Goal: Task Accomplishment & Management: Manage account settings

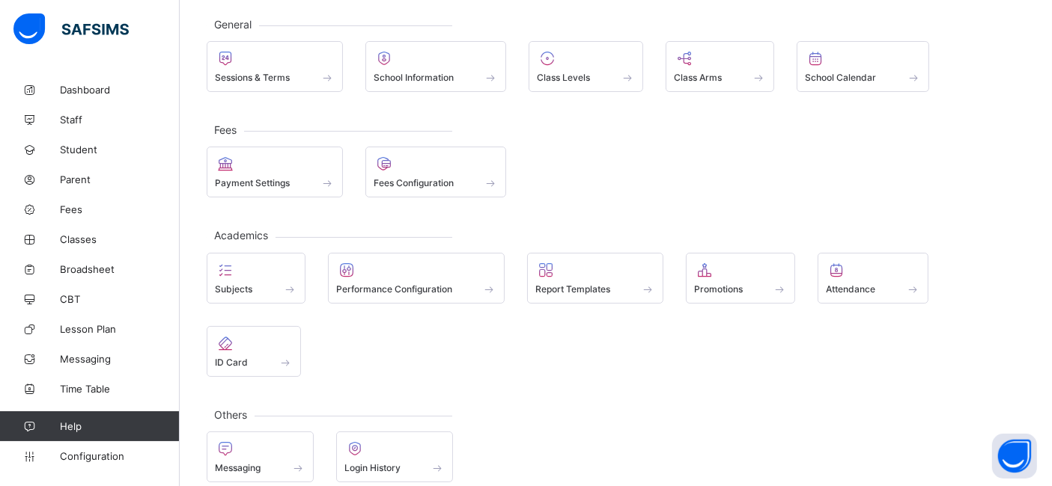
scroll to position [84, 0]
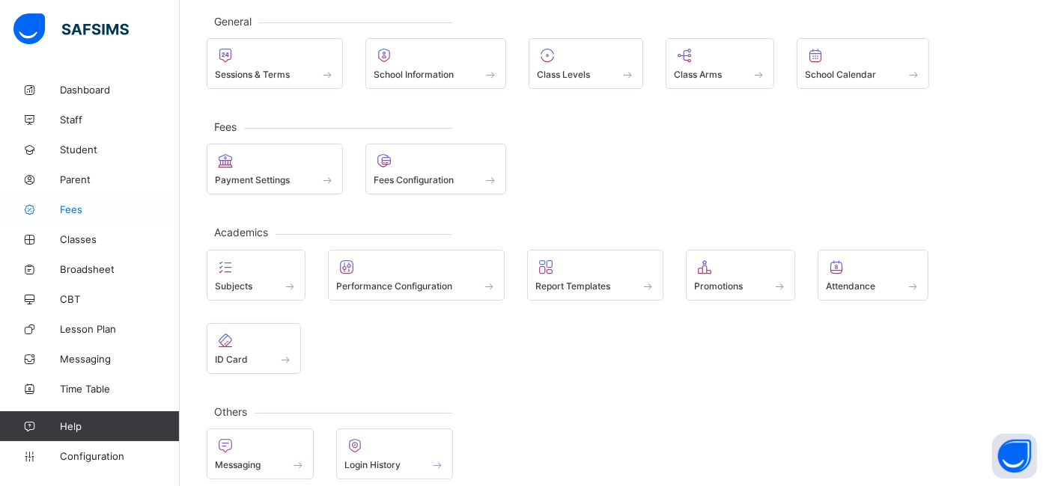
click at [79, 207] on span "Fees" at bounding box center [120, 210] width 120 height 12
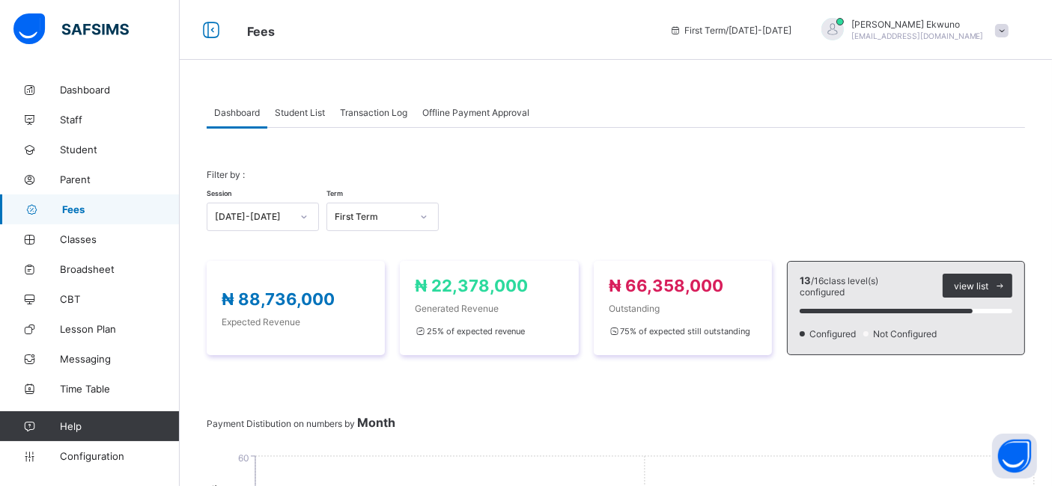
click at [307, 111] on span "Student List" at bounding box center [300, 112] width 50 height 11
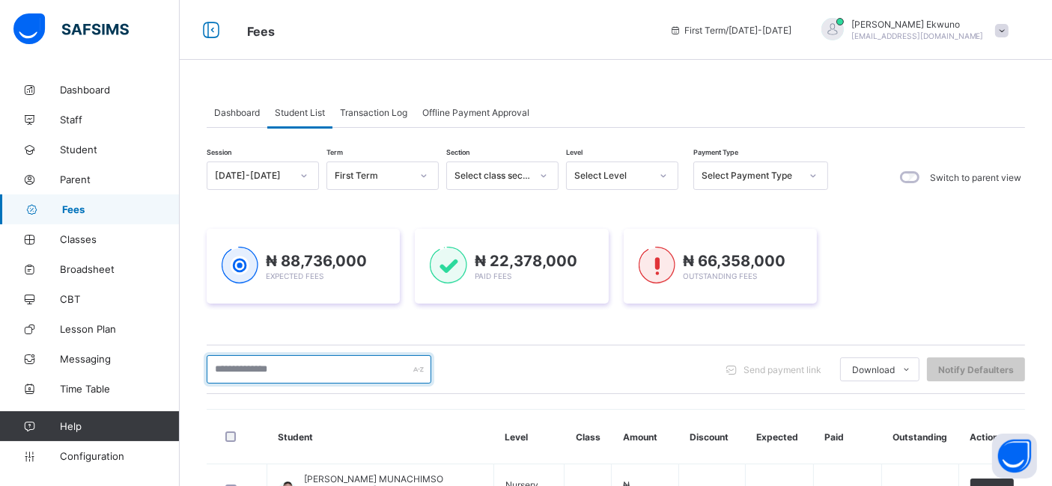
click at [233, 364] on input "text" at bounding box center [319, 370] width 225 height 28
type input "******"
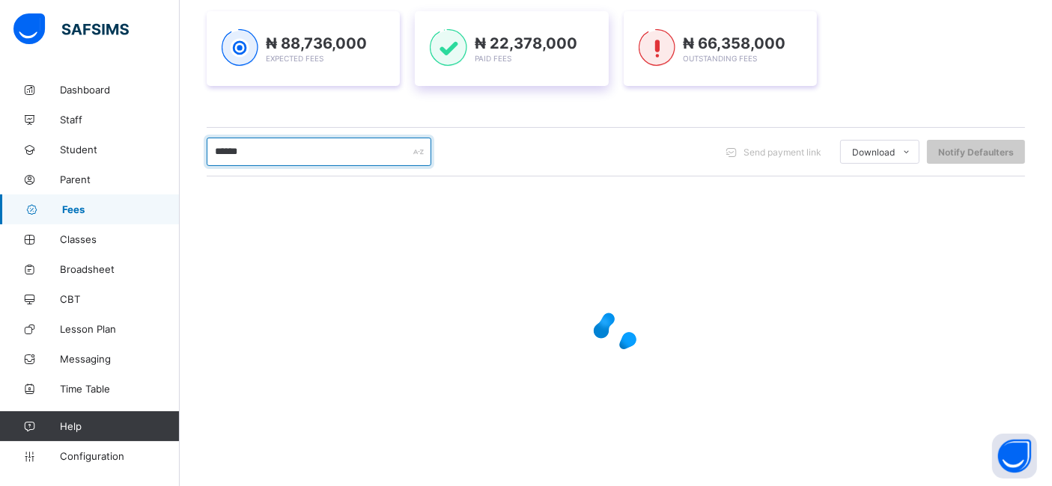
scroll to position [166, 0]
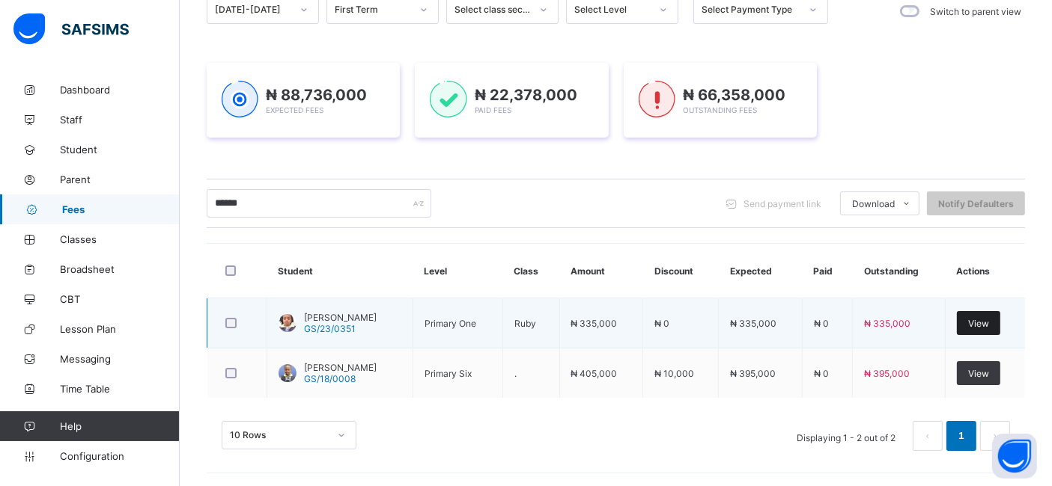
click at [997, 333] on div "View" at bounding box center [977, 323] width 43 height 24
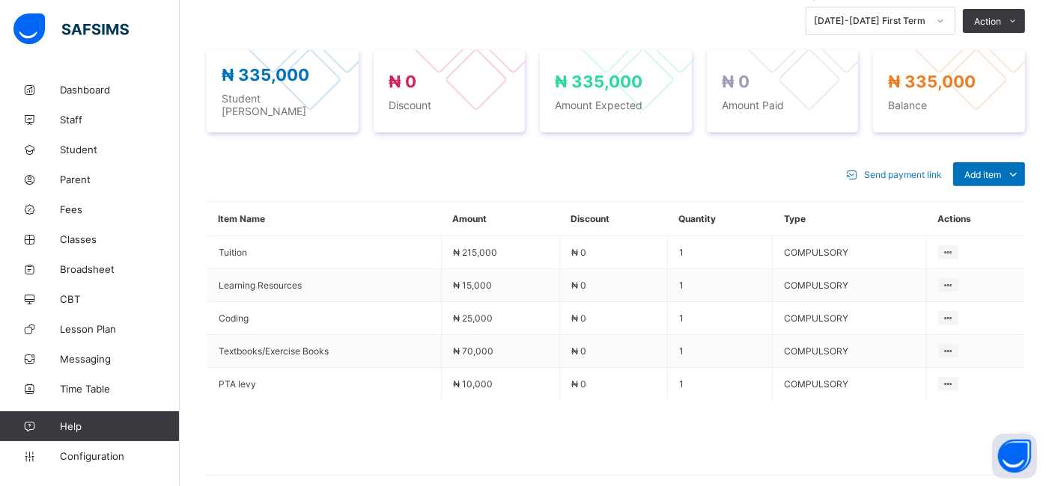
scroll to position [537, 0]
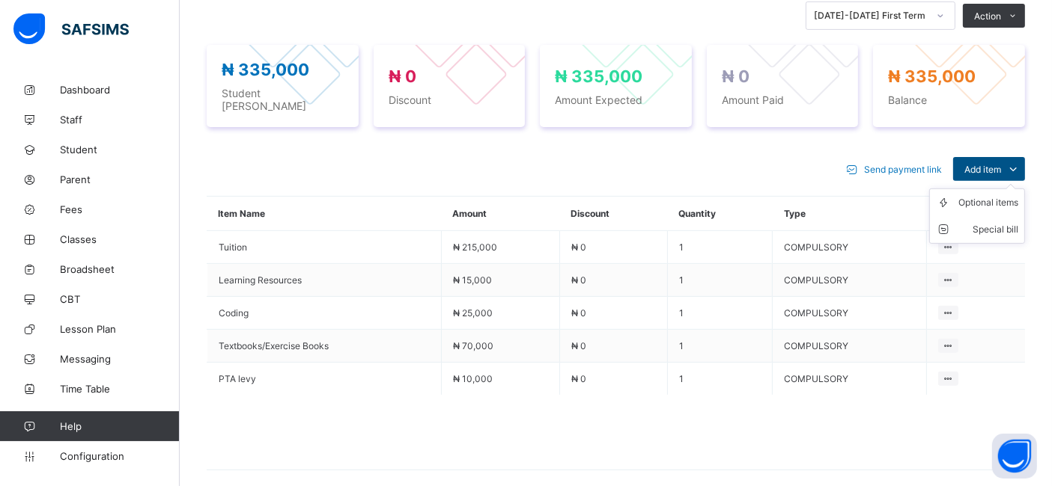
click at [1001, 164] on span "Add item" at bounding box center [982, 169] width 37 height 11
click at [983, 195] on div "Optional items" at bounding box center [988, 202] width 60 height 15
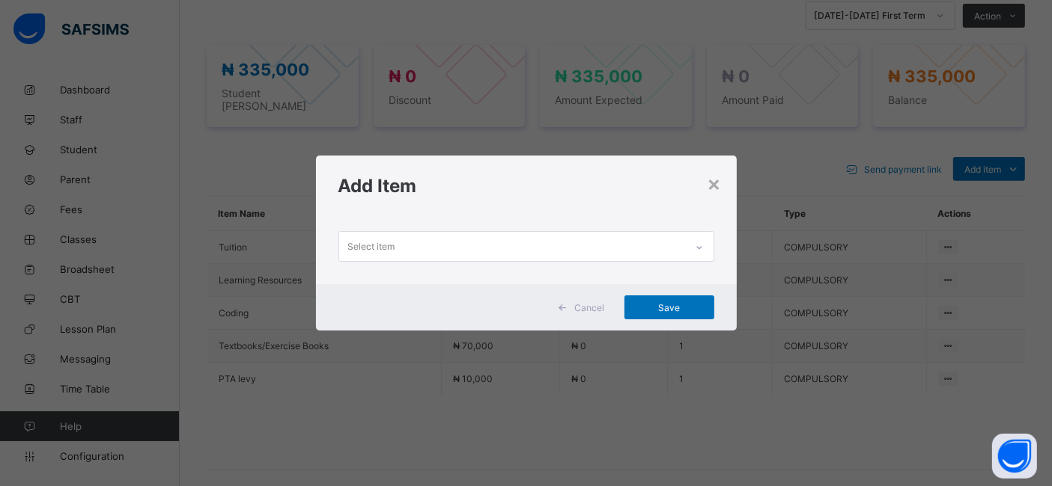
scroll to position [0, 0]
click at [698, 245] on icon at bounding box center [699, 247] width 9 height 15
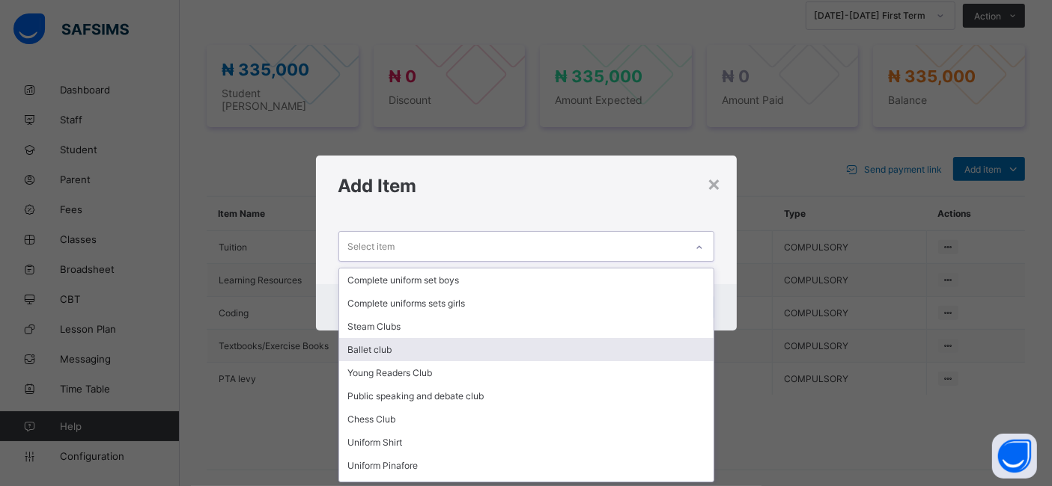
click at [363, 351] on div "Ballet club" at bounding box center [526, 349] width 374 height 23
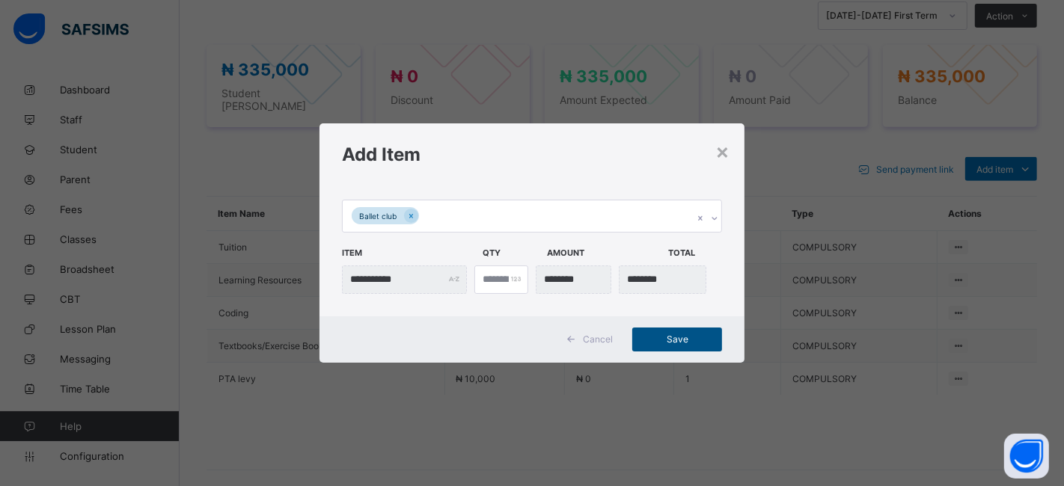
click at [660, 332] on div "Save" at bounding box center [677, 340] width 90 height 24
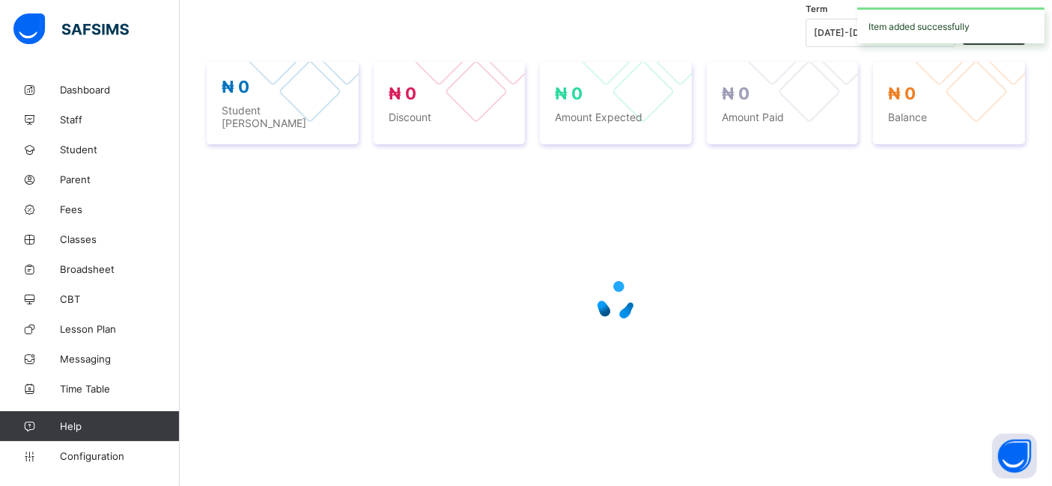
scroll to position [537, 0]
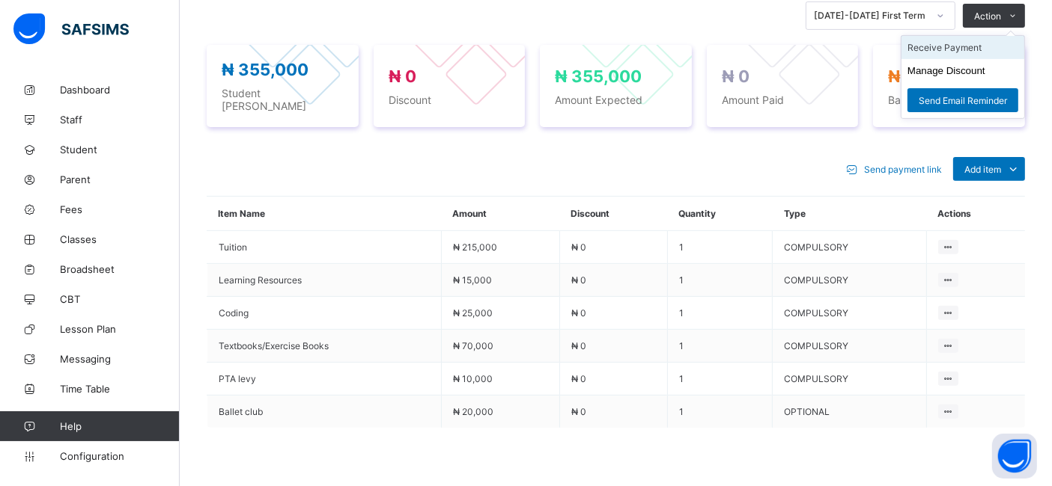
click at [952, 43] on li "Receive Payment" at bounding box center [962, 47] width 123 height 23
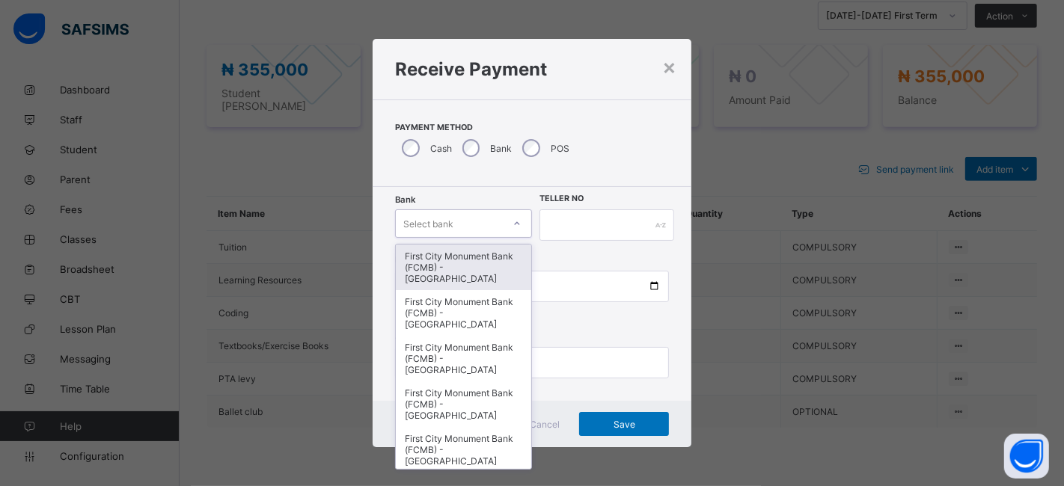
click at [515, 218] on div at bounding box center [516, 224] width 25 height 24
click at [460, 263] on div "First City Monument Bank (FCMB) - [GEOGRAPHIC_DATA]" at bounding box center [463, 268] width 135 height 46
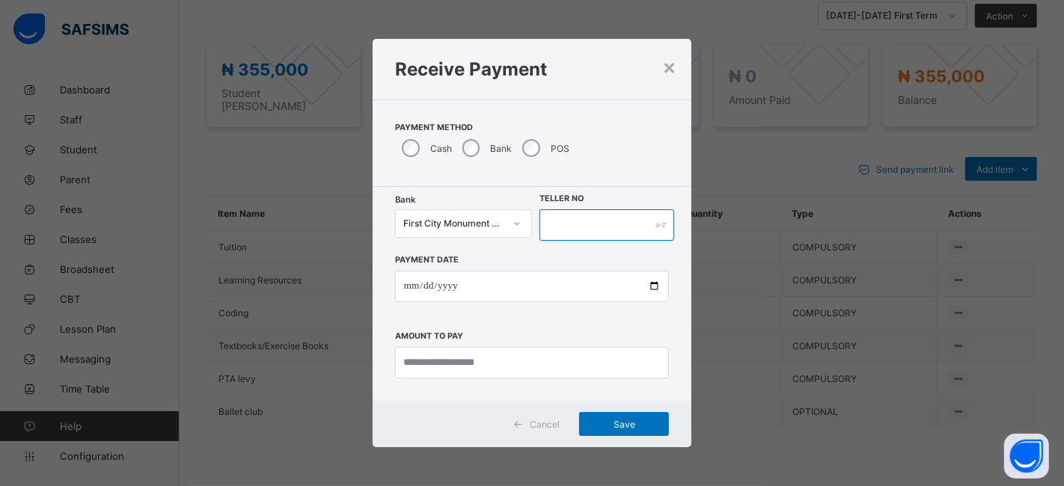
click at [588, 227] on input "text" at bounding box center [607, 225] width 135 height 31
type input "**********"
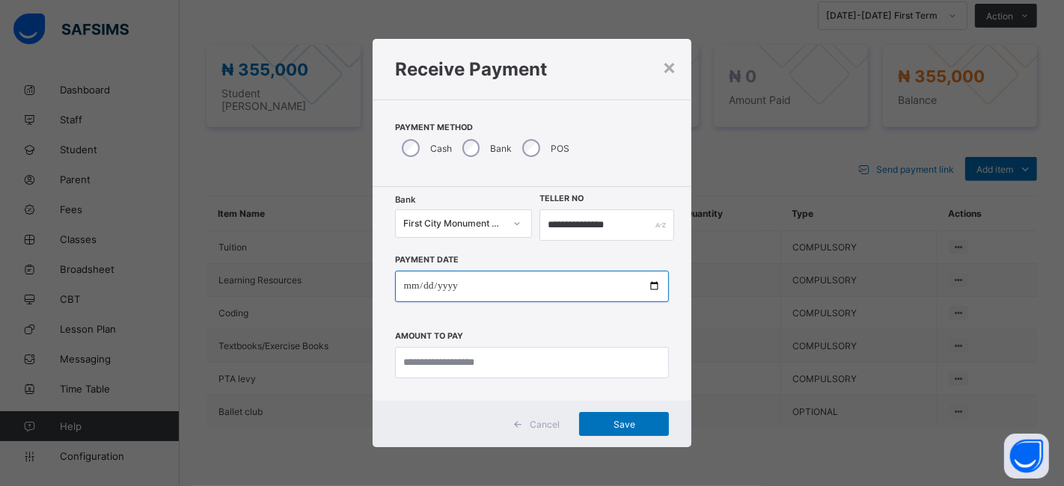
click at [650, 281] on input "date" at bounding box center [532, 286] width 275 height 31
type input "**********"
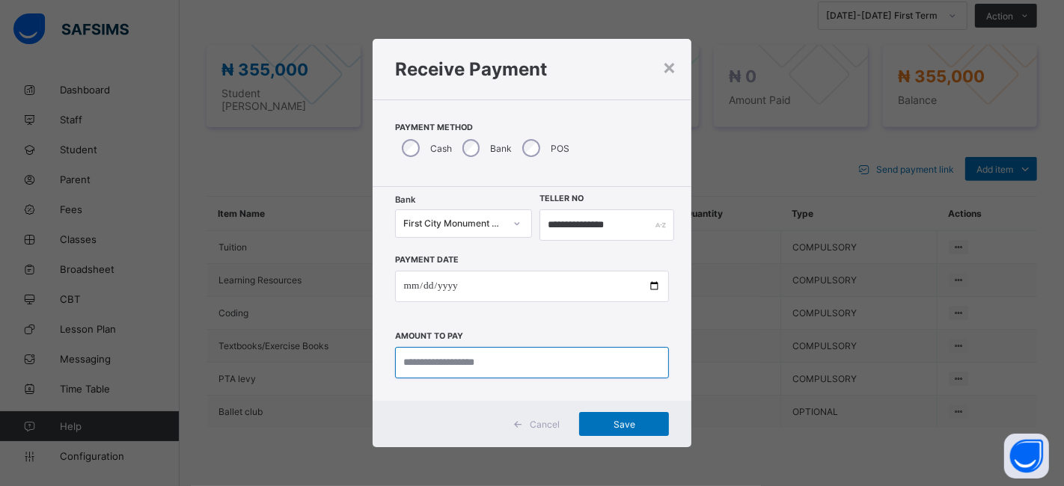
click at [417, 365] on input "currency" at bounding box center [532, 362] width 275 height 31
type input "*********"
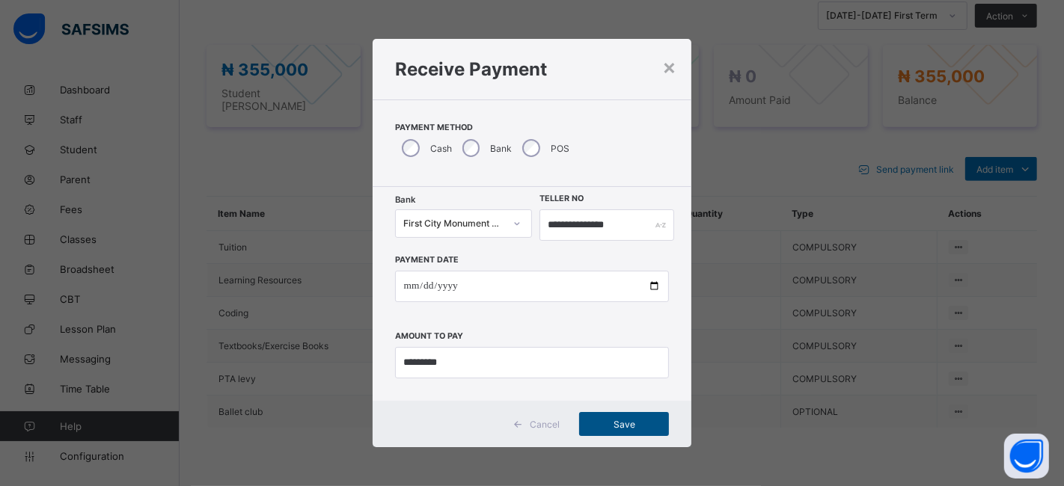
click at [612, 423] on span "Save" at bounding box center [624, 424] width 67 height 11
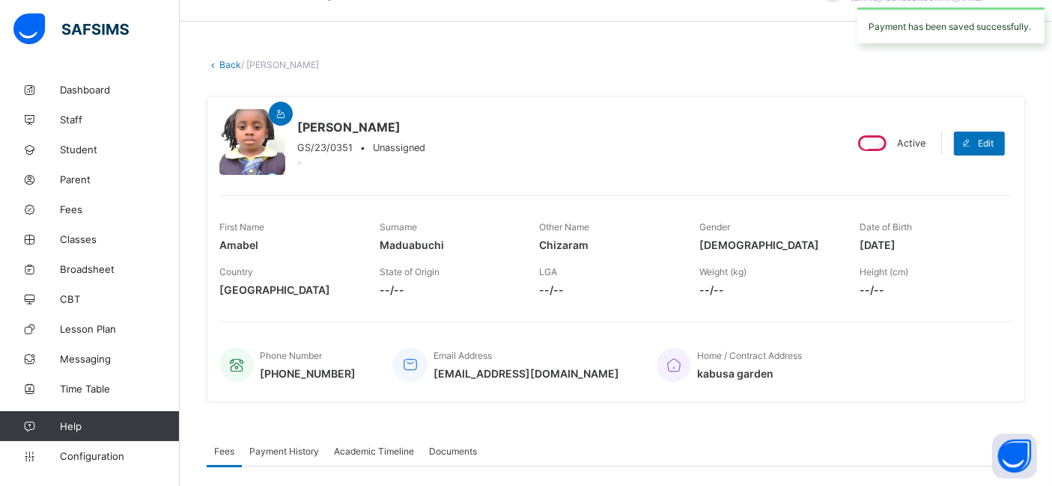
scroll to position [0, 0]
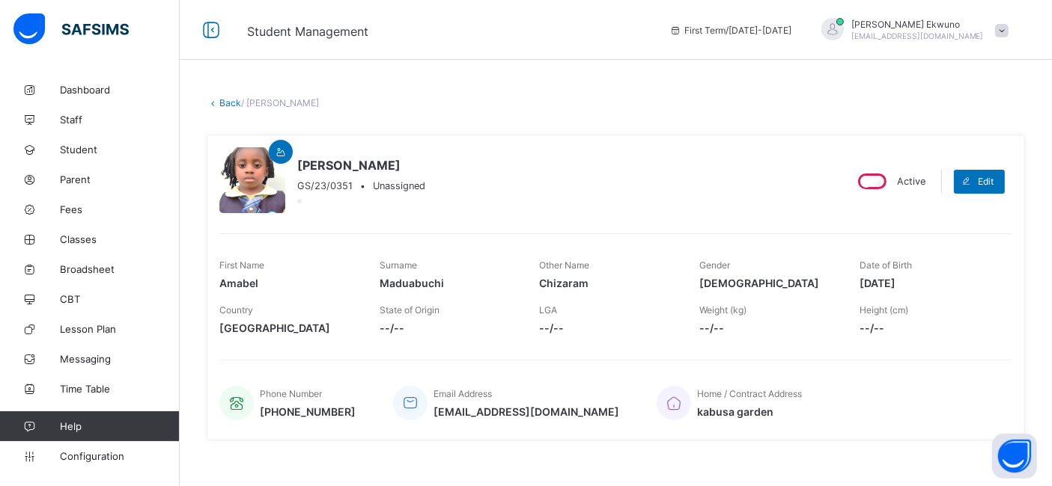
click at [231, 103] on link "Back" at bounding box center [230, 102] width 22 height 11
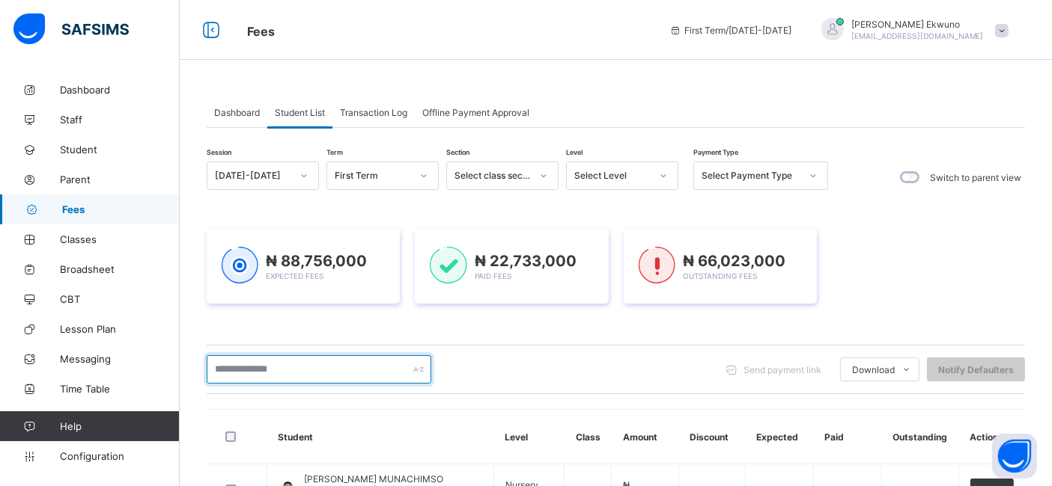
click at [245, 364] on input "text" at bounding box center [319, 370] width 225 height 28
click at [344, 373] on input "*******" at bounding box center [319, 370] width 225 height 28
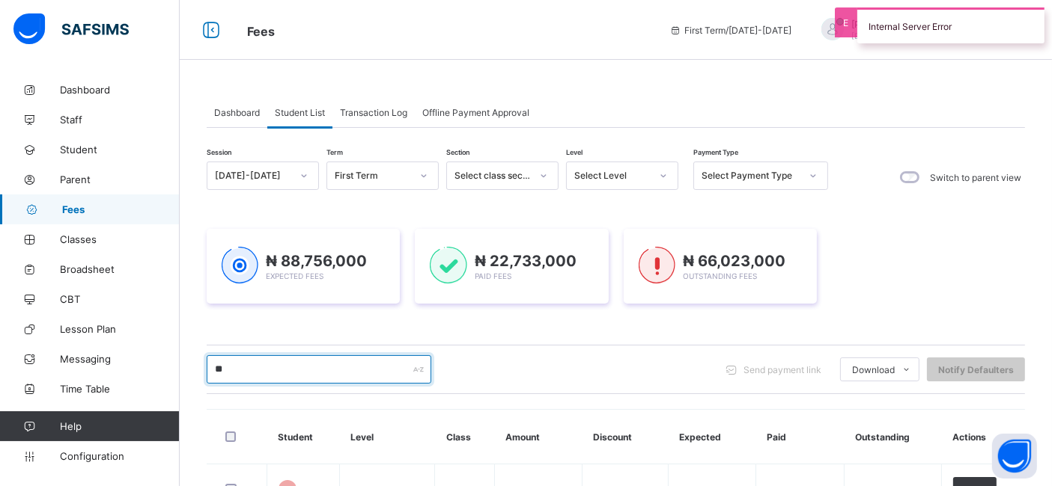
type input "*"
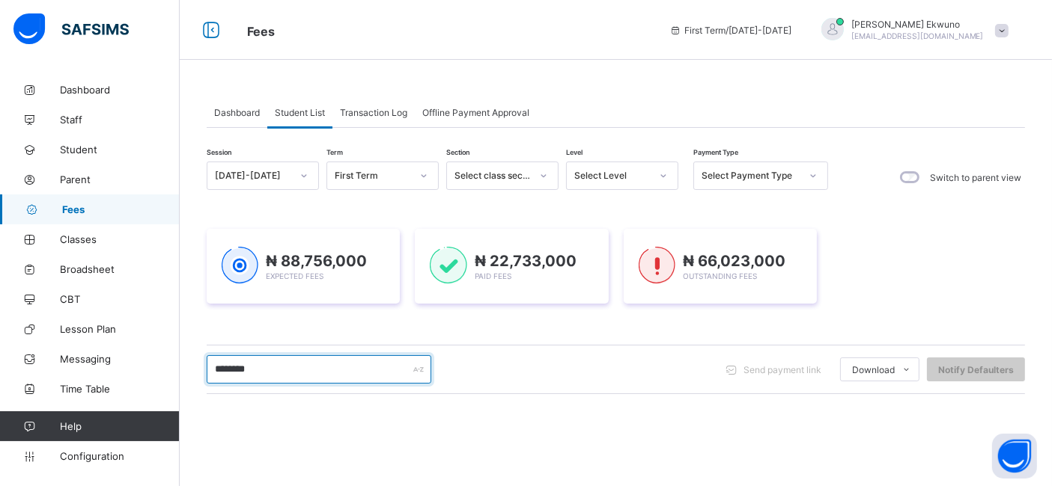
type input "********"
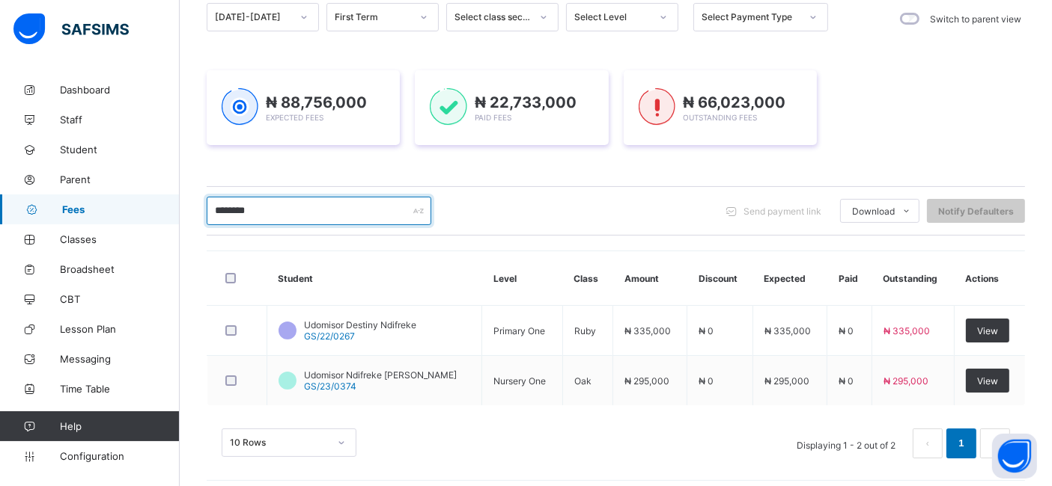
scroll to position [166, 0]
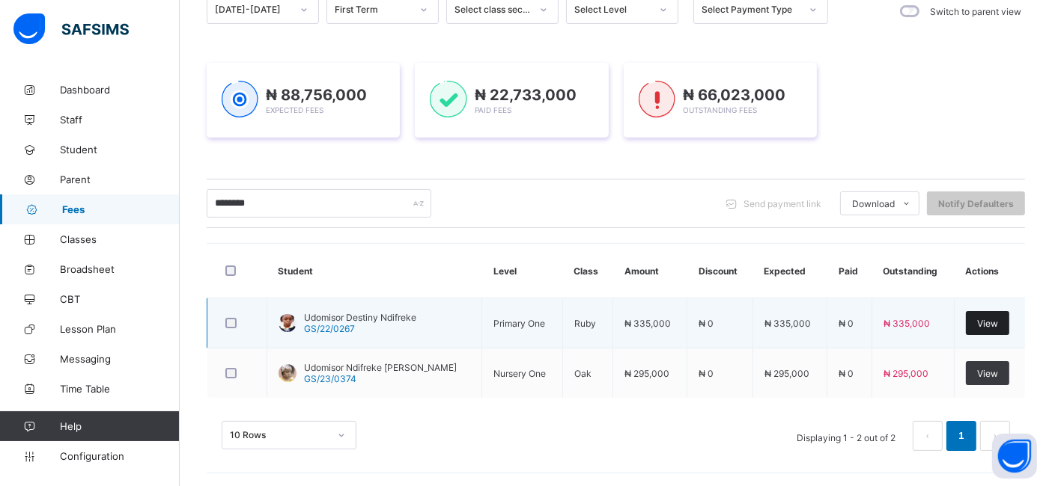
click at [992, 321] on span "View" at bounding box center [987, 323] width 21 height 11
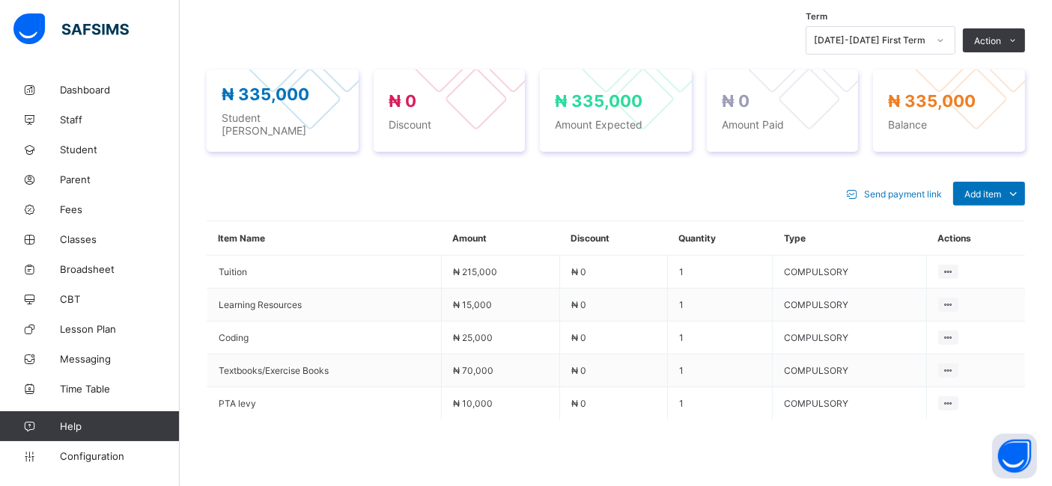
scroll to position [501, 0]
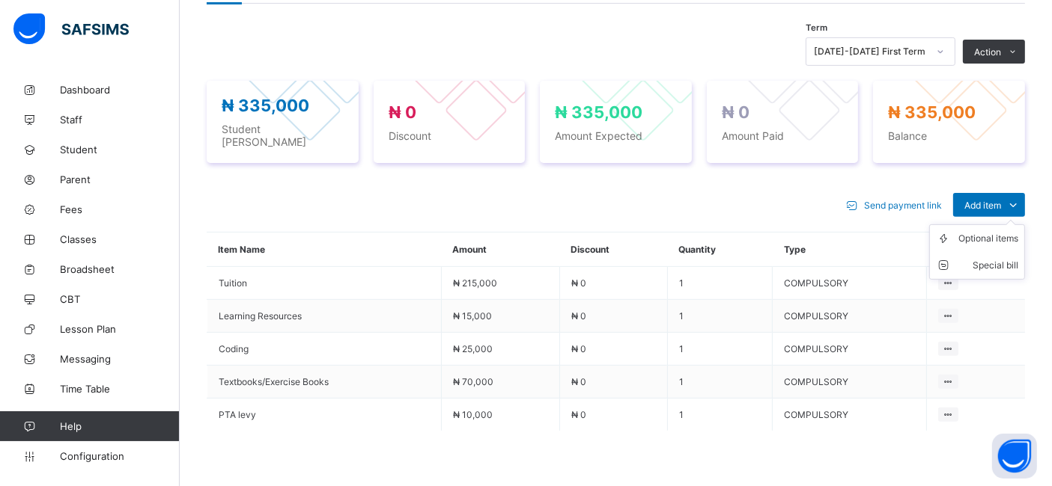
click at [999, 225] on ul "Optional items Special bill" at bounding box center [977, 252] width 96 height 55
click at [977, 231] on div "Optional items" at bounding box center [988, 238] width 60 height 15
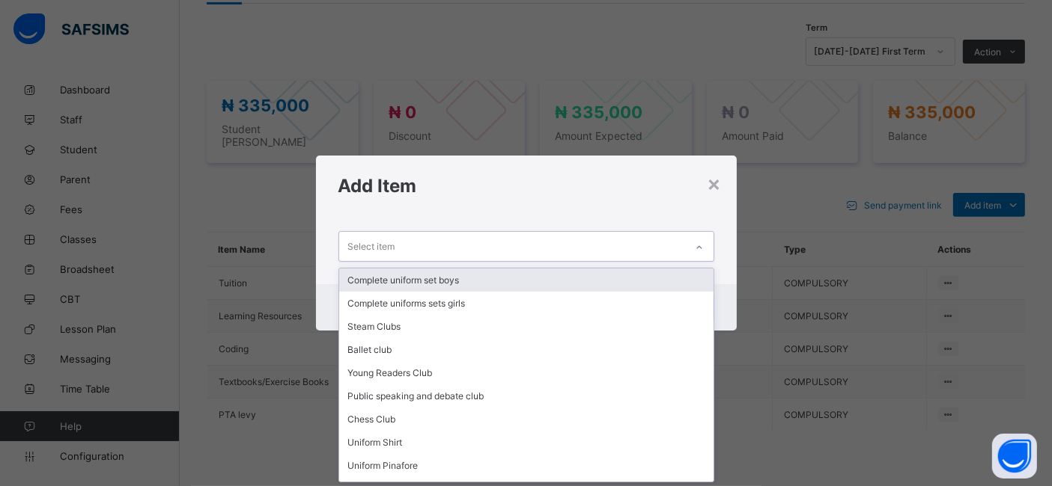
scroll to position [0, 0]
click at [370, 245] on div "Select item" at bounding box center [371, 247] width 47 height 28
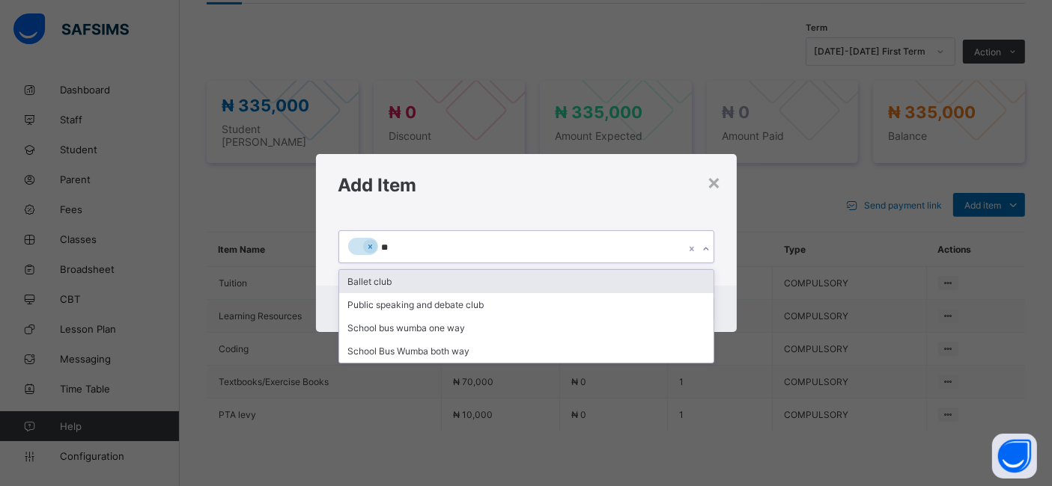
type input "***"
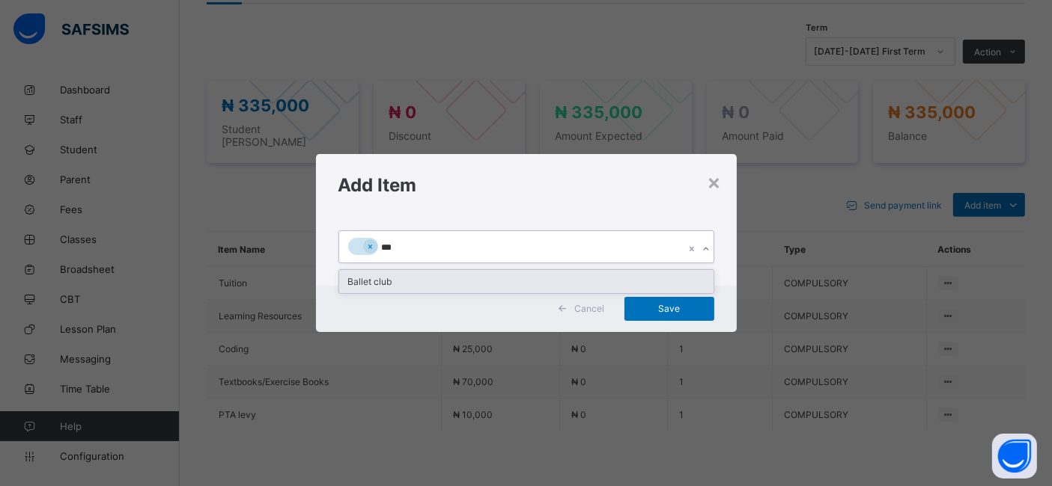
click at [367, 279] on div "Ballet club" at bounding box center [526, 281] width 374 height 23
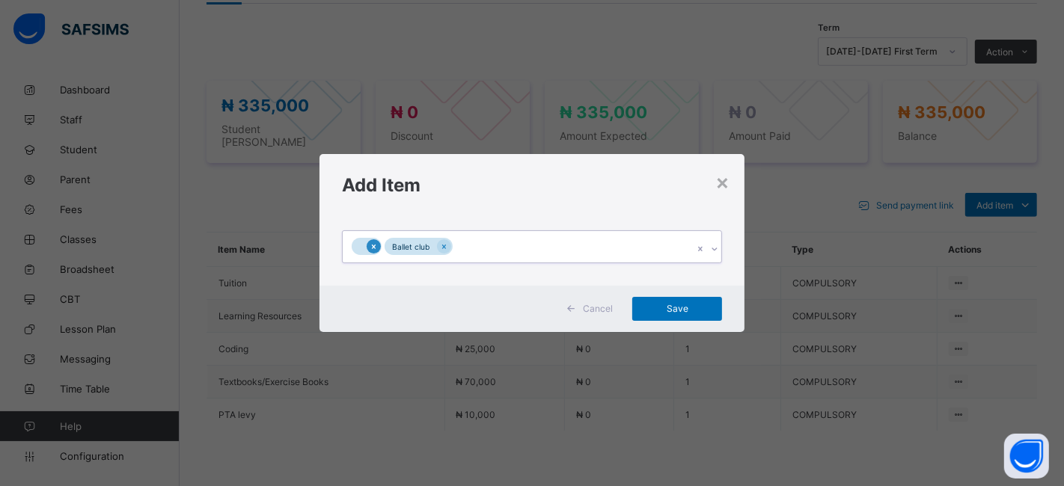
click at [372, 247] on icon at bounding box center [374, 247] width 8 height 10
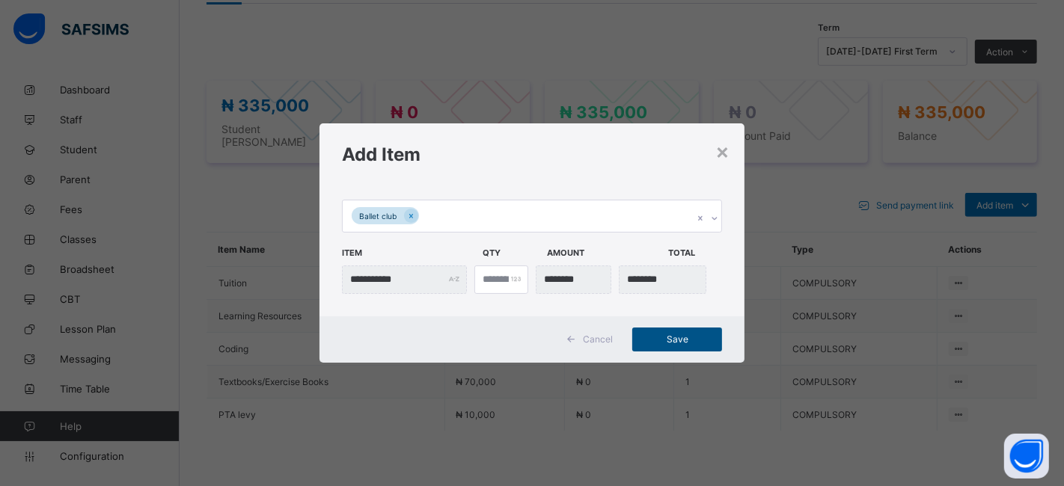
click at [677, 338] on span "Save" at bounding box center [677, 339] width 67 height 11
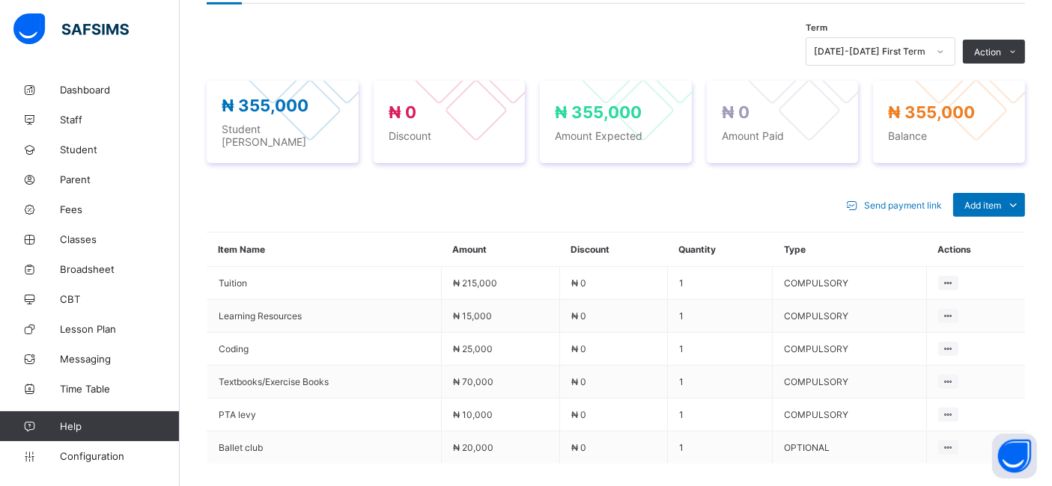
click at [677, 338] on td "1" at bounding box center [720, 349] width 106 height 33
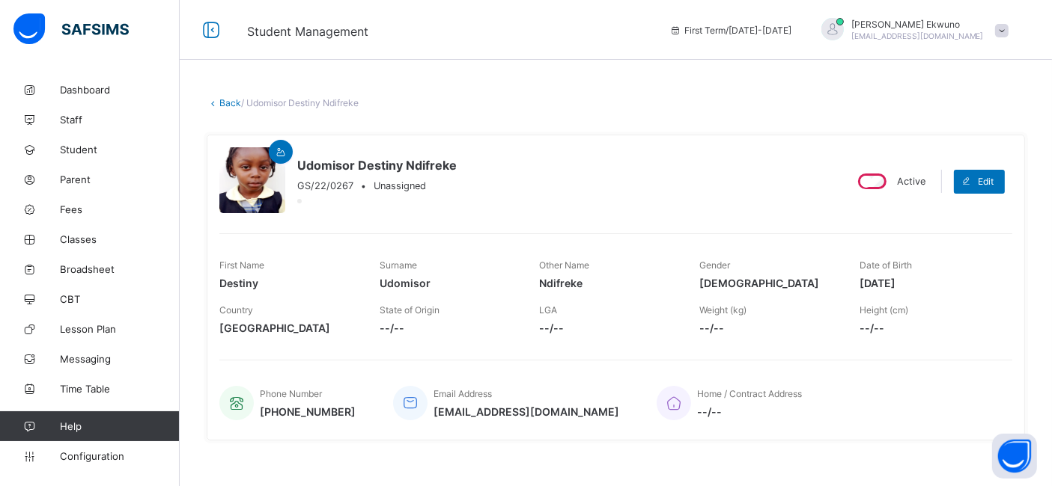
click at [226, 99] on link "Back" at bounding box center [230, 102] width 22 height 11
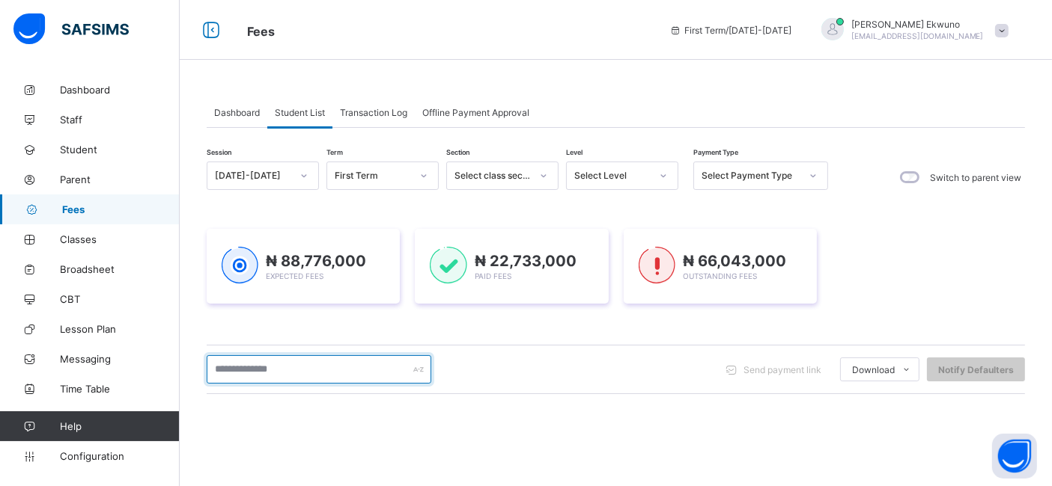
click at [290, 370] on input "text" at bounding box center [319, 370] width 225 height 28
type input "*****"
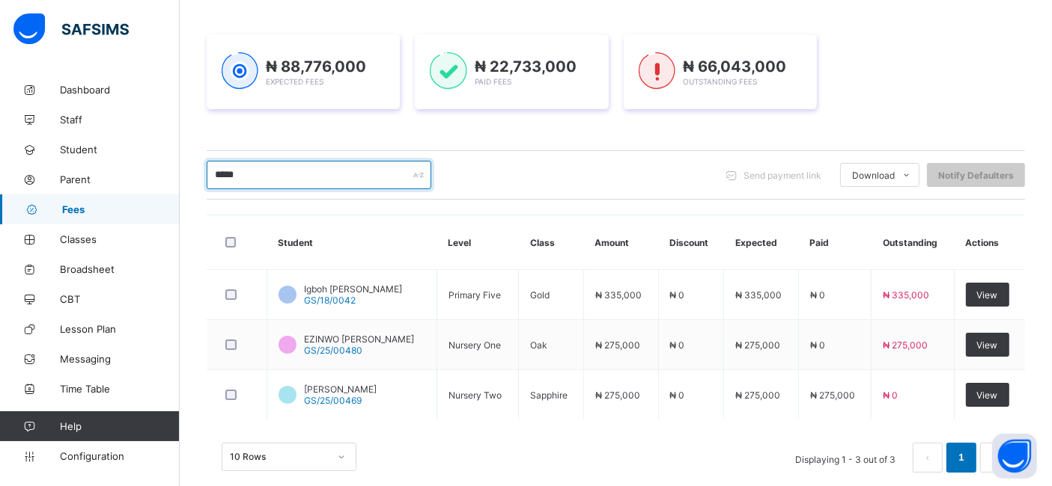
scroll to position [198, 0]
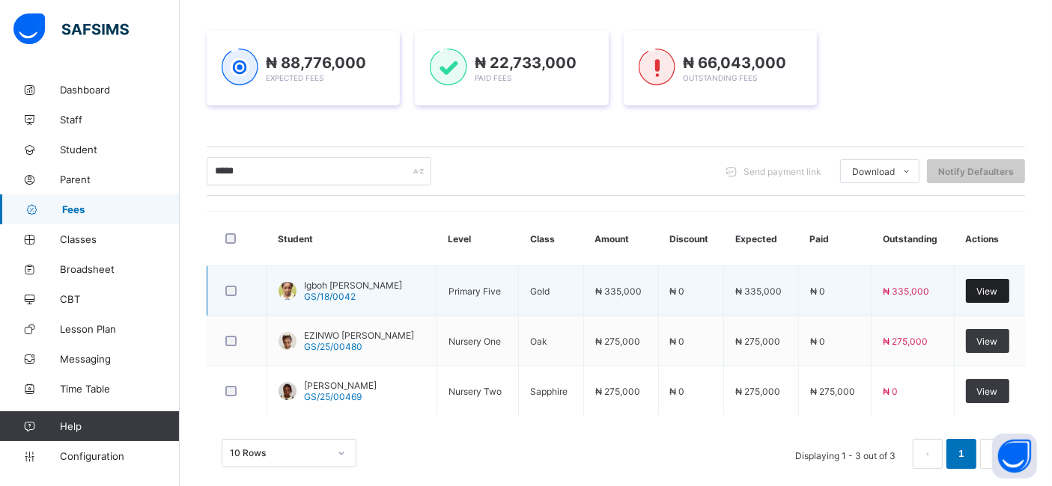
click at [994, 290] on span "View" at bounding box center [987, 291] width 21 height 11
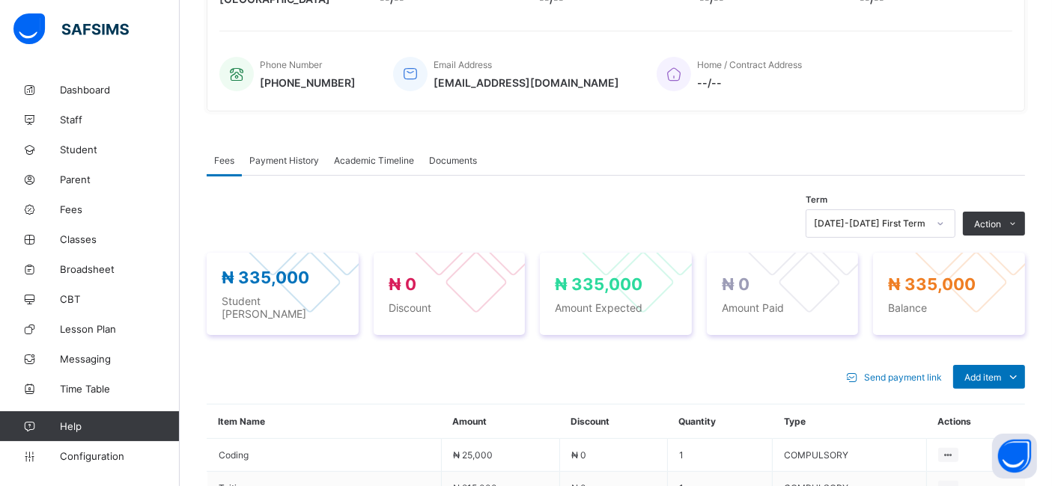
scroll to position [367, 0]
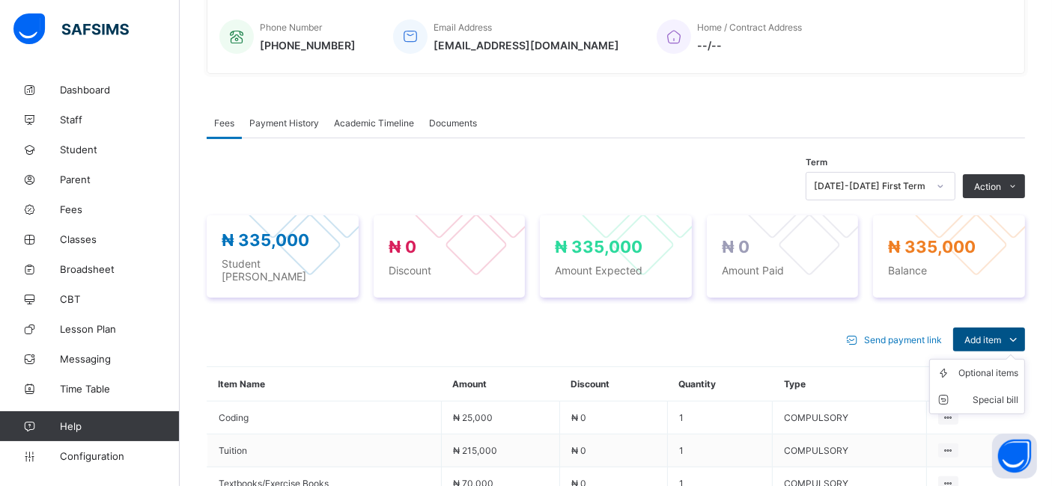
click at [994, 335] on span "Add item" at bounding box center [982, 340] width 37 height 11
click at [983, 366] on div "Optional items" at bounding box center [988, 373] width 60 height 15
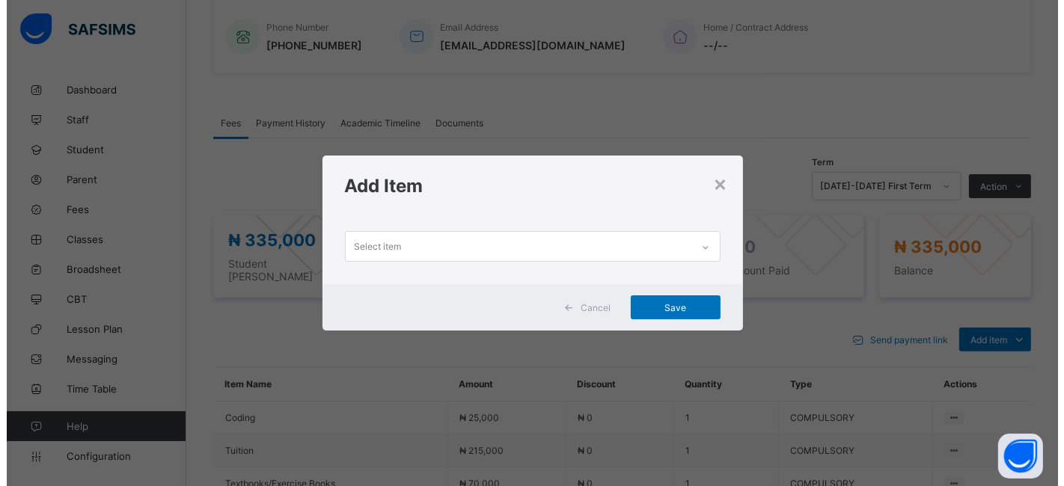
scroll to position [0, 0]
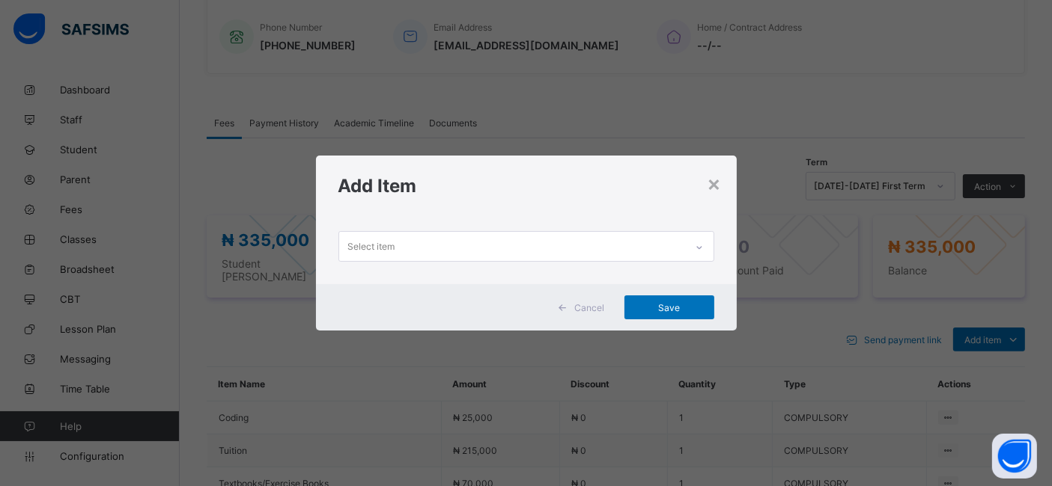
click at [403, 251] on div "Select item" at bounding box center [512, 246] width 346 height 29
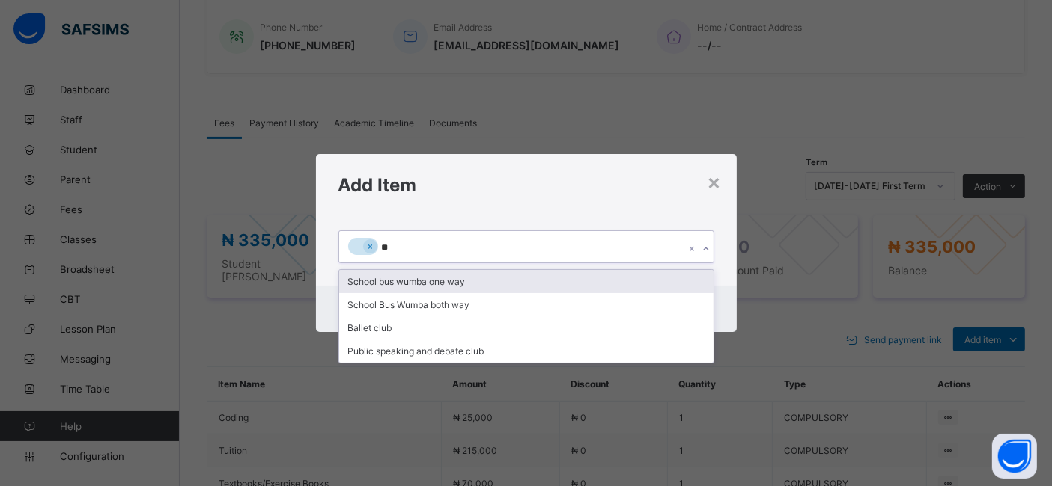
type input "***"
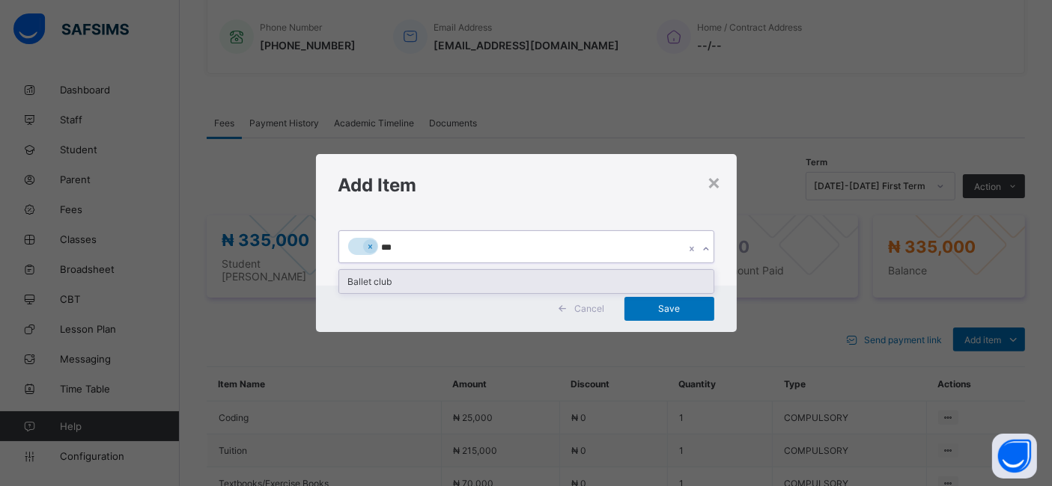
click at [358, 279] on div "Ballet club" at bounding box center [526, 281] width 374 height 23
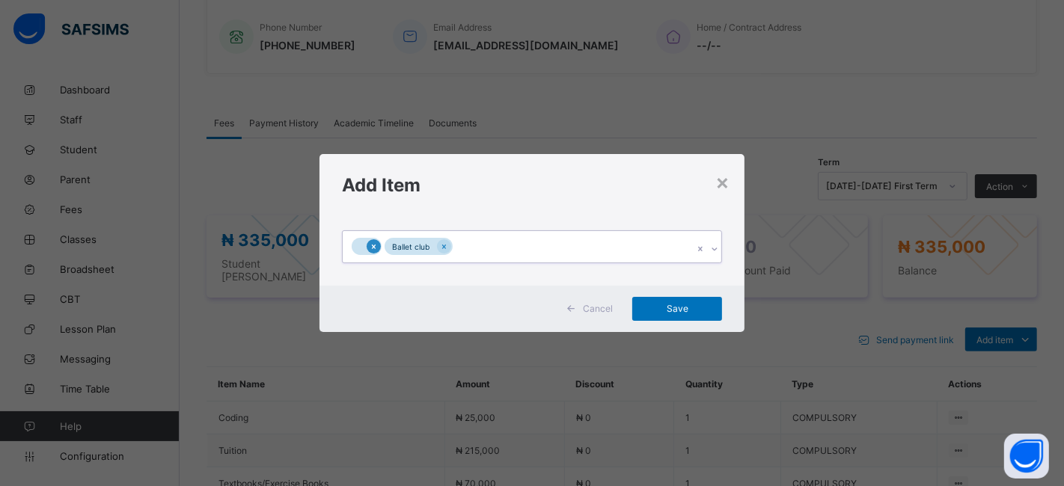
click at [373, 248] on icon at bounding box center [374, 247] width 8 height 10
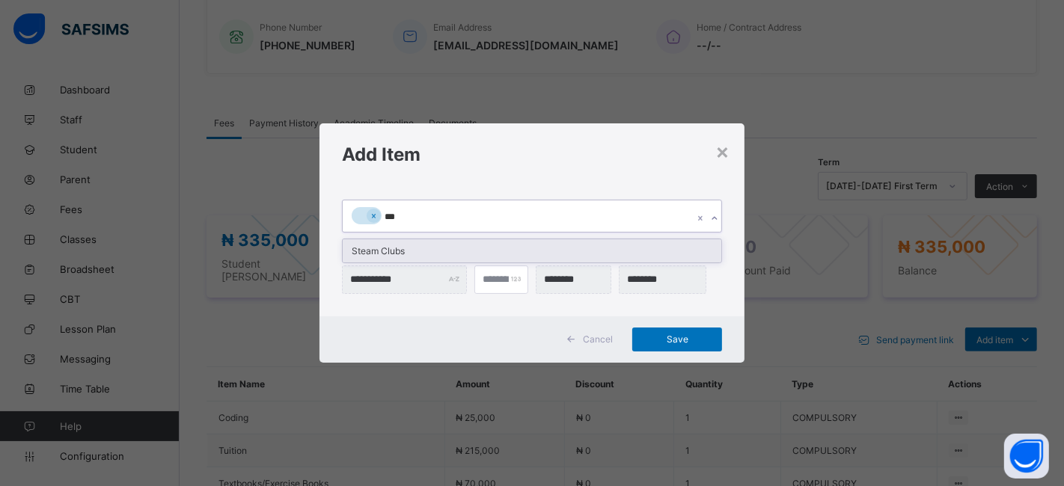
type input "****"
click at [393, 248] on div "Steam Clubs" at bounding box center [532, 250] width 379 height 23
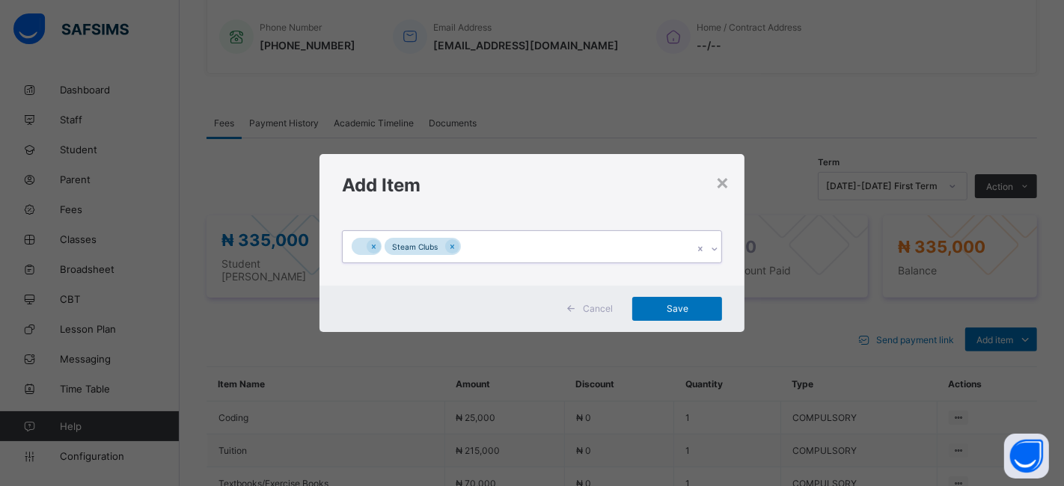
click at [478, 247] on div "Steam Clubs" at bounding box center [518, 246] width 351 height 31
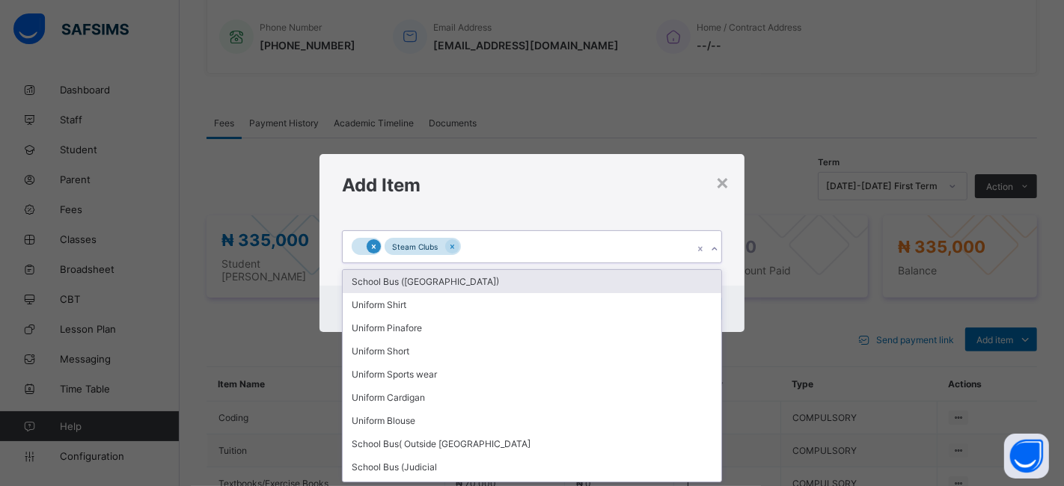
click at [372, 253] on div at bounding box center [374, 246] width 14 height 14
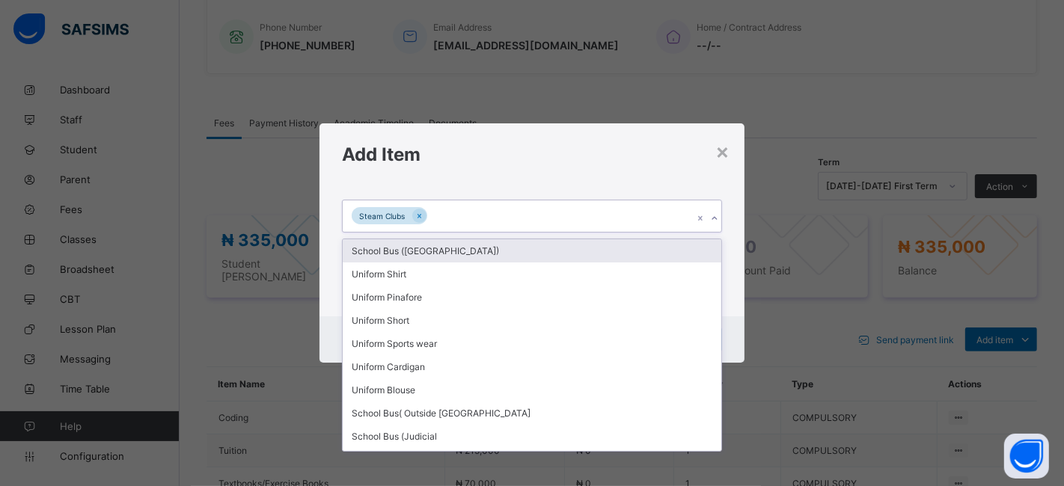
click at [522, 208] on div "Steam Clubs" at bounding box center [518, 216] width 351 height 31
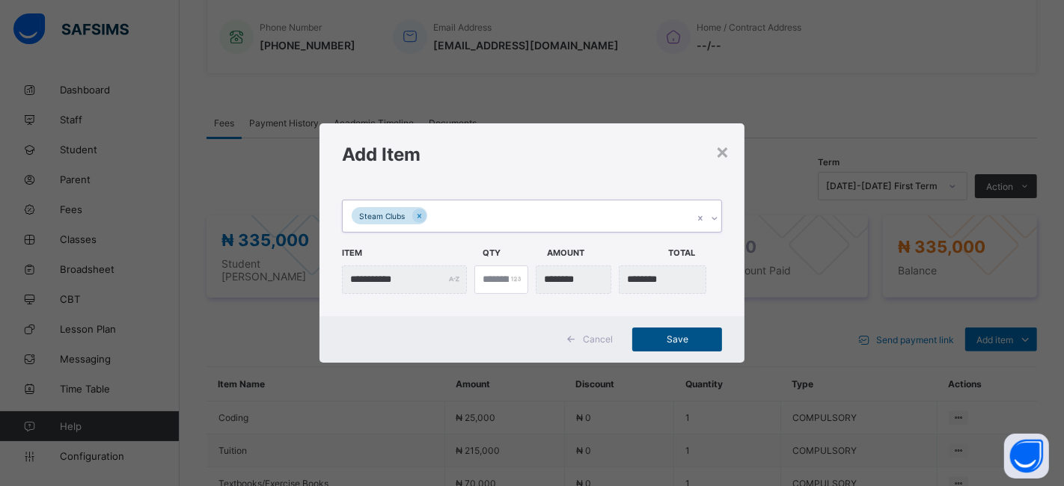
click at [677, 338] on span "Save" at bounding box center [677, 339] width 67 height 11
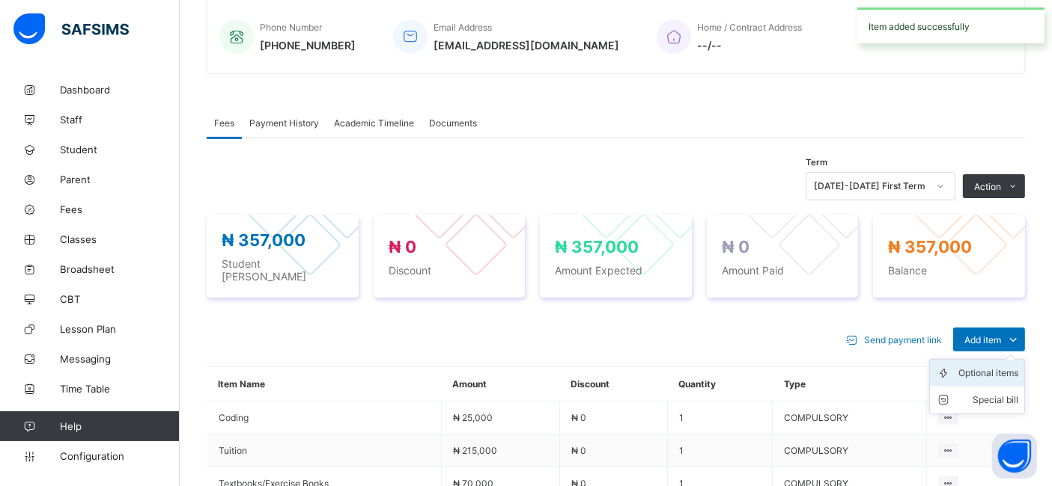
click at [982, 366] on div "Optional items" at bounding box center [988, 373] width 60 height 15
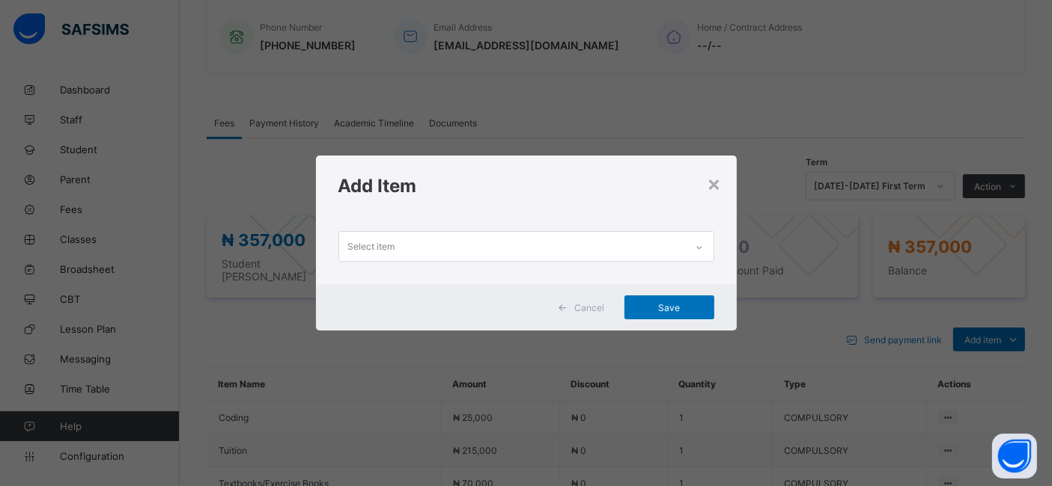
click at [460, 237] on div "Select item" at bounding box center [512, 246] width 346 height 29
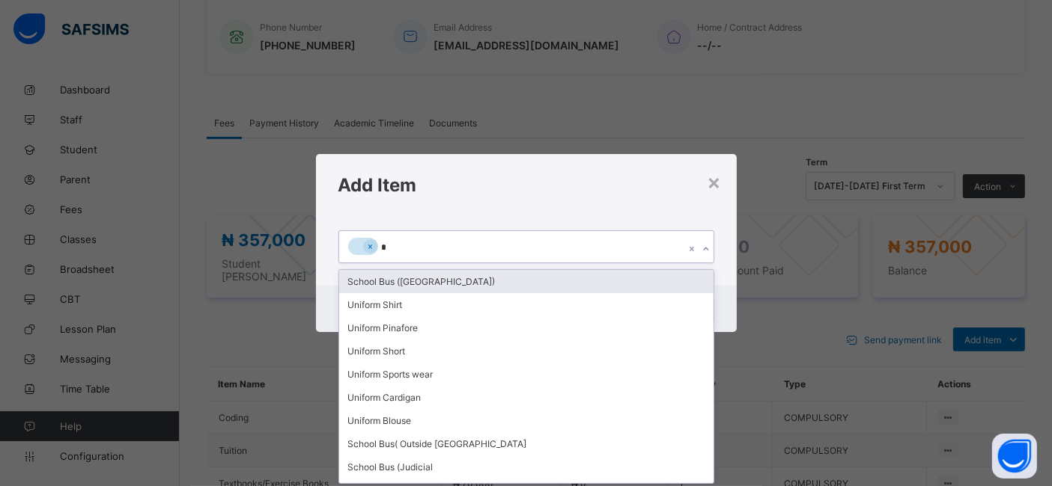
type input "**"
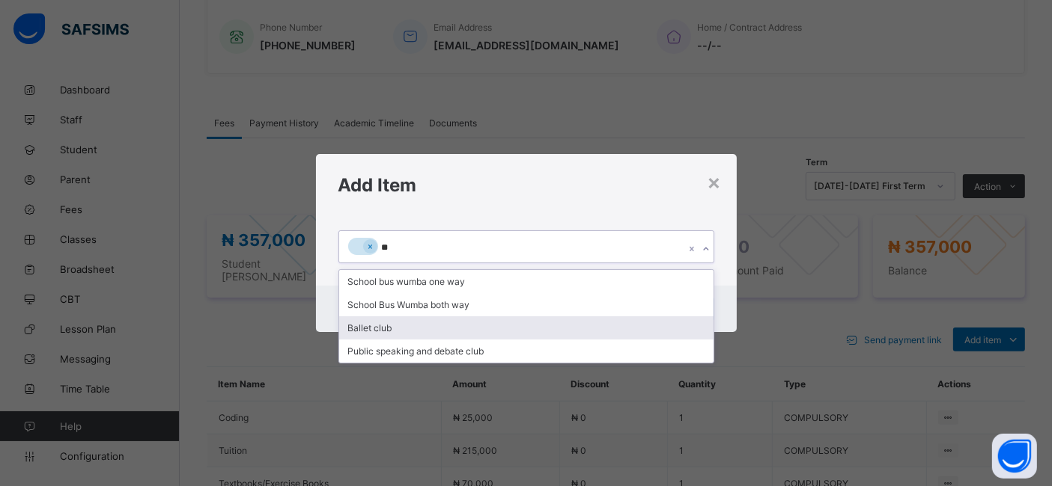
click at [379, 326] on div "Ballet club" at bounding box center [526, 328] width 374 height 23
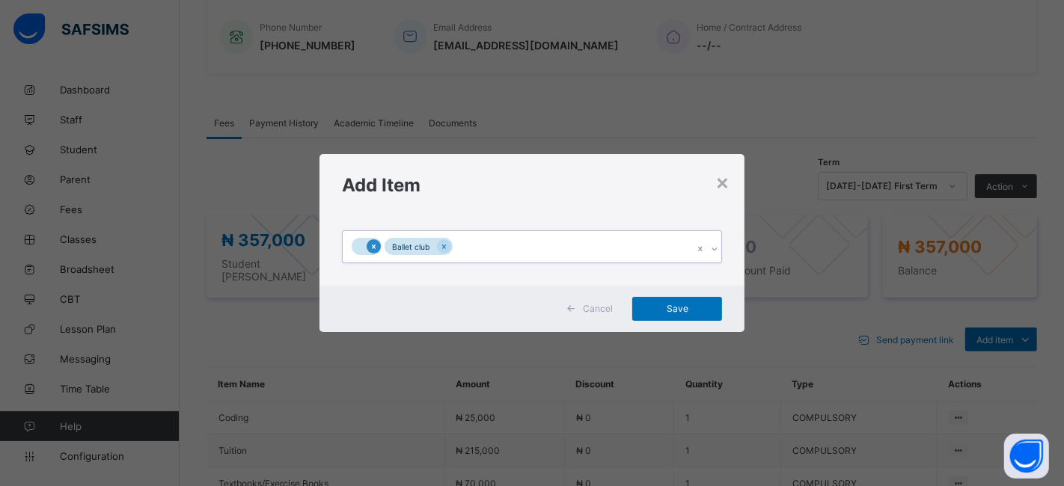
click at [376, 245] on icon at bounding box center [374, 247] width 8 height 10
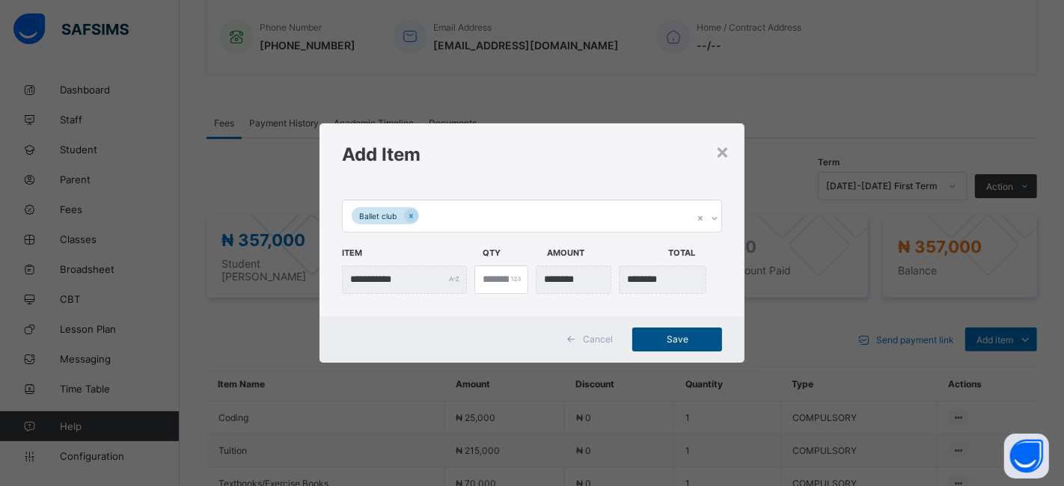
click at [665, 338] on span "Save" at bounding box center [677, 339] width 67 height 11
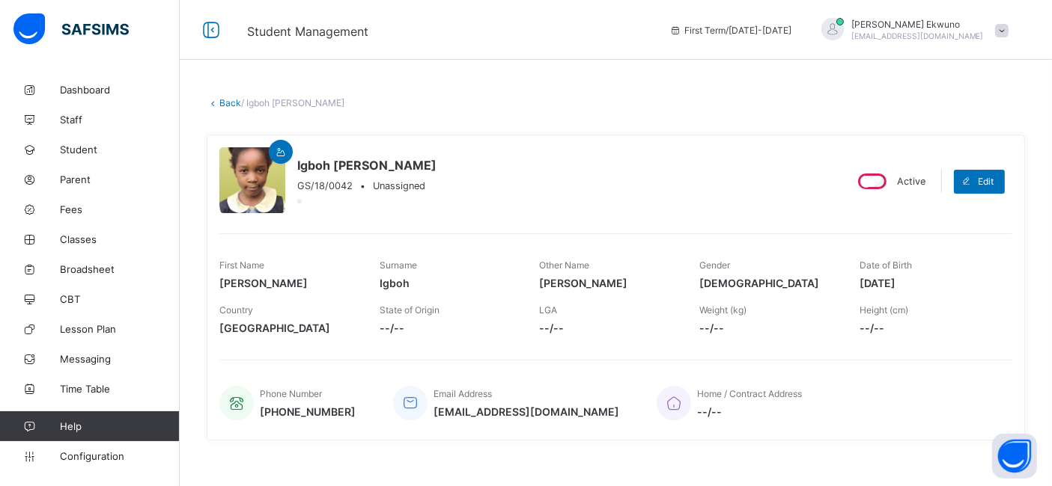
click at [229, 103] on link "Back" at bounding box center [230, 102] width 22 height 11
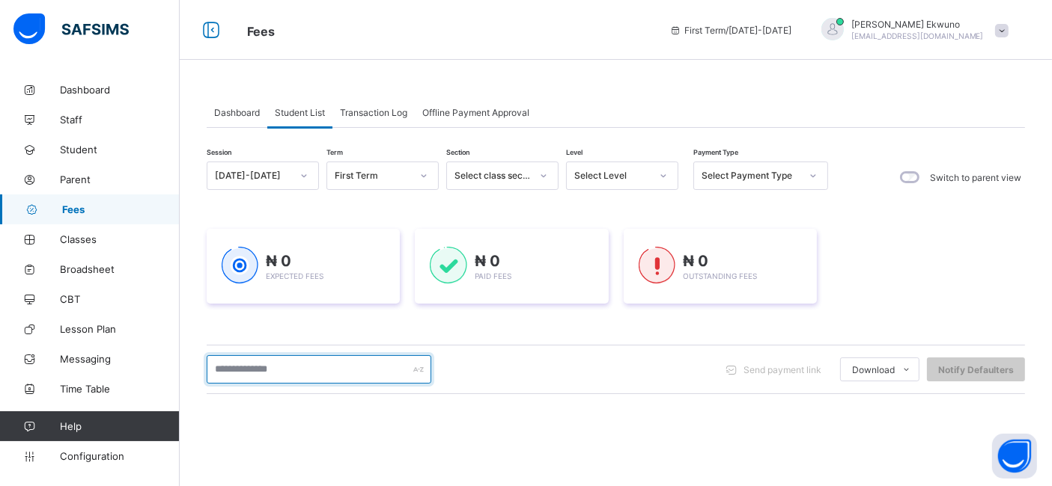
click at [348, 368] on input "text" at bounding box center [319, 370] width 225 height 28
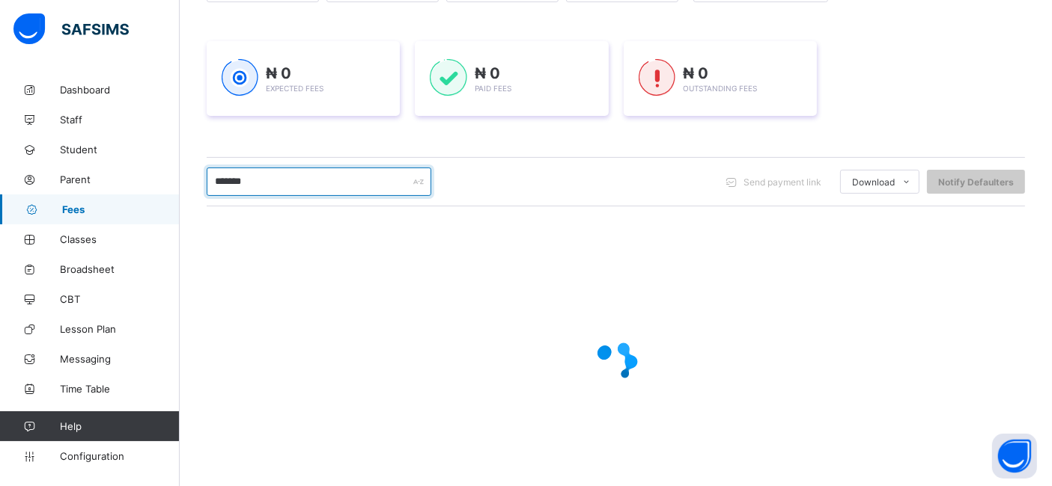
scroll to position [188, 0]
type input "*"
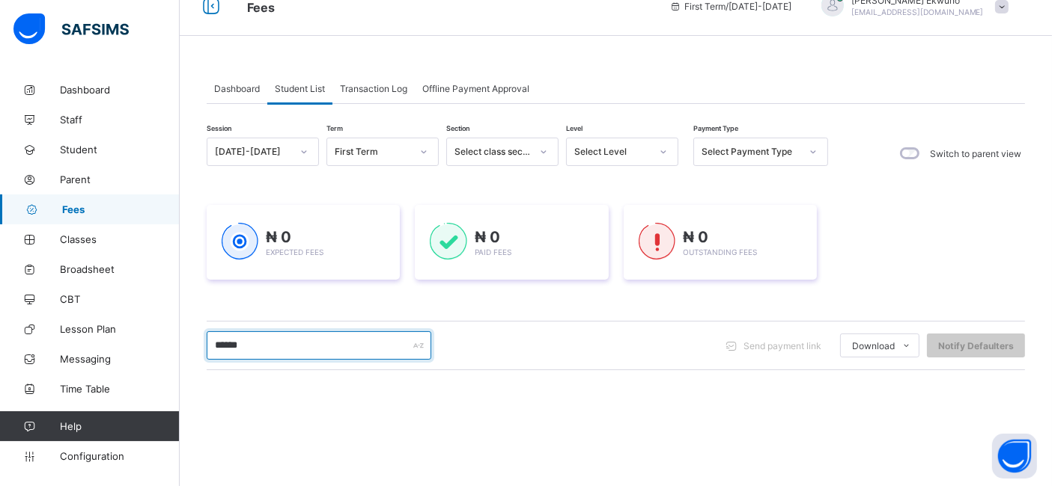
scroll to position [22, 0]
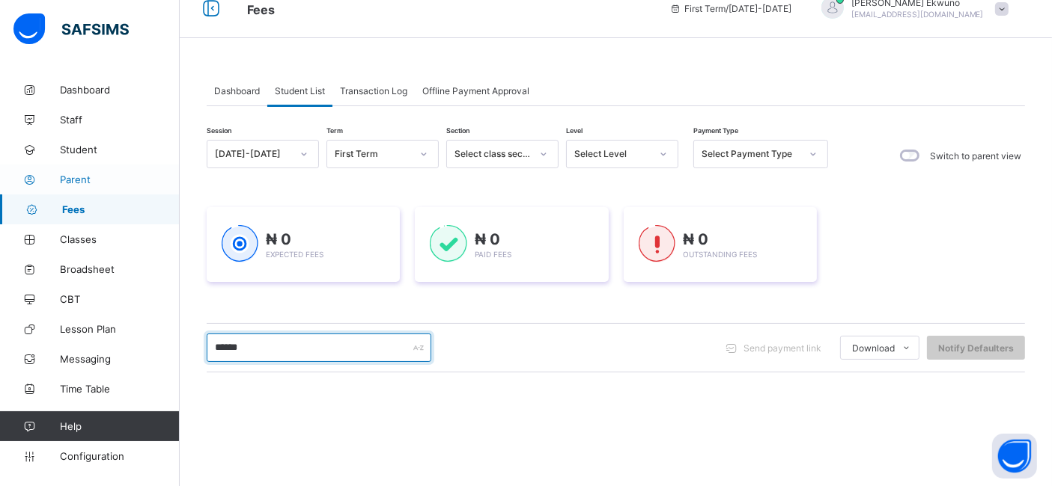
type input "******"
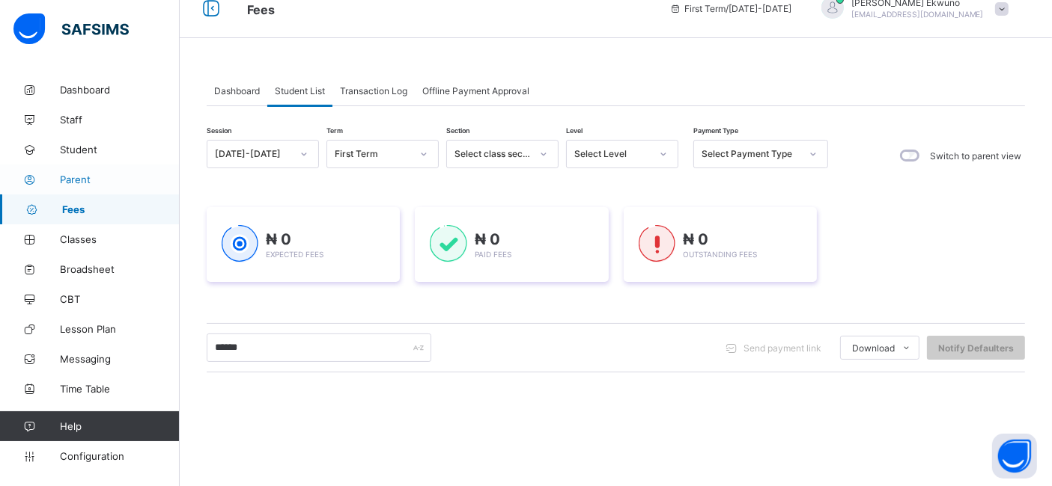
click at [81, 192] on link "Parent" at bounding box center [90, 180] width 180 height 30
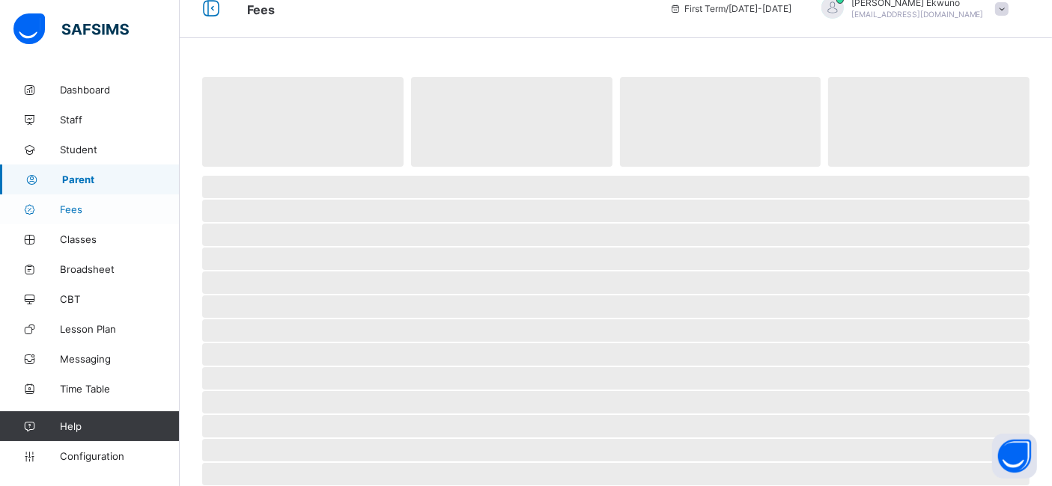
click at [82, 212] on span "Fees" at bounding box center [120, 210] width 120 height 12
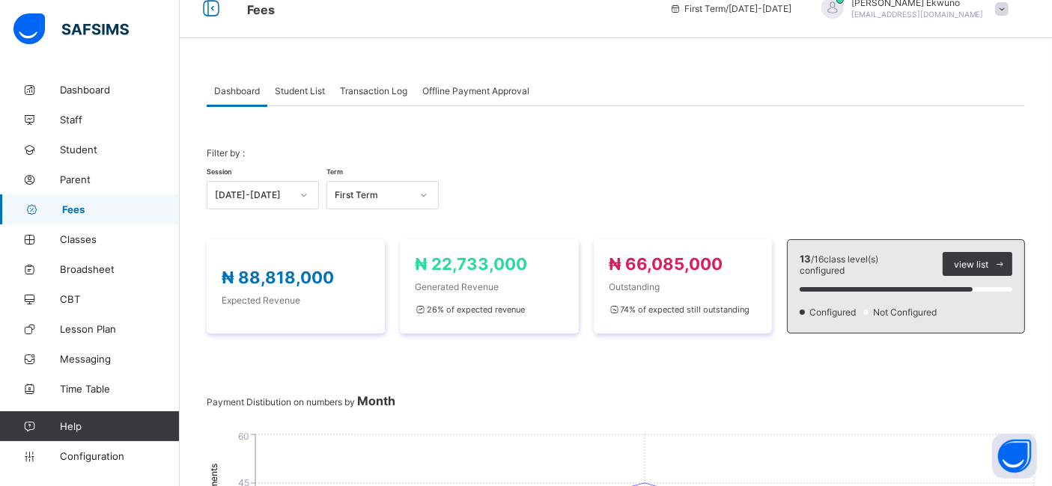
click at [296, 91] on span "Student List" at bounding box center [300, 90] width 50 height 11
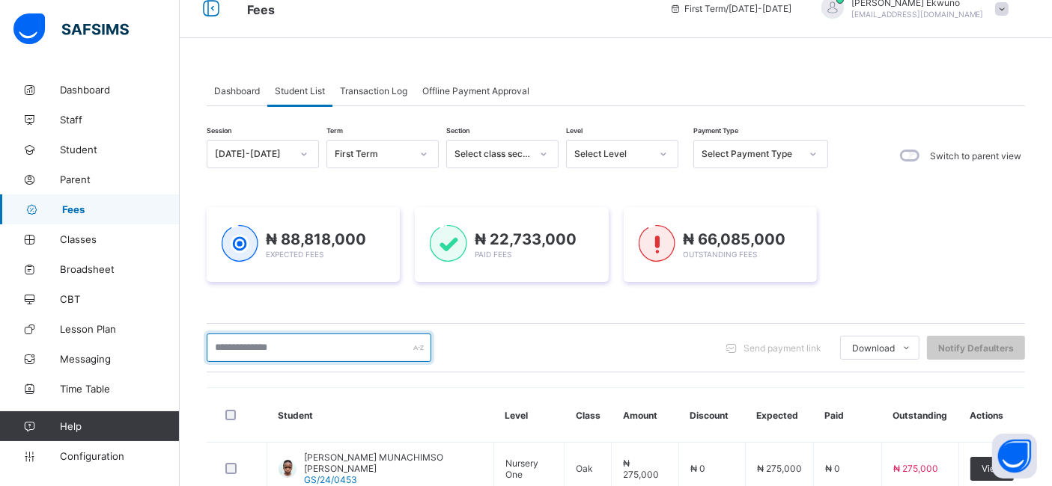
click at [257, 350] on input "text" at bounding box center [319, 348] width 225 height 28
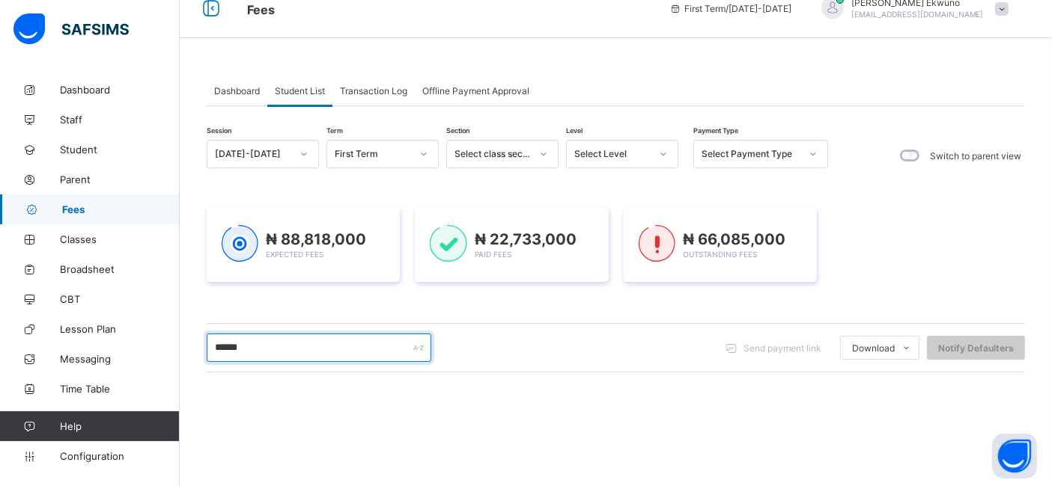
type input "******"
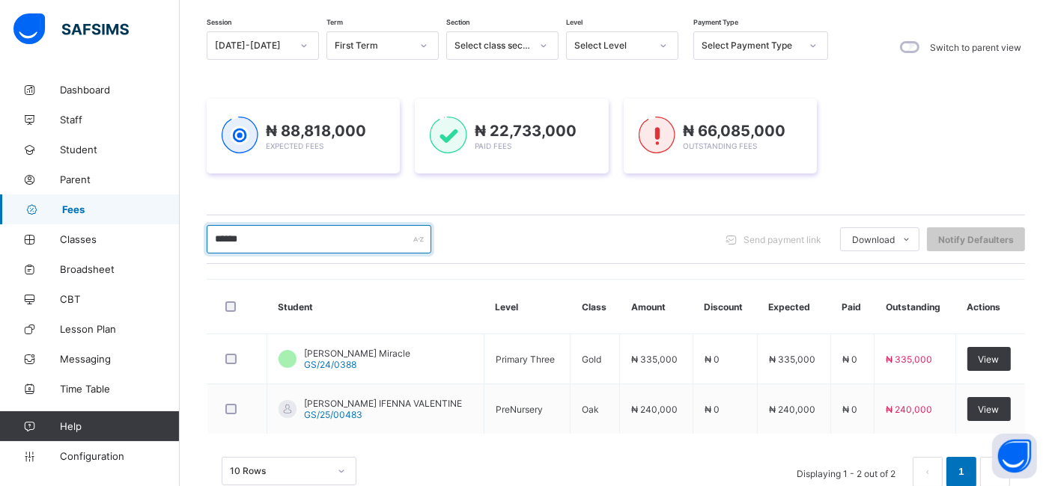
scroll to position [166, 0]
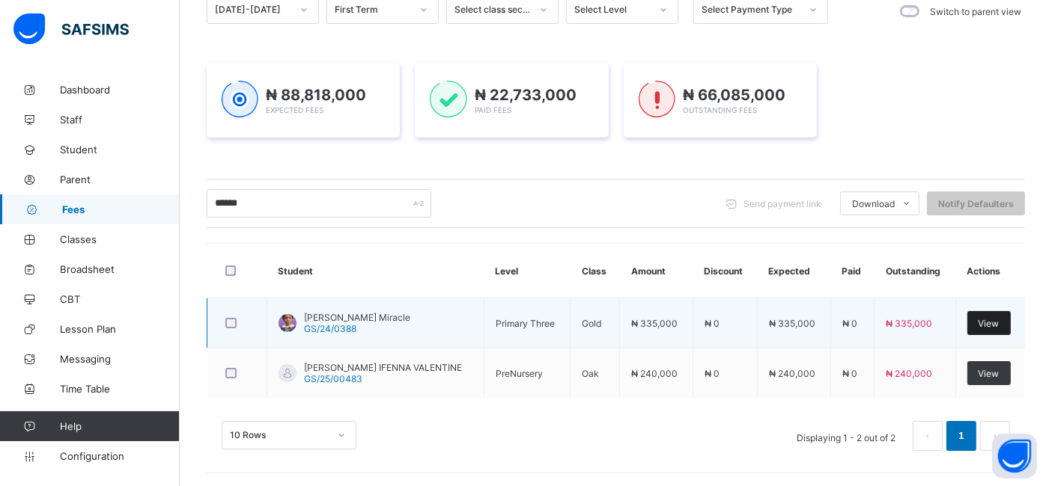
click at [994, 318] on span "View" at bounding box center [988, 323] width 21 height 11
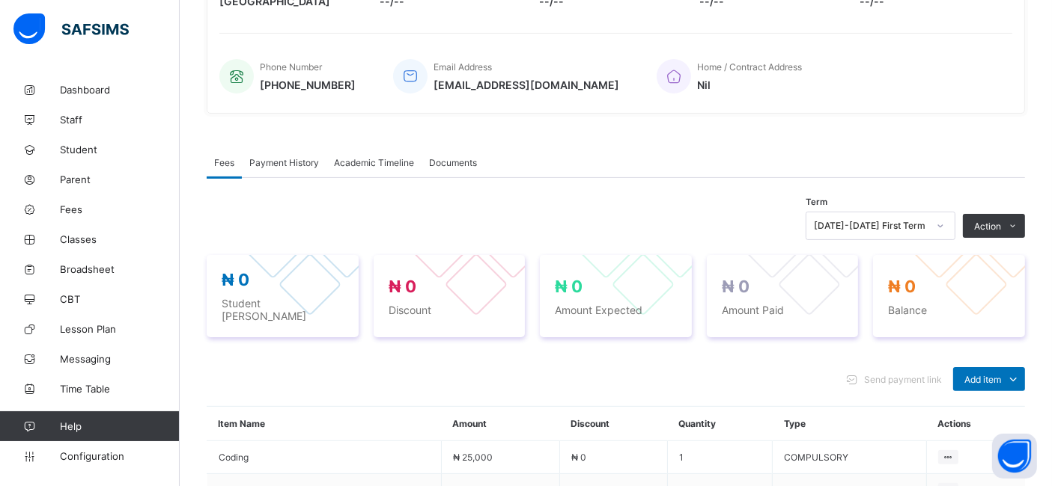
scroll to position [520, 0]
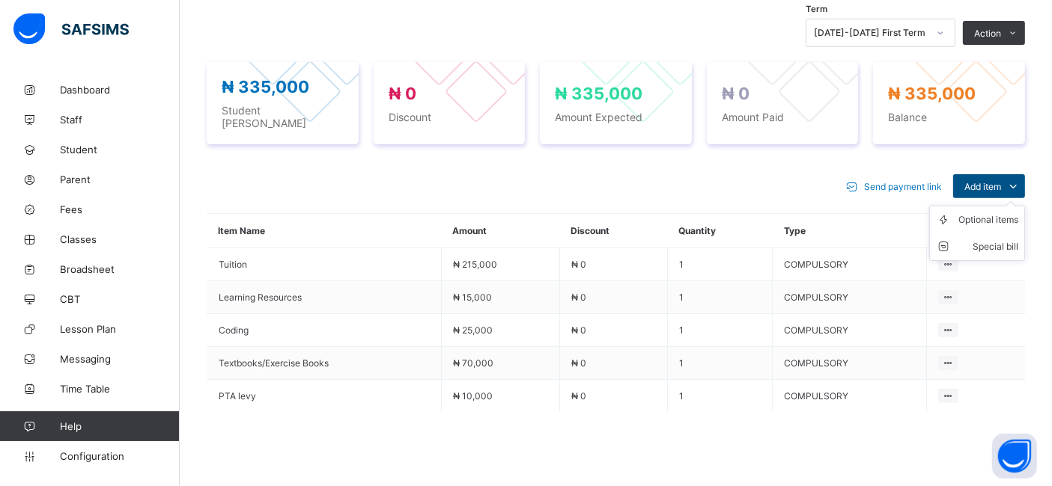
click at [1001, 181] on span "Add item" at bounding box center [982, 186] width 37 height 11
click at [986, 213] on div "Optional items" at bounding box center [988, 220] width 60 height 15
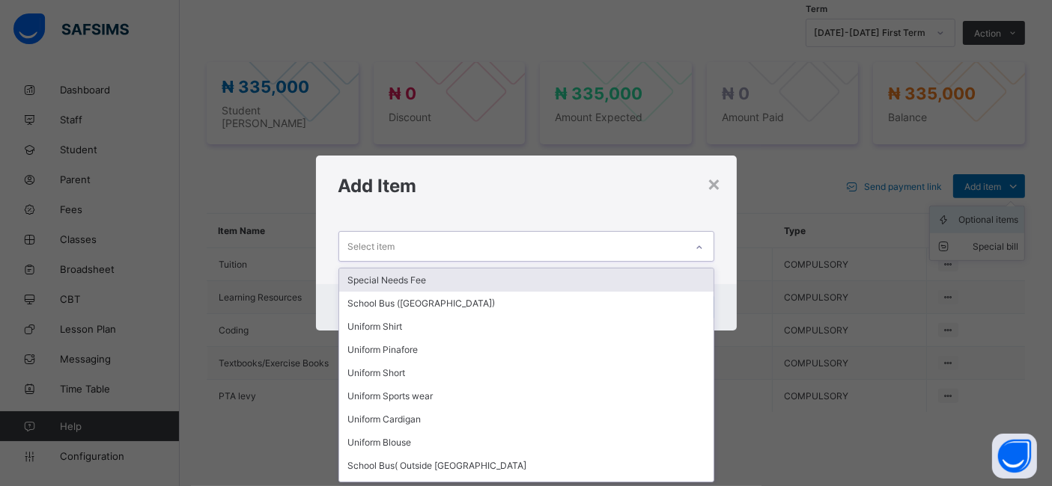
scroll to position [0, 0]
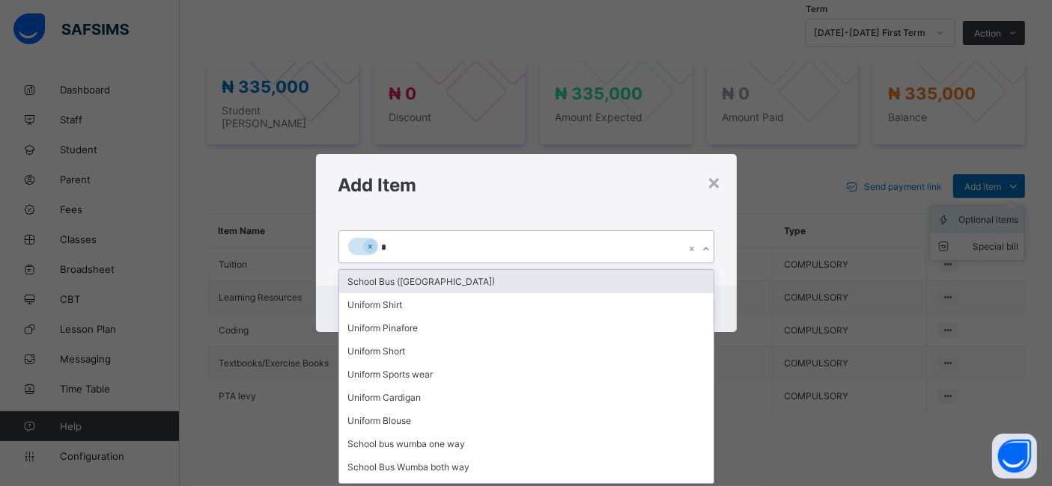
type input "**"
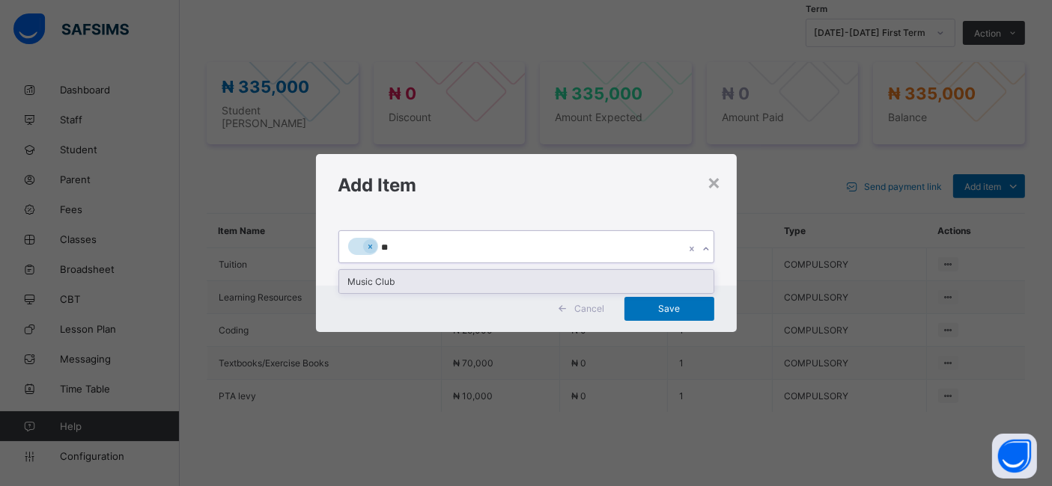
click at [367, 278] on div "Music Club" at bounding box center [526, 281] width 374 height 23
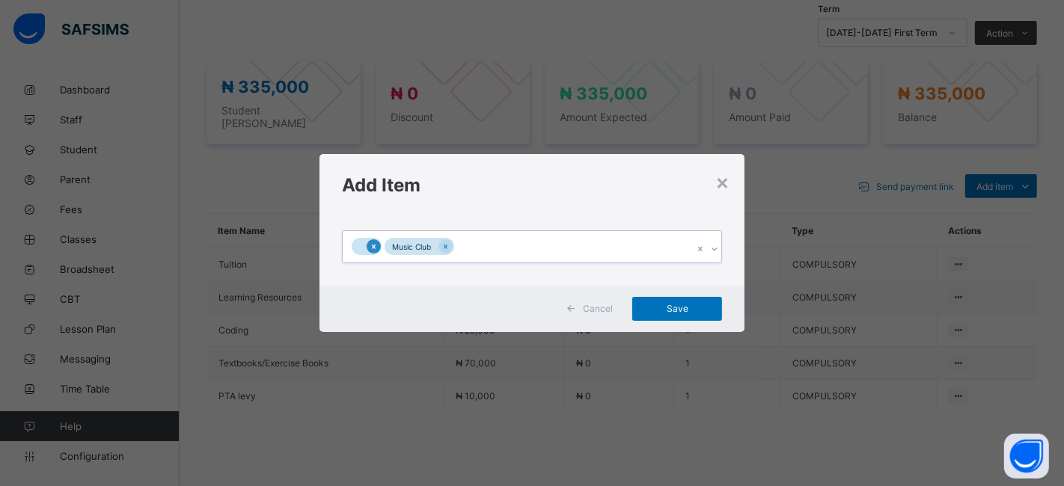
click at [373, 242] on icon at bounding box center [374, 247] width 8 height 10
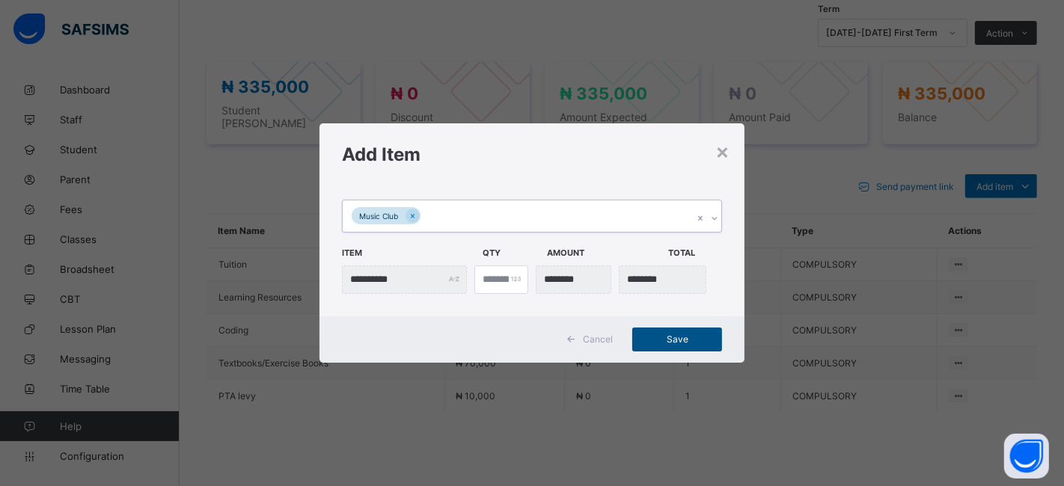
click at [663, 338] on span "Save" at bounding box center [677, 339] width 67 height 11
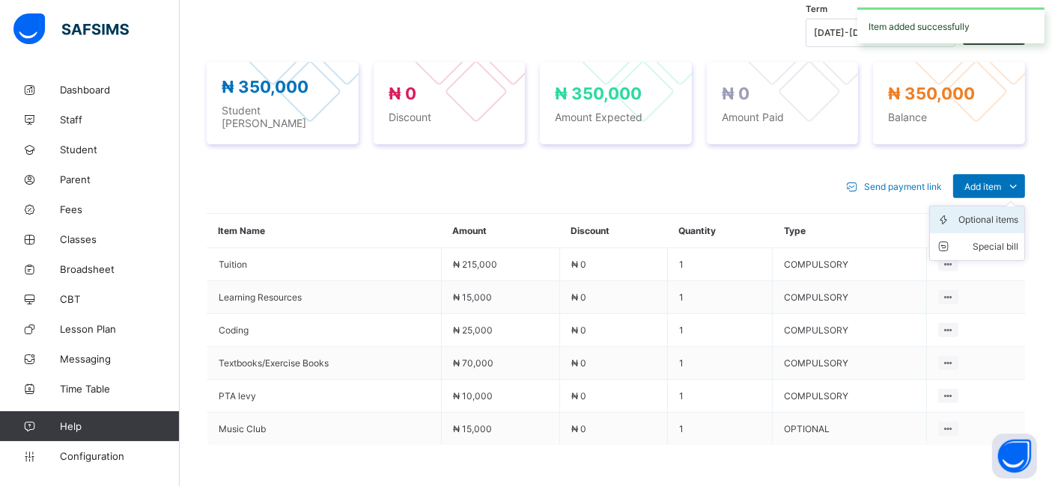
click at [982, 213] on div "Optional items" at bounding box center [988, 220] width 60 height 15
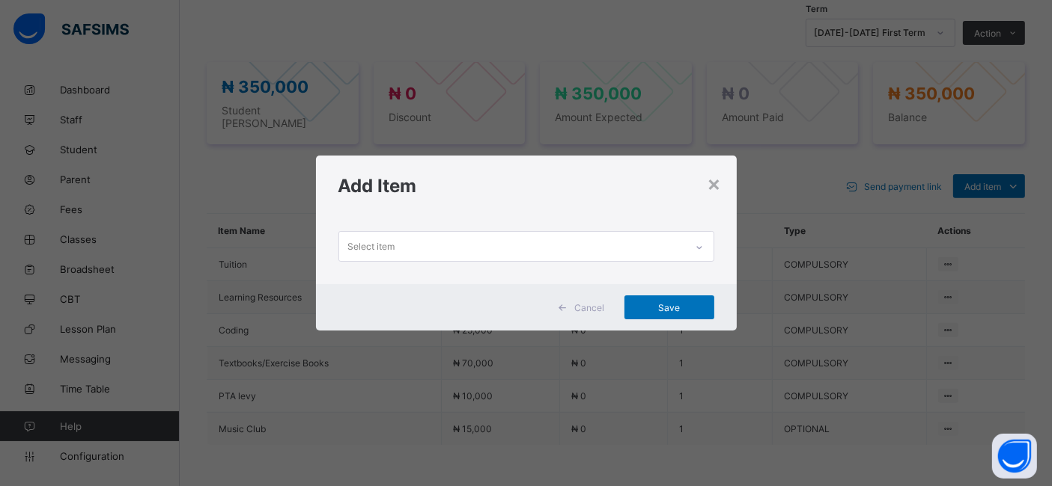
click at [697, 247] on icon at bounding box center [699, 247] width 9 height 15
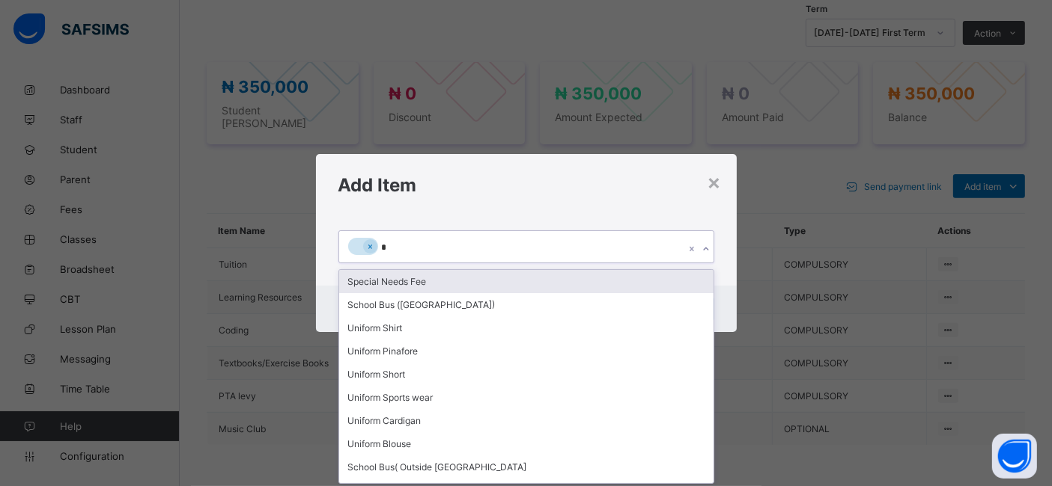
type input "**"
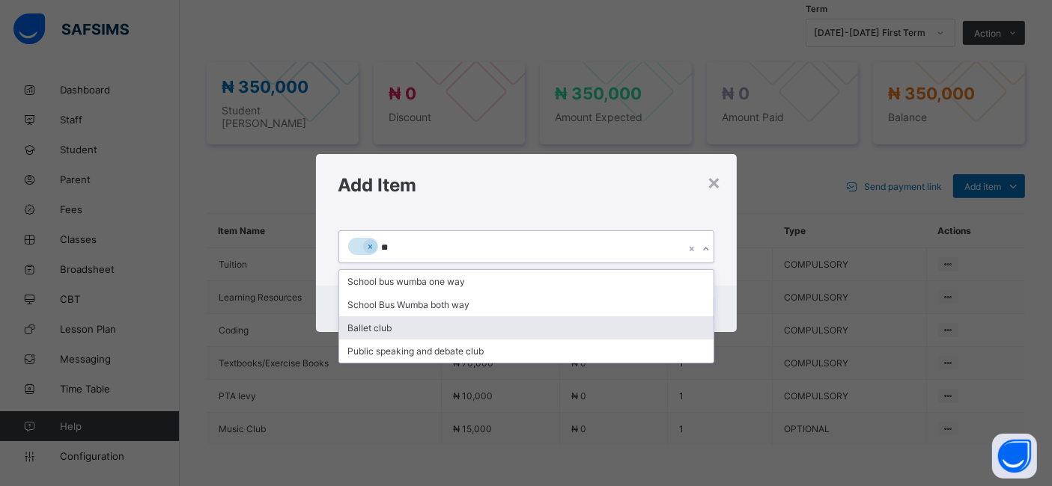
click at [367, 323] on div "Ballet club" at bounding box center [526, 328] width 374 height 23
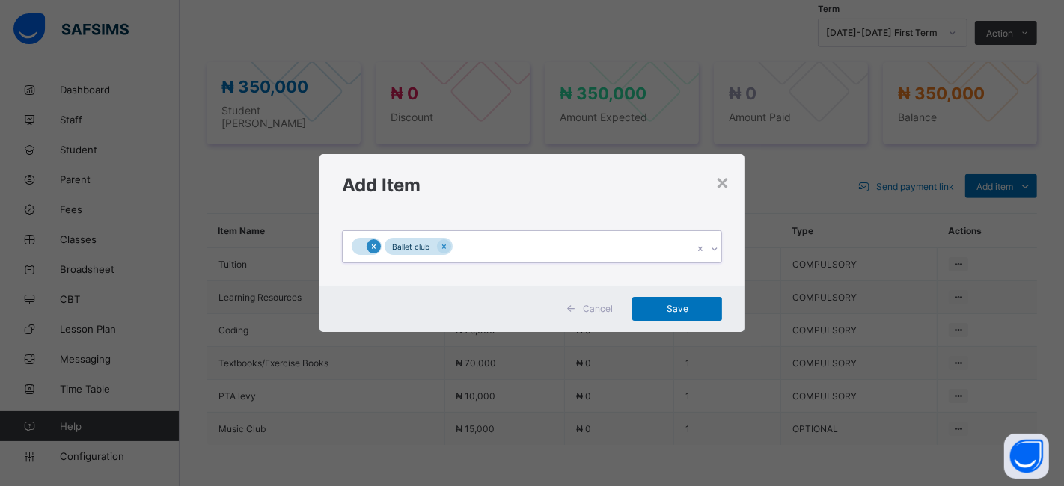
click at [375, 247] on icon at bounding box center [374, 247] width 8 height 10
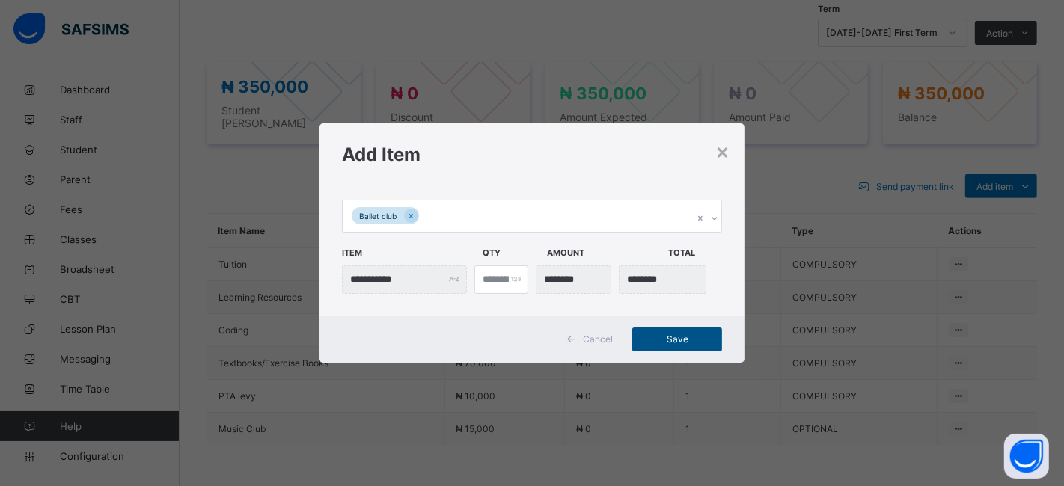
click at [663, 335] on span "Save" at bounding box center [677, 339] width 67 height 11
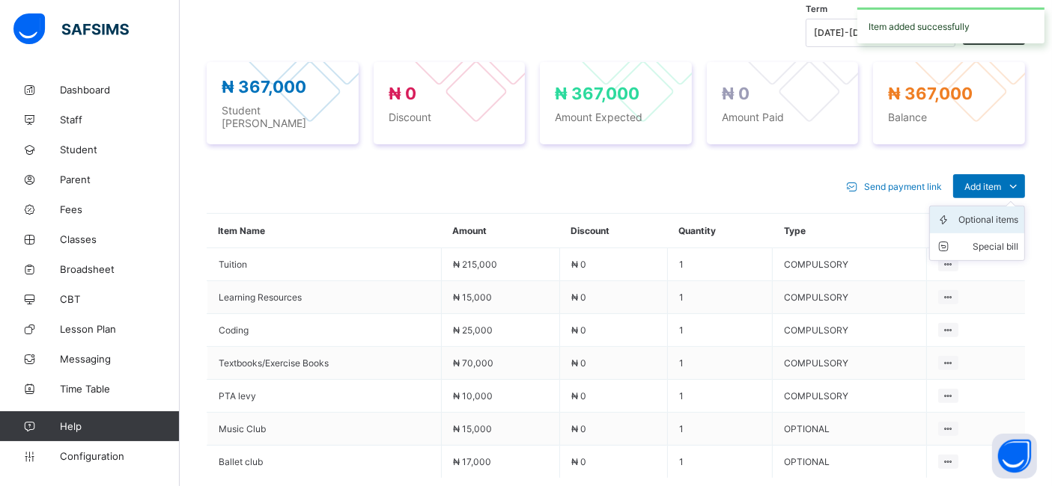
click at [989, 213] on div "Optional items" at bounding box center [988, 220] width 60 height 15
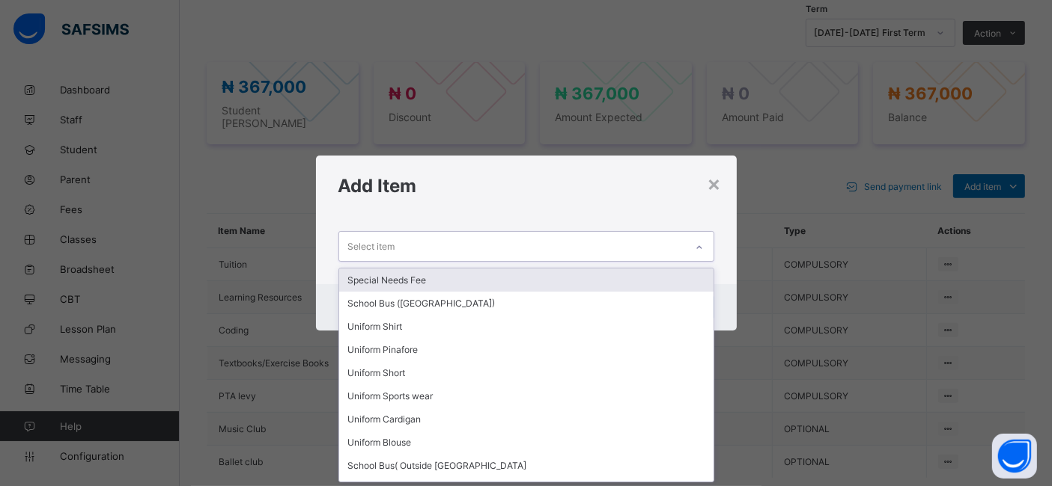
click at [701, 248] on icon at bounding box center [699, 247] width 9 height 15
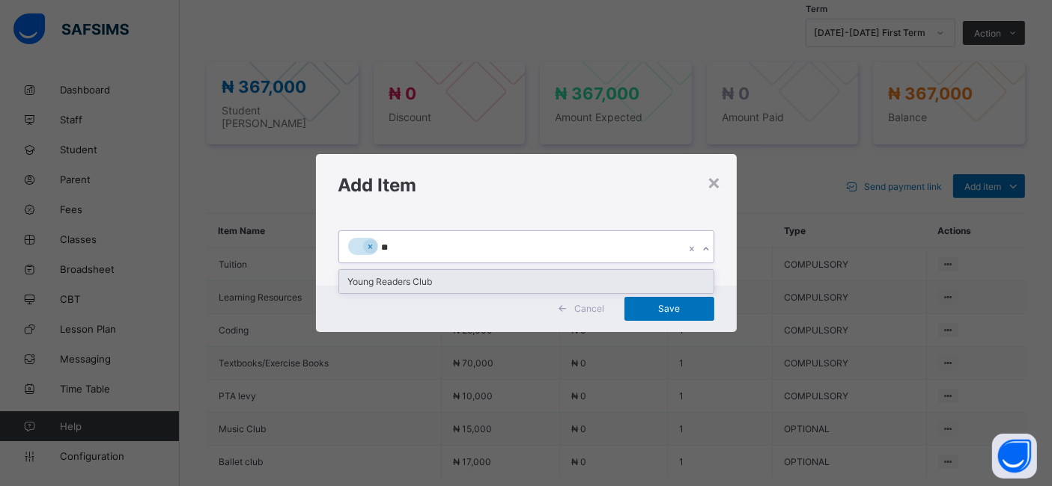
type input "***"
click at [410, 279] on div "Young Readers Club" at bounding box center [526, 281] width 374 height 23
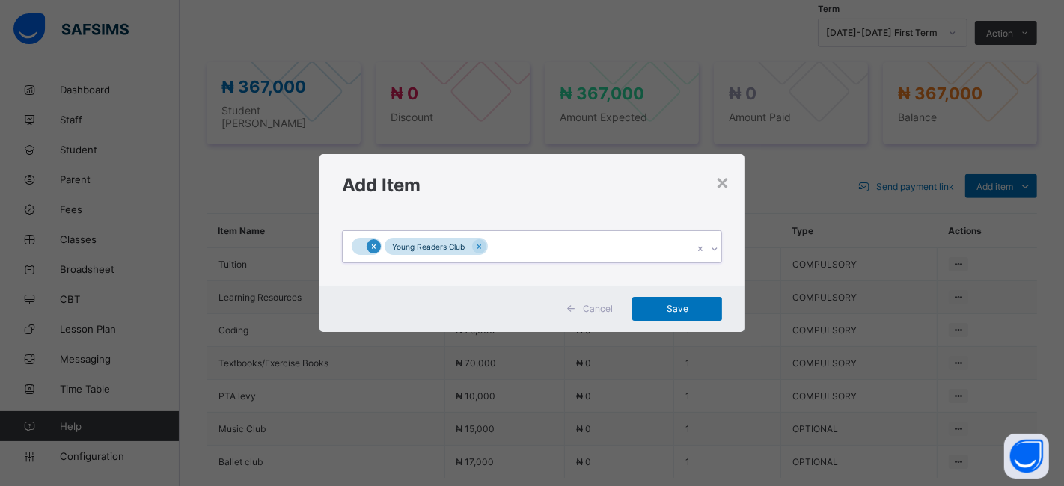
click at [376, 245] on icon at bounding box center [374, 247] width 8 height 10
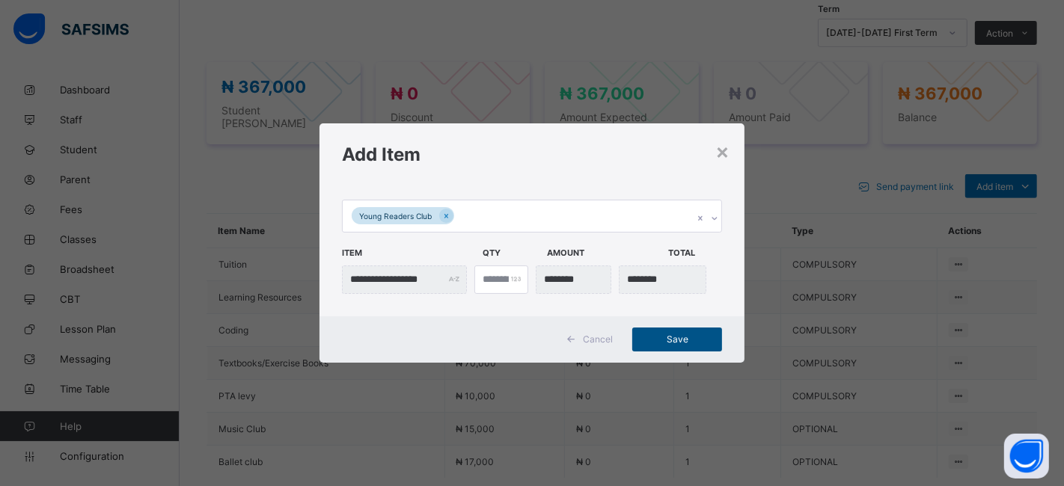
click at [669, 335] on span "Save" at bounding box center [677, 339] width 67 height 11
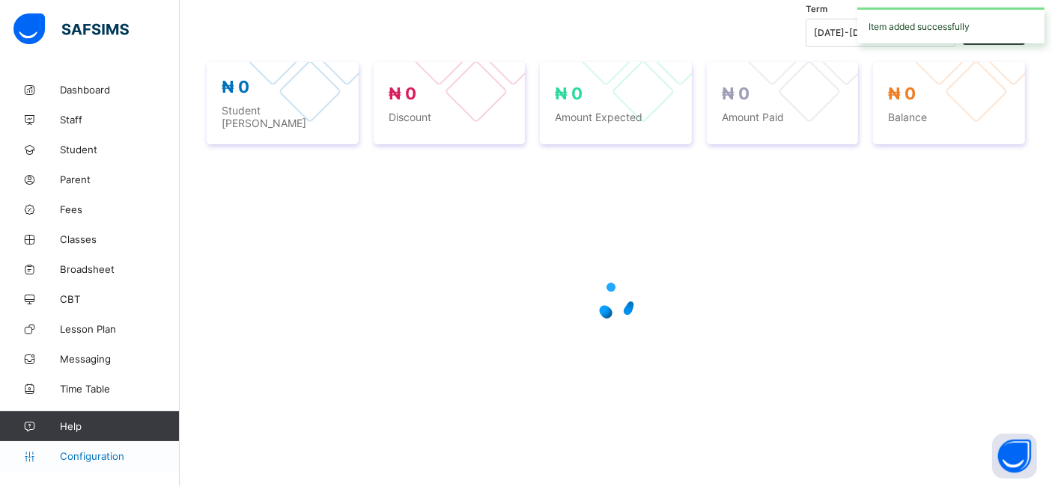
click at [88, 458] on span "Configuration" at bounding box center [119, 457] width 119 height 12
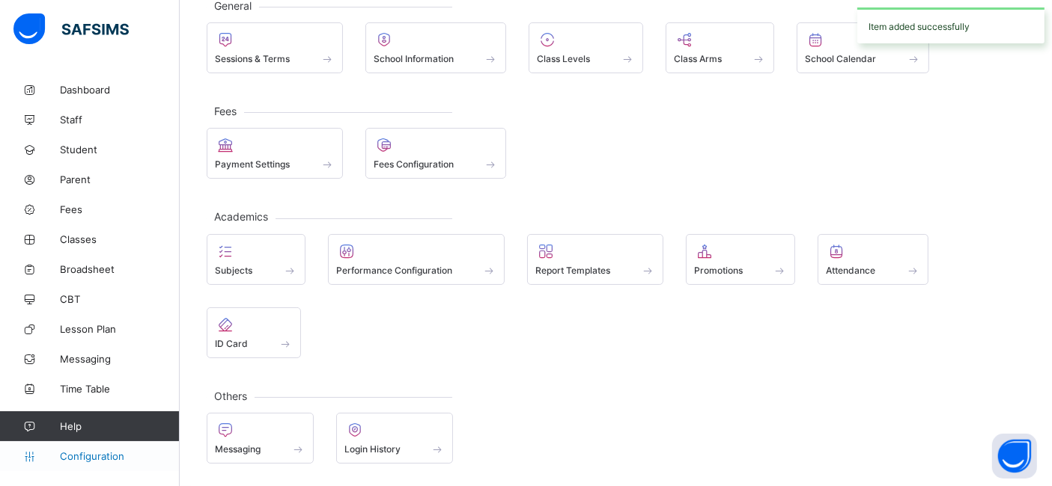
scroll to position [97, 0]
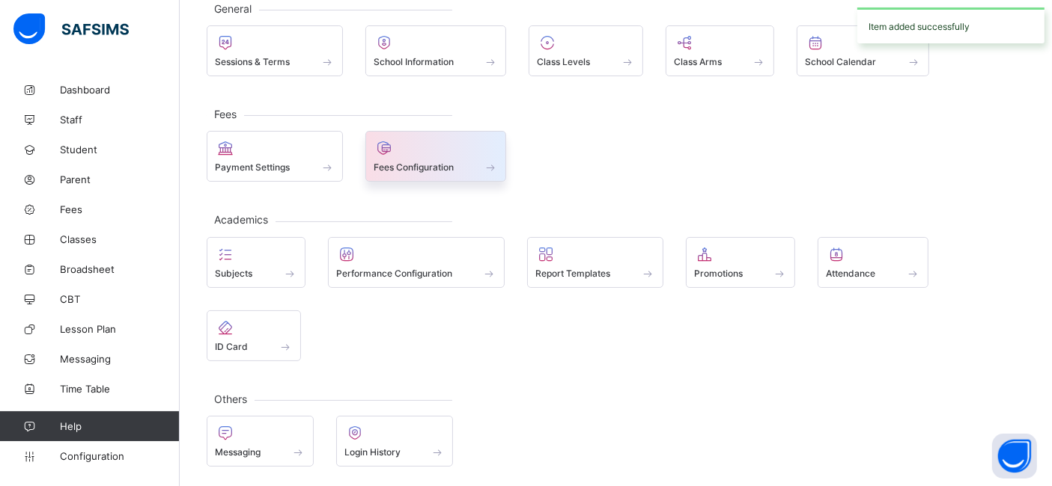
click at [421, 159] on span at bounding box center [435, 159] width 125 height 4
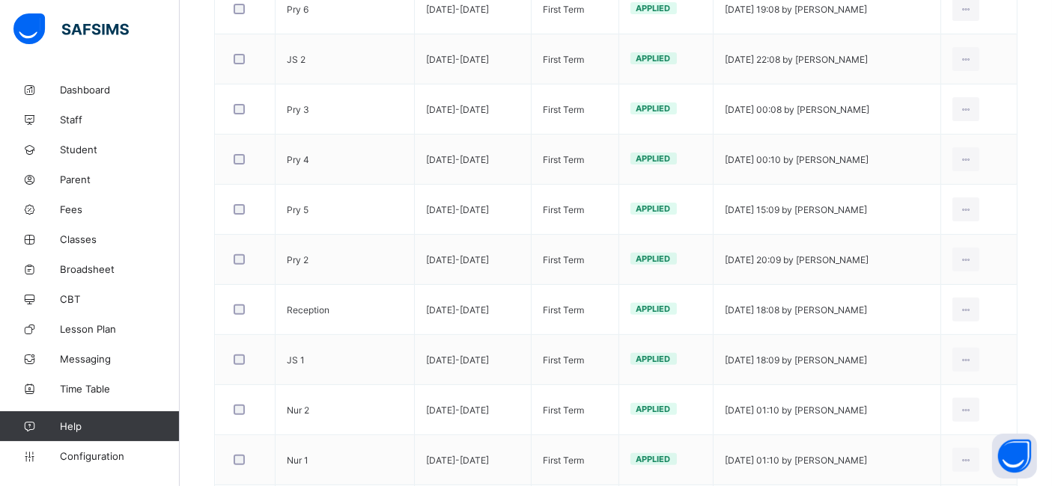
scroll to position [458, 0]
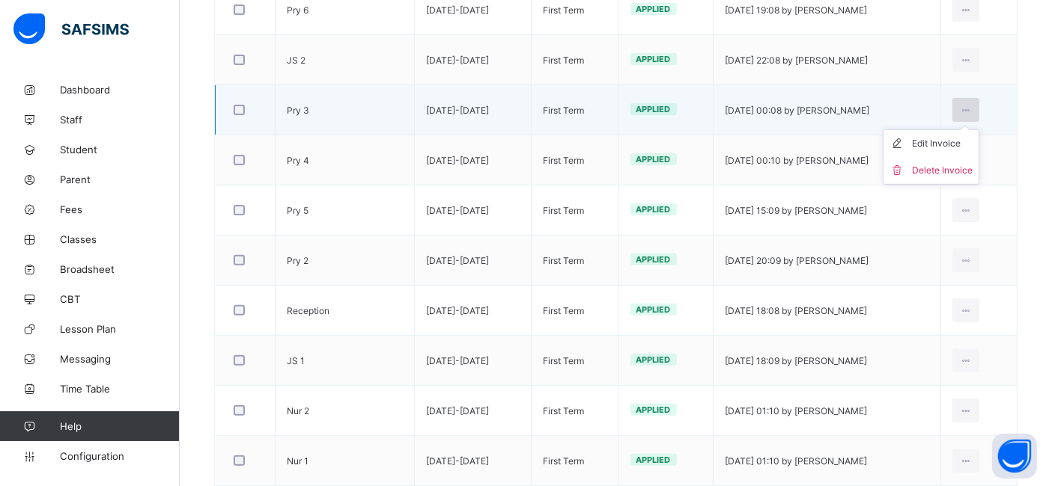
click at [972, 107] on icon at bounding box center [965, 110] width 13 height 11
click at [956, 141] on div "Edit Invoice" at bounding box center [942, 143] width 61 height 15
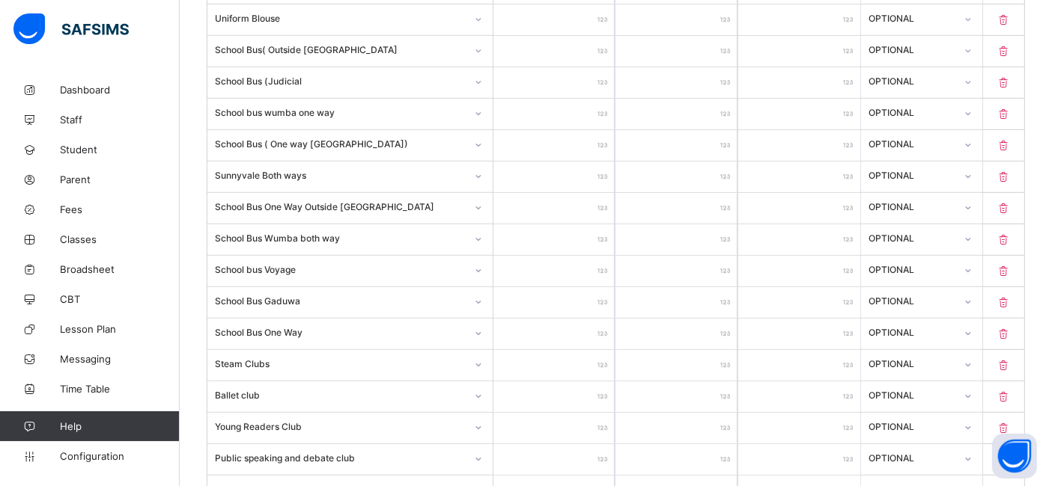
scroll to position [774, 0]
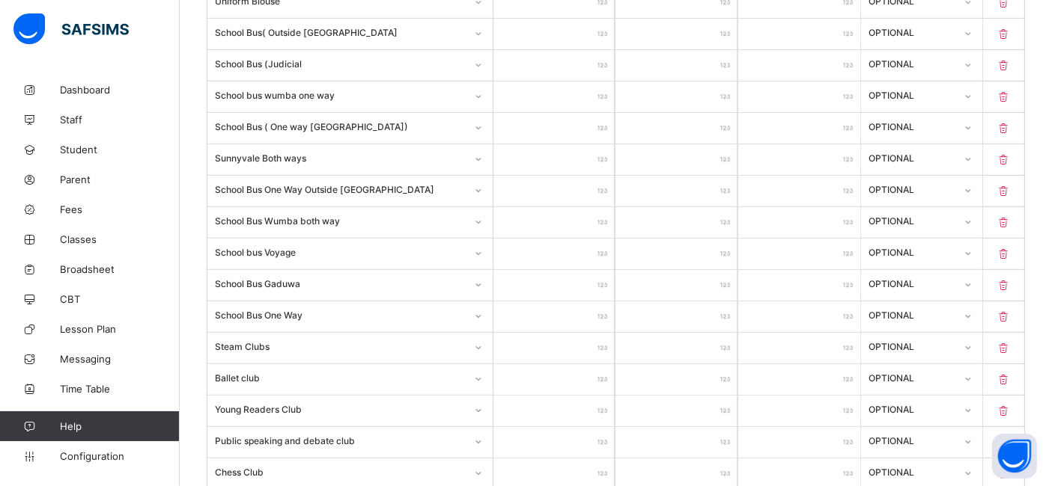
click at [583, 375] on input "*****" at bounding box center [554, 379] width 122 height 31
type input "****"
type input "***"
type input "*"
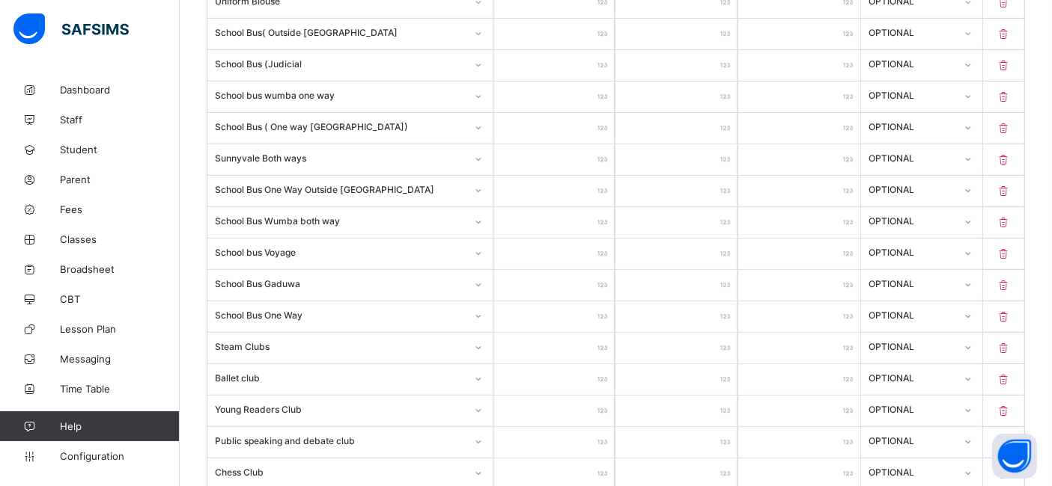
type input "****"
type input "*****"
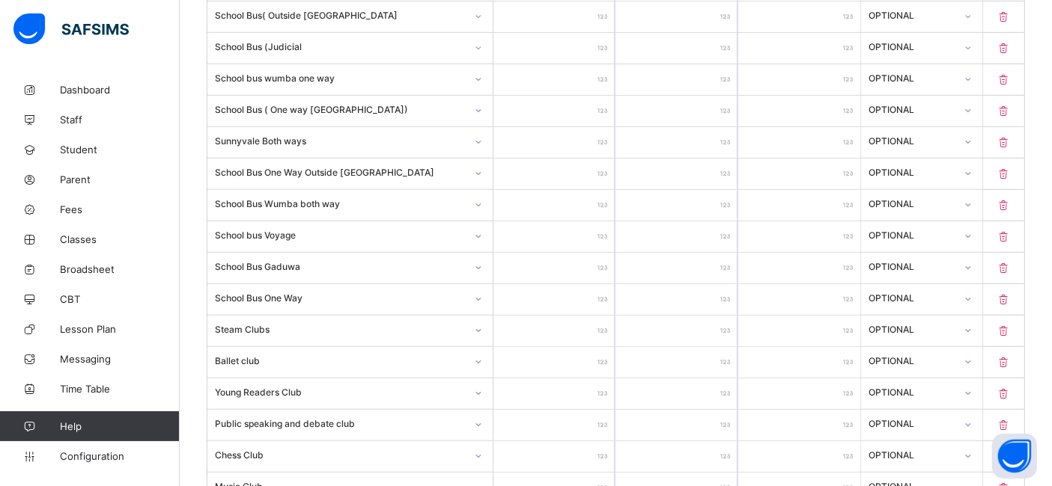
type input "*****"
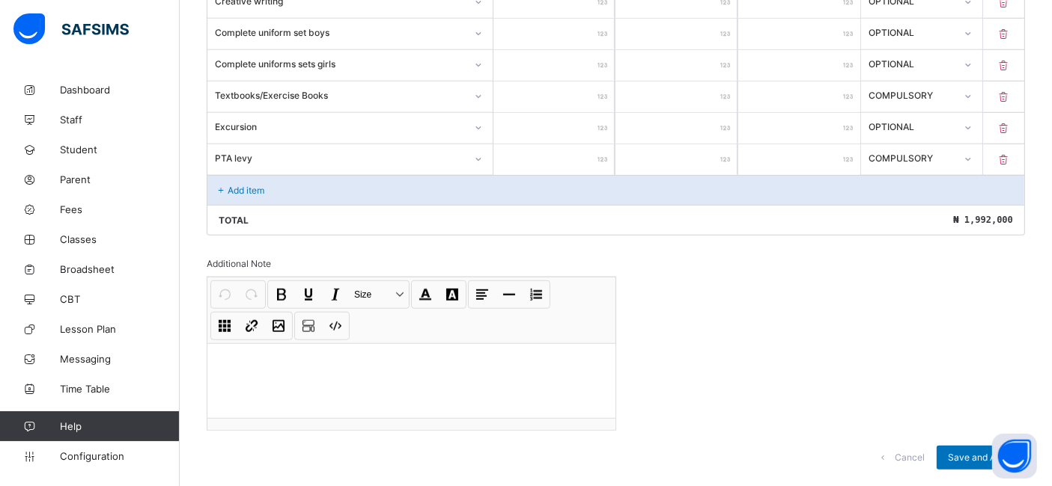
scroll to position [1364, 0]
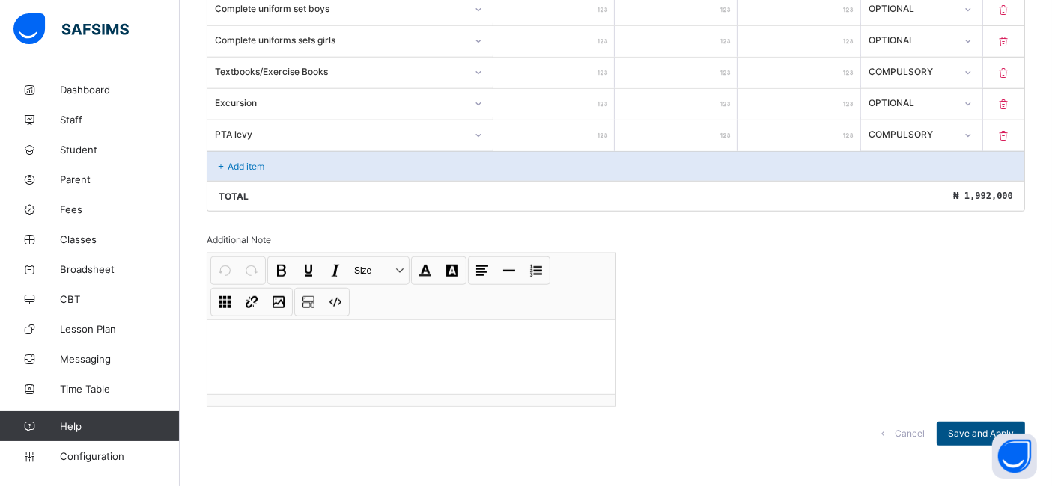
click at [978, 428] on span "Save and Apply" at bounding box center [981, 433] width 66 height 11
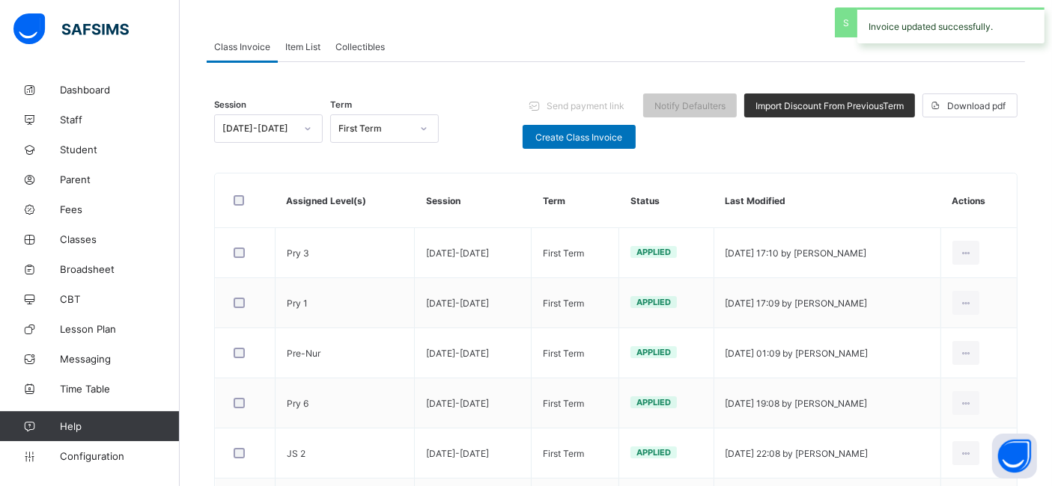
scroll to position [549, 0]
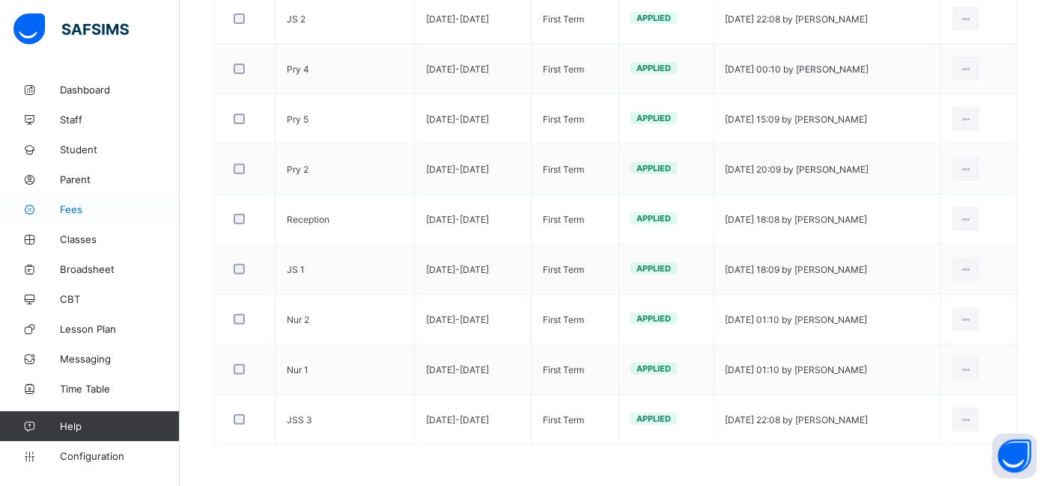
click at [76, 209] on span "Fees" at bounding box center [120, 210] width 120 height 12
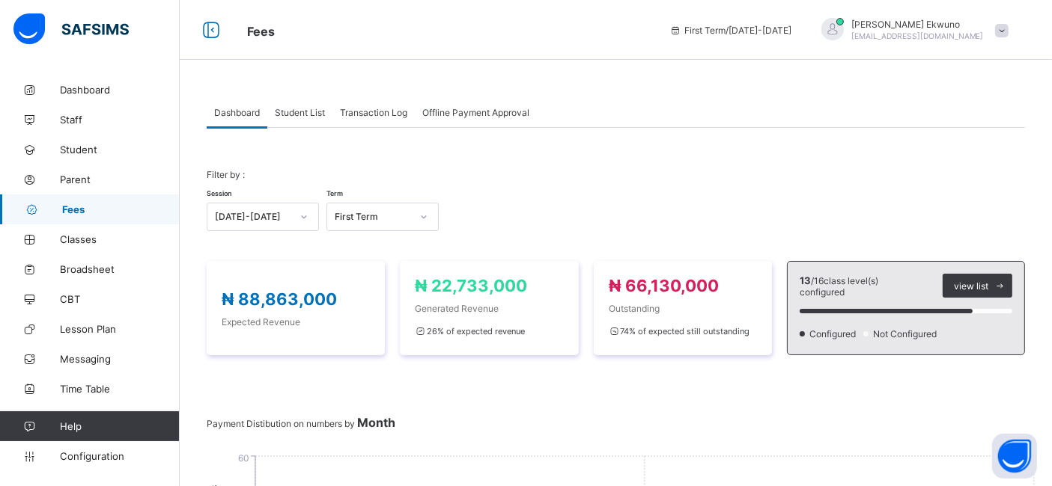
click at [300, 116] on span "Student List" at bounding box center [300, 112] width 50 height 11
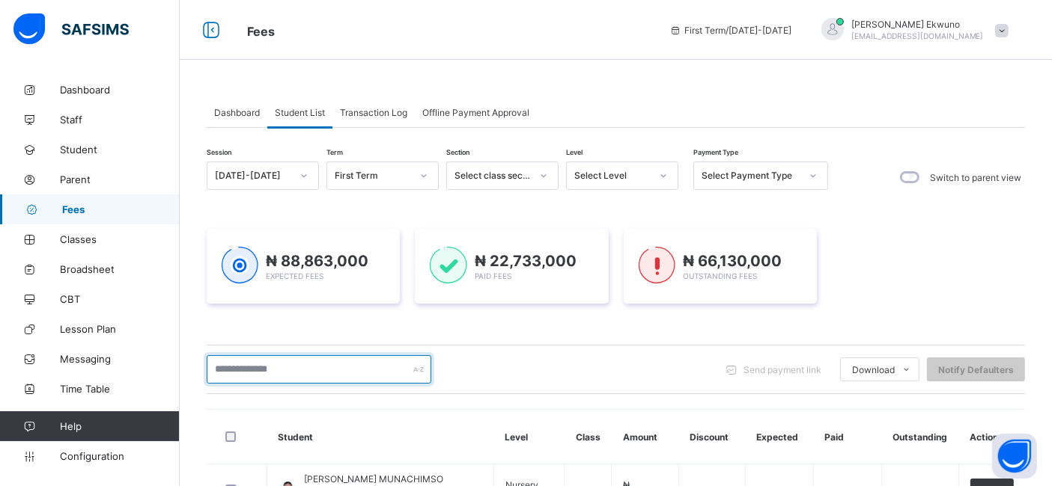
click at [250, 376] on input "text" at bounding box center [319, 370] width 225 height 28
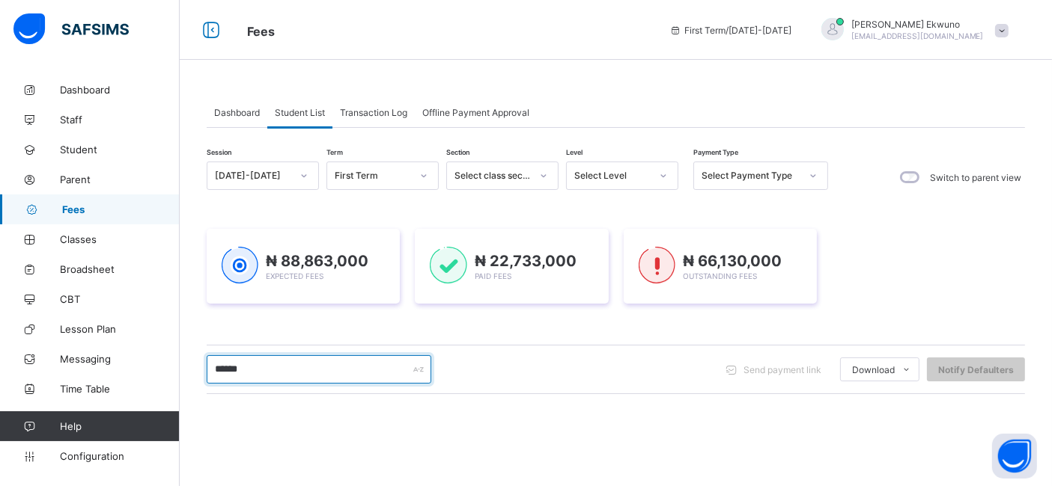
type input "******"
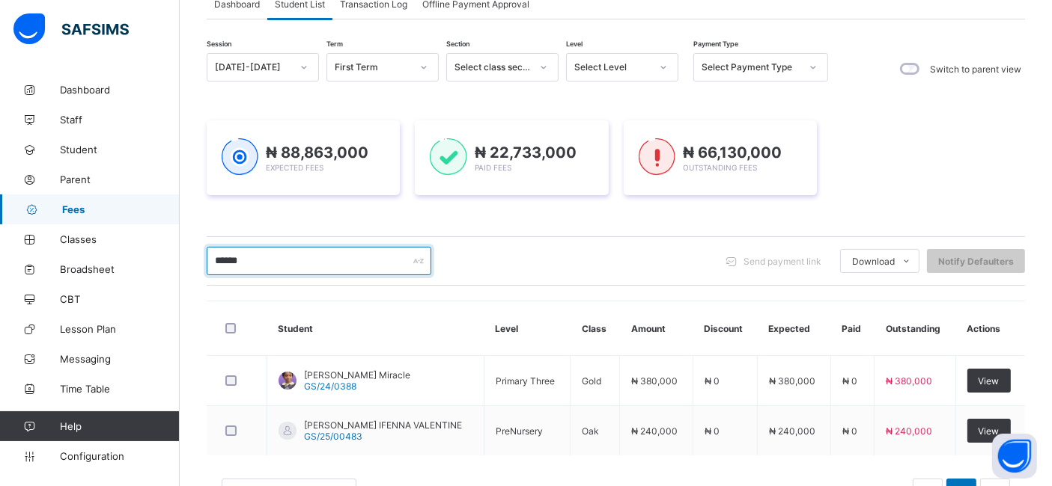
scroll to position [166, 0]
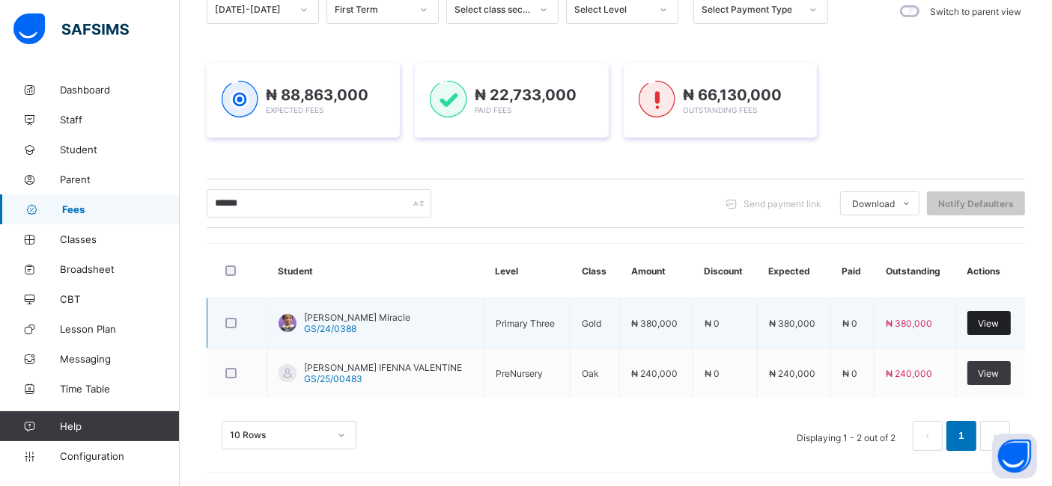
click at [999, 325] on span "View" at bounding box center [988, 323] width 21 height 11
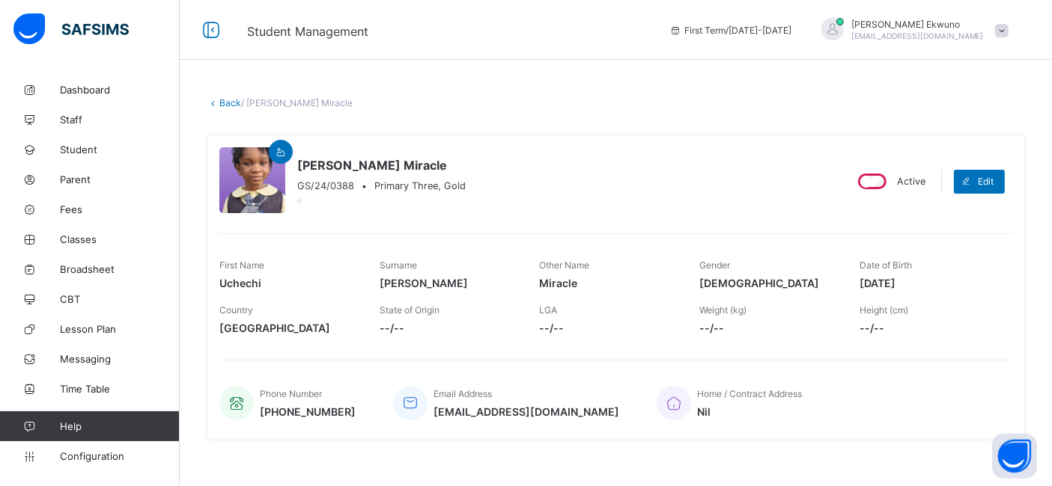
click at [230, 106] on link "Back" at bounding box center [230, 102] width 22 height 11
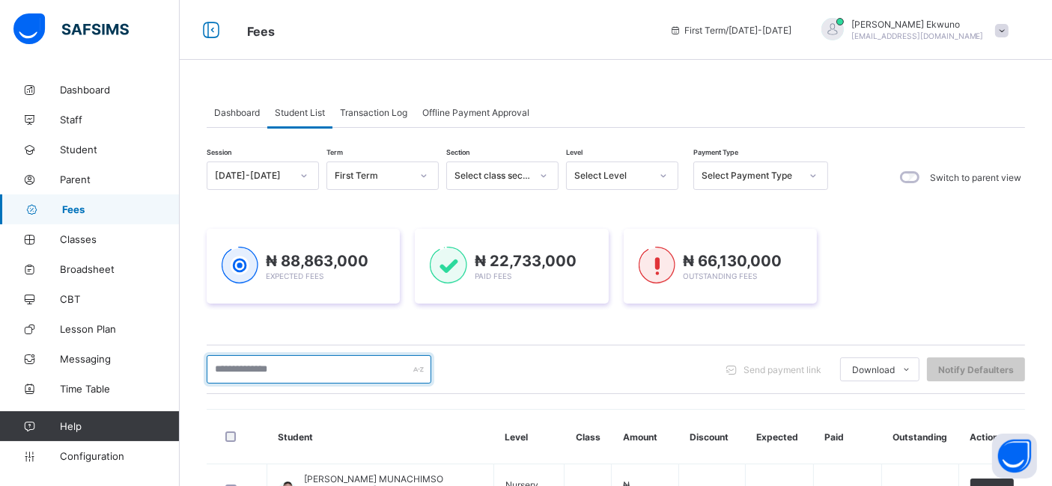
click at [220, 364] on input "text" at bounding box center [319, 370] width 225 height 28
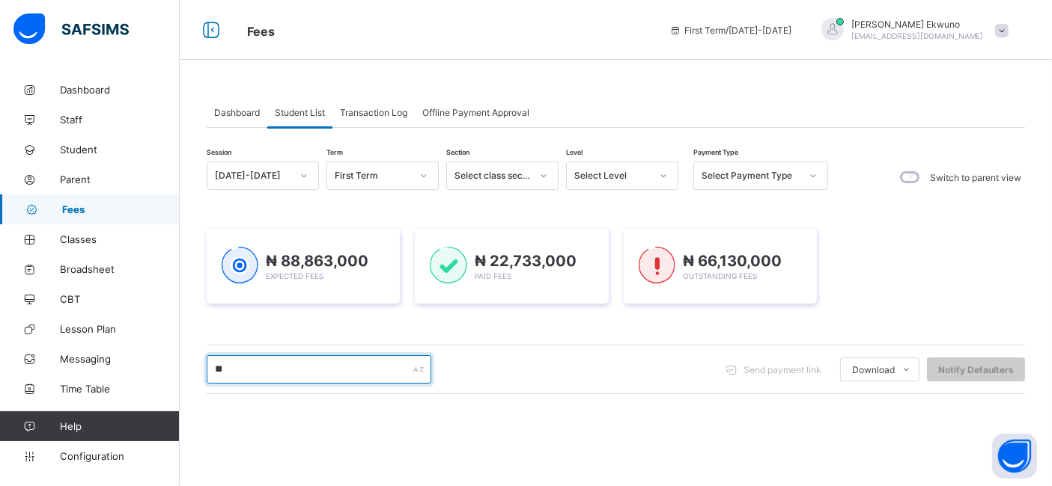
type input "***"
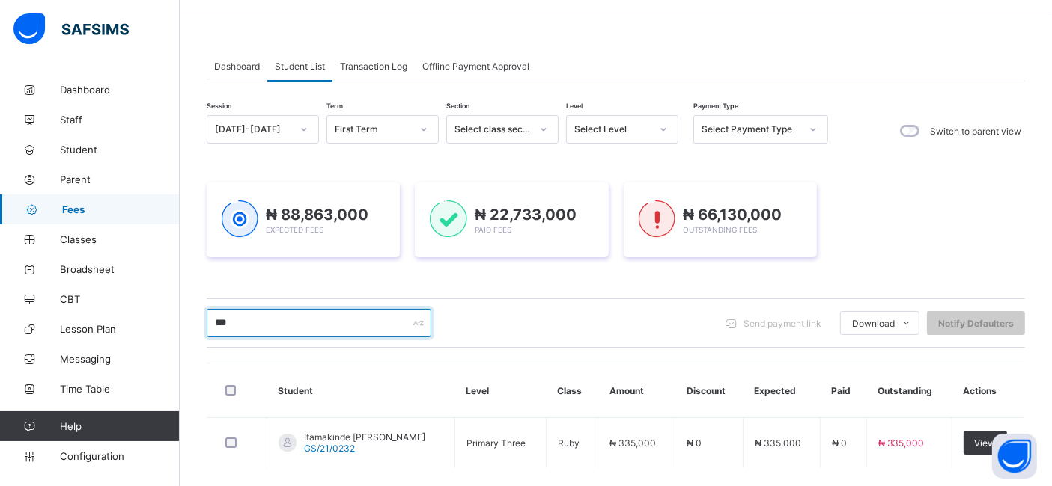
scroll to position [116, 0]
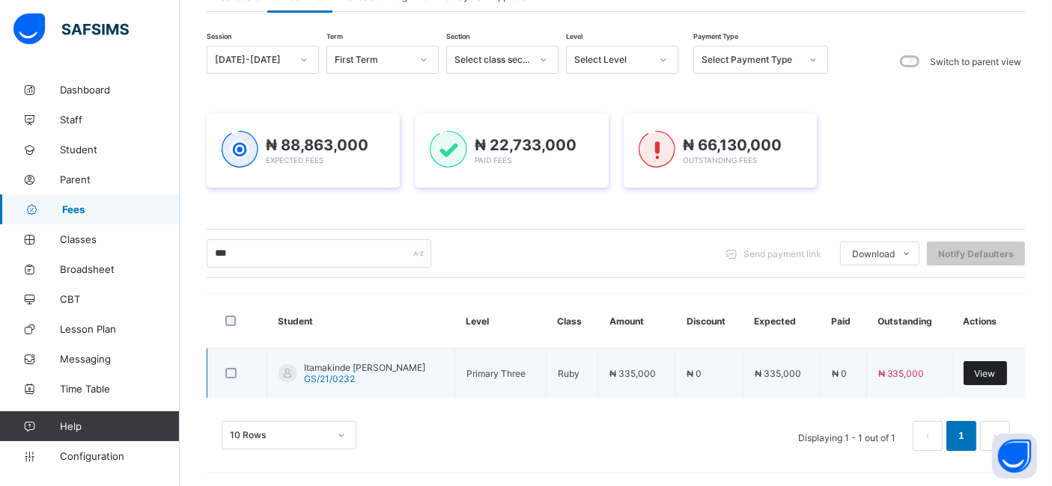
click at [995, 372] on span "View" at bounding box center [984, 373] width 21 height 11
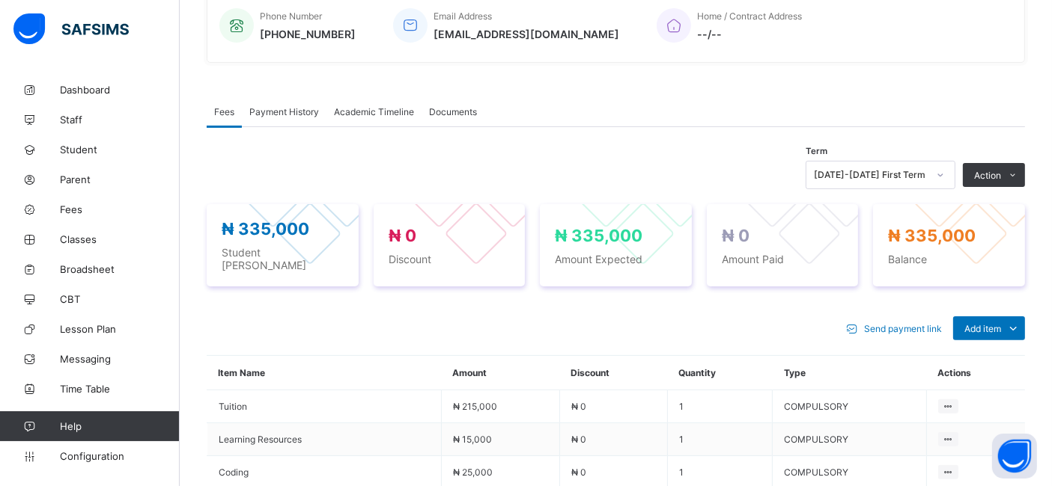
scroll to position [397, 0]
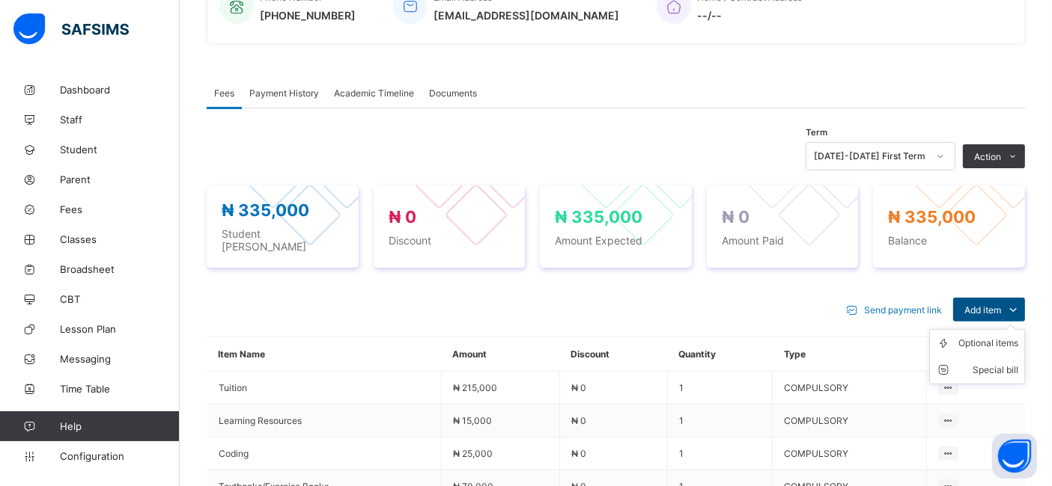
click at [1001, 305] on span "Add item" at bounding box center [982, 310] width 37 height 11
click at [998, 336] on div "Optional items" at bounding box center [988, 343] width 60 height 15
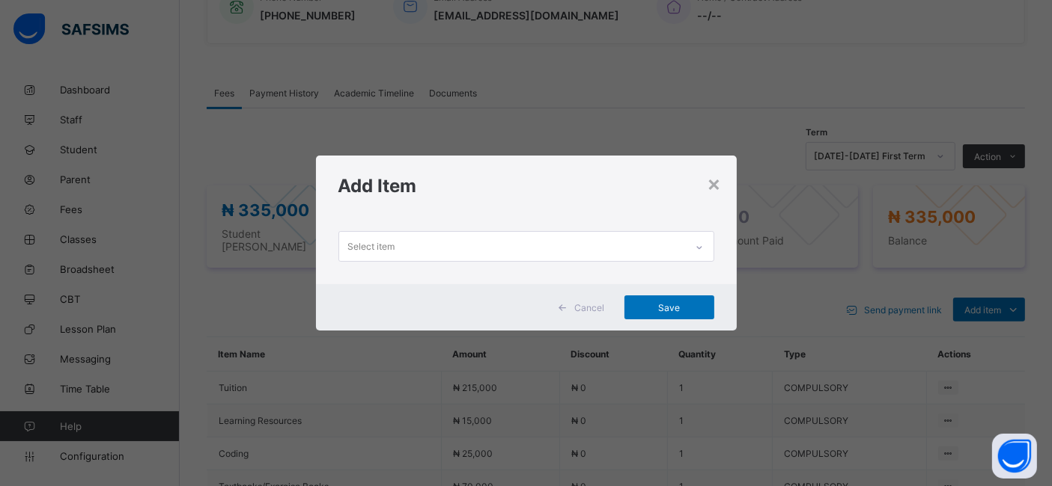
scroll to position [0, 0]
click at [358, 246] on div "Select item" at bounding box center [371, 247] width 47 height 28
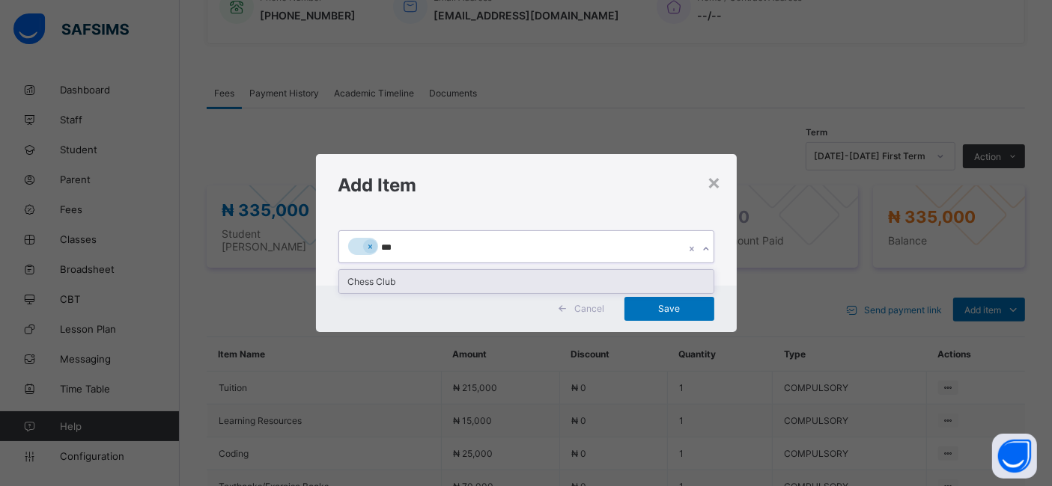
type input "****"
click at [351, 277] on div "Chess Club" at bounding box center [526, 281] width 374 height 23
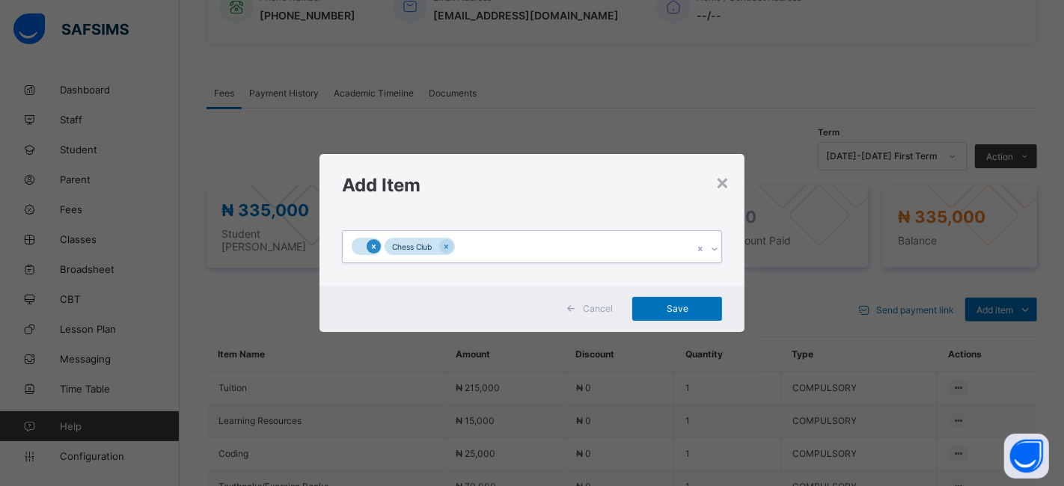
click at [370, 245] on icon at bounding box center [374, 247] width 8 height 10
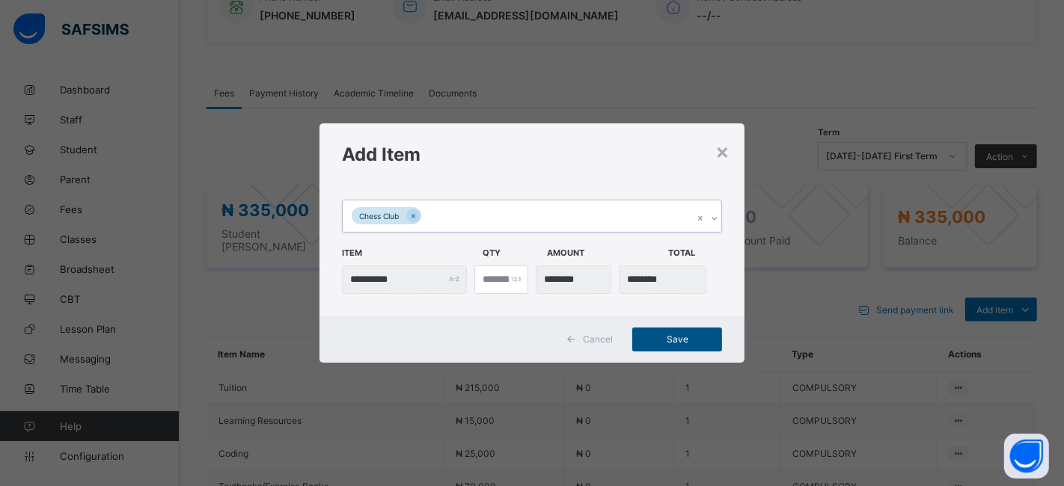
click at [667, 338] on span "Save" at bounding box center [677, 339] width 67 height 11
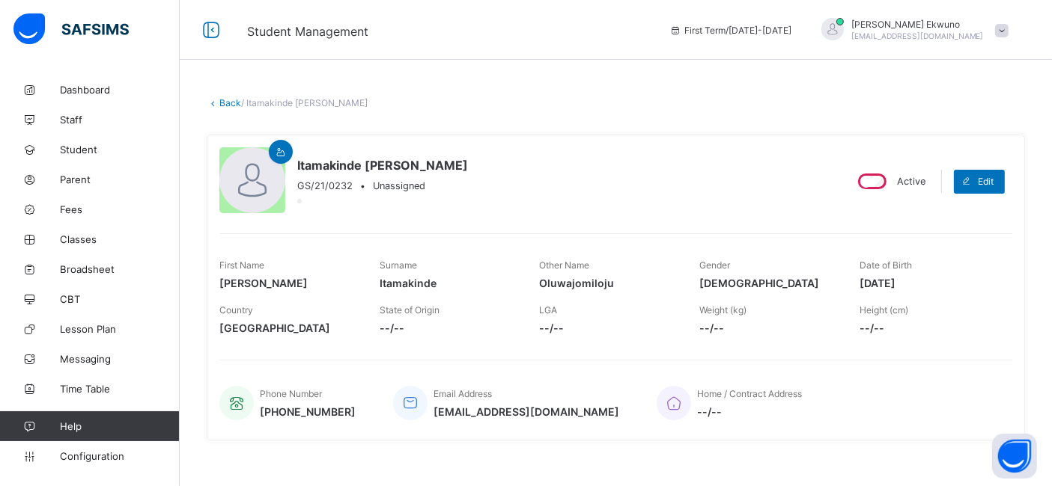
click at [225, 103] on link "Back" at bounding box center [230, 102] width 22 height 11
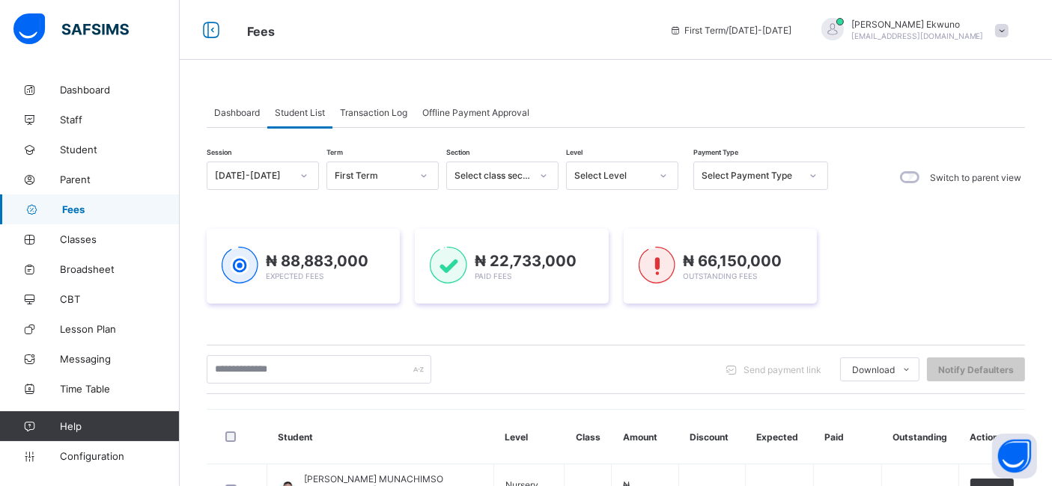
click at [293, 112] on span "Student List" at bounding box center [300, 112] width 50 height 11
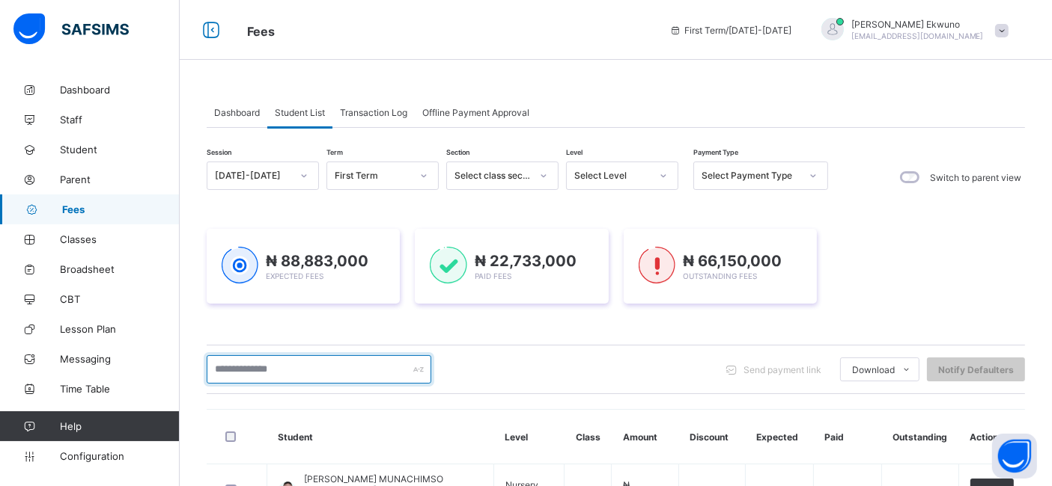
click at [228, 370] on input "text" at bounding box center [319, 370] width 225 height 28
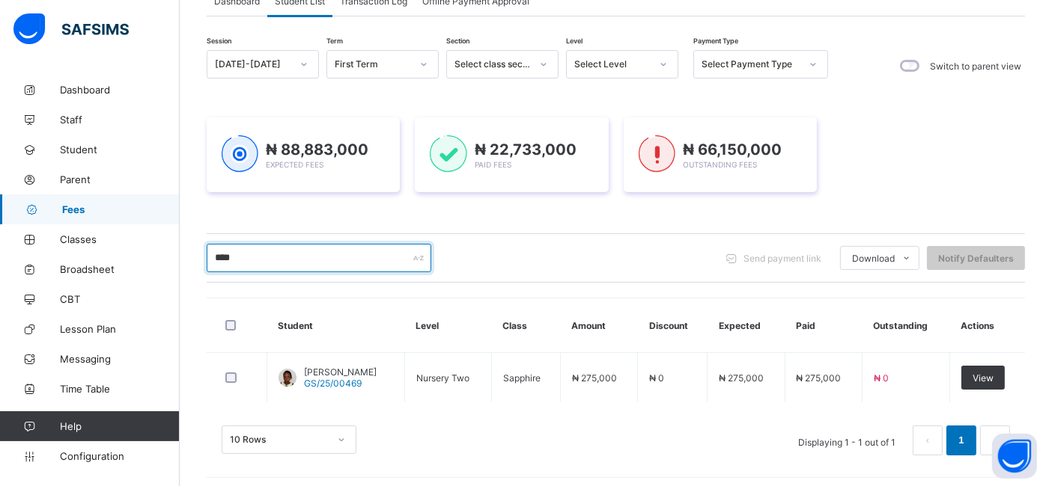
scroll to position [116, 0]
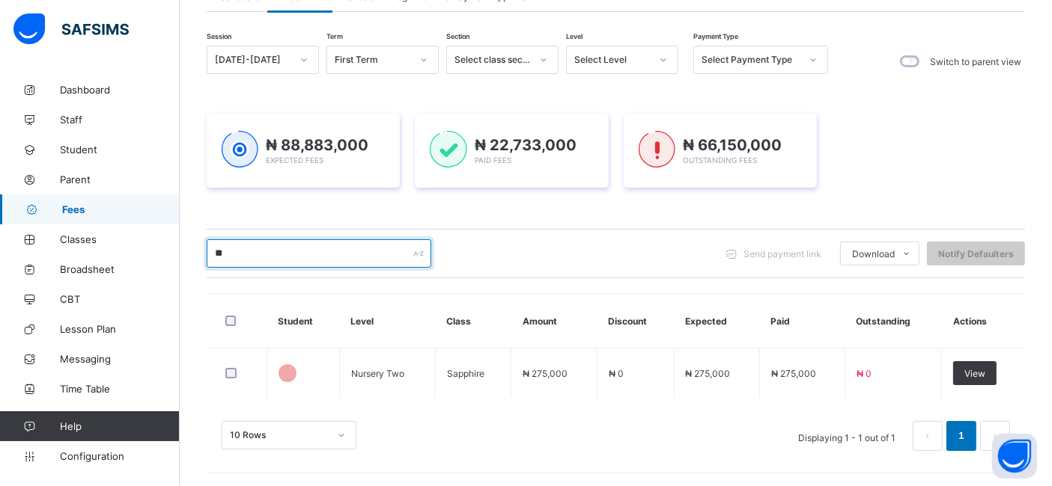
type input "*"
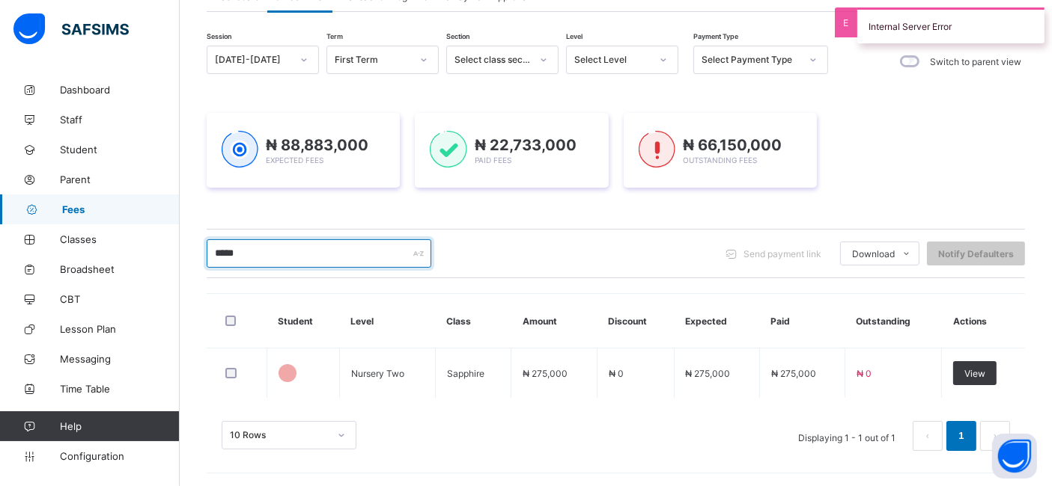
type input "*****"
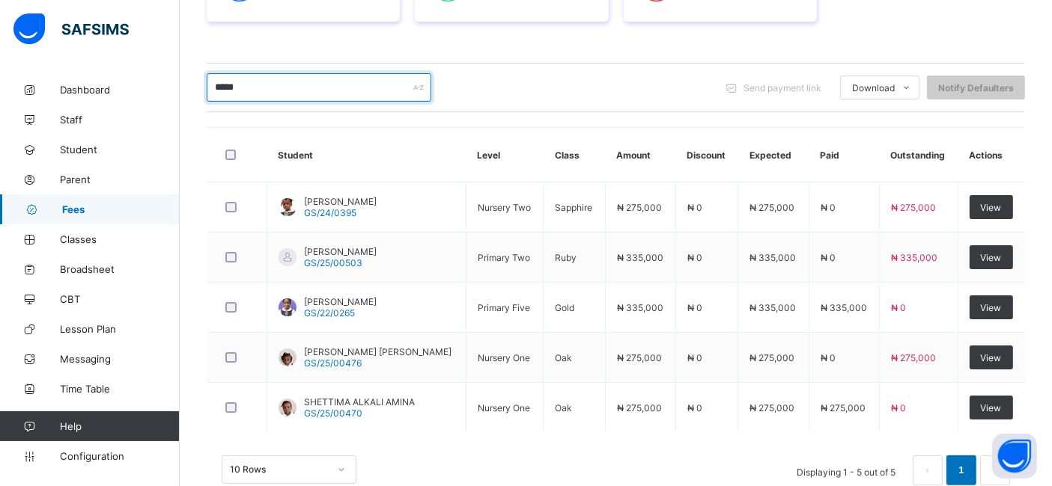
scroll to position [318, 0]
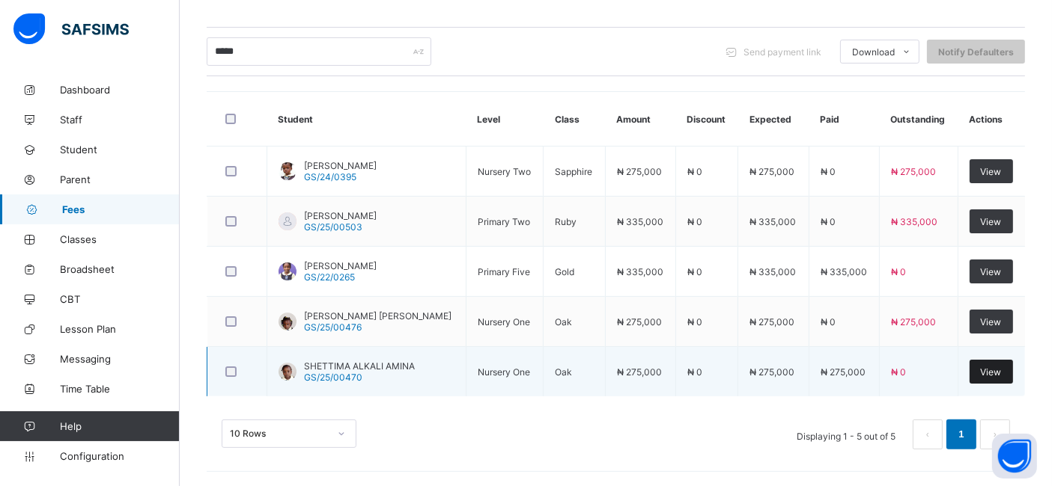
click at [1001, 374] on span "View" at bounding box center [990, 372] width 21 height 11
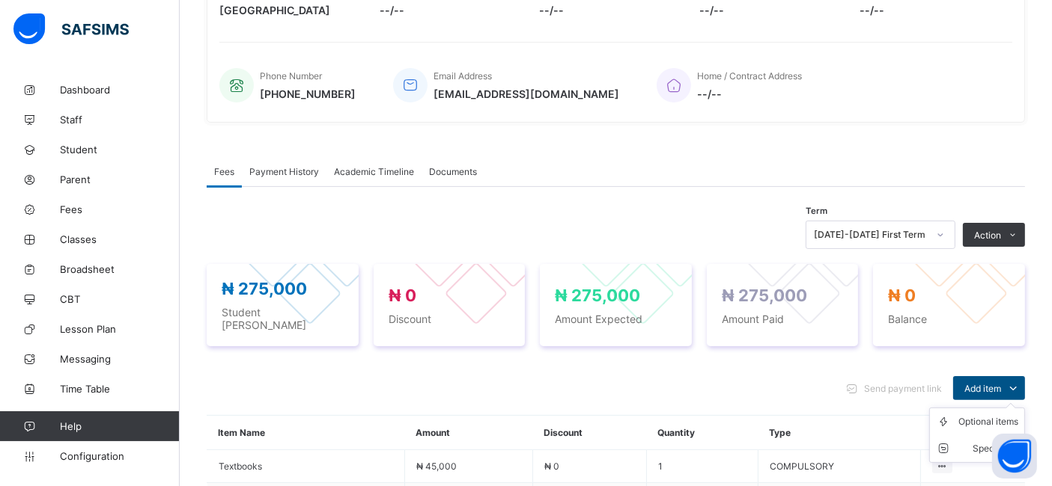
click at [998, 383] on span "Add item" at bounding box center [982, 388] width 37 height 11
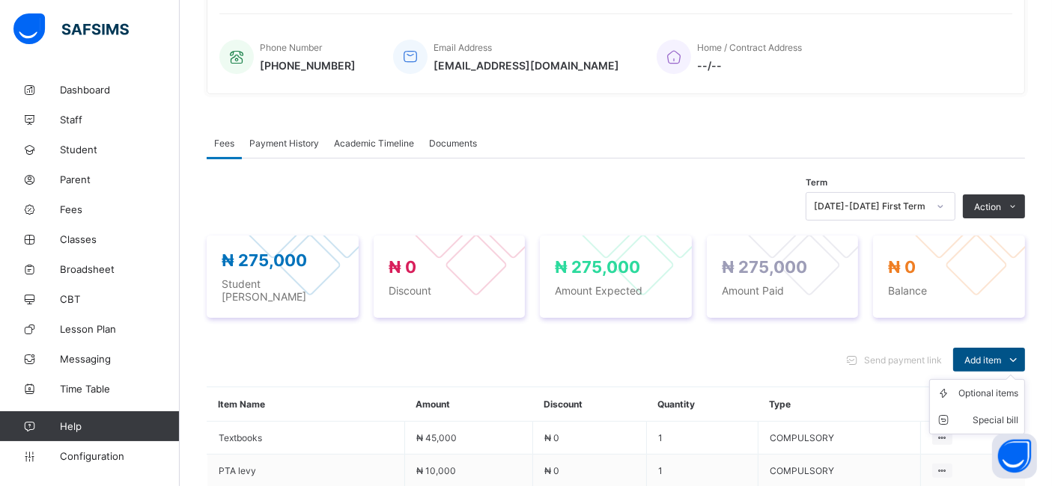
scroll to position [367, 0]
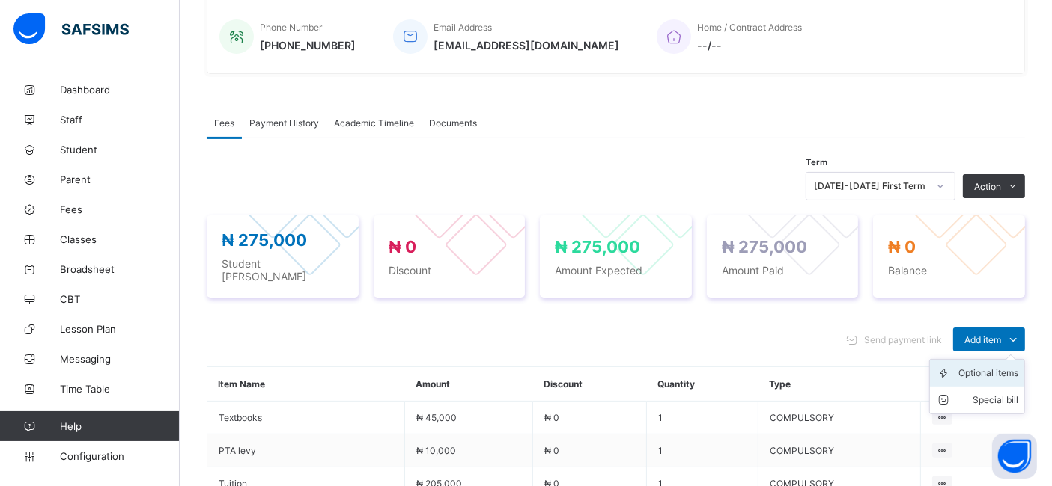
click at [986, 367] on div "Optional items" at bounding box center [988, 373] width 60 height 15
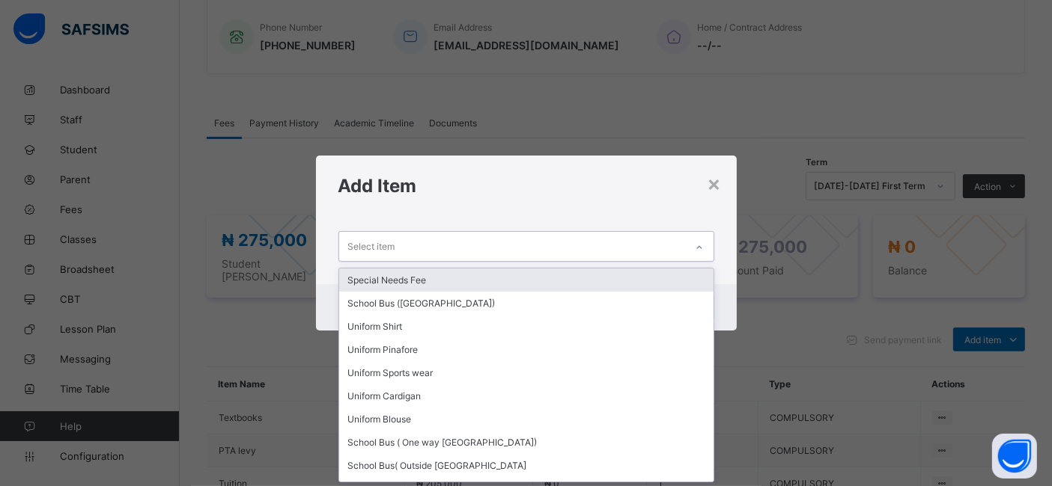
click at [700, 247] on icon at bounding box center [698, 247] width 5 height 3
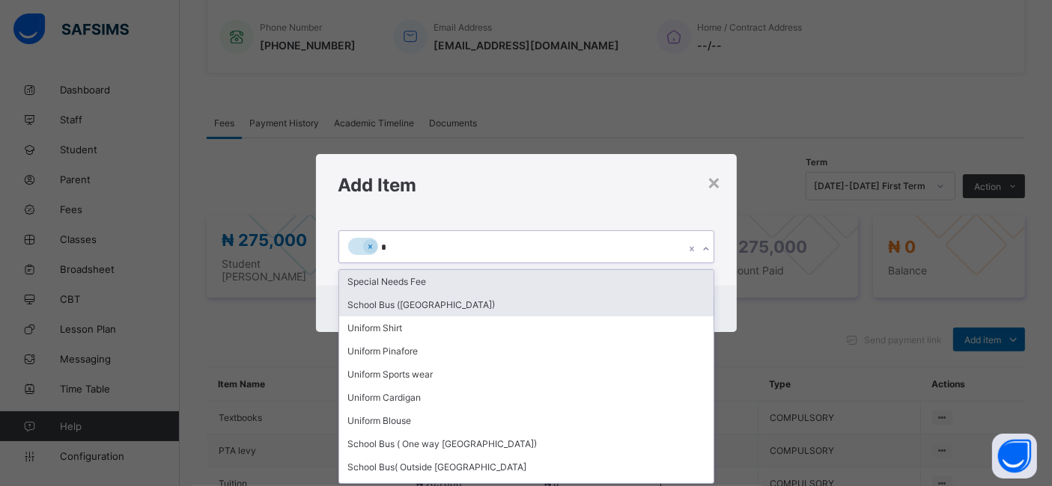
type input "**"
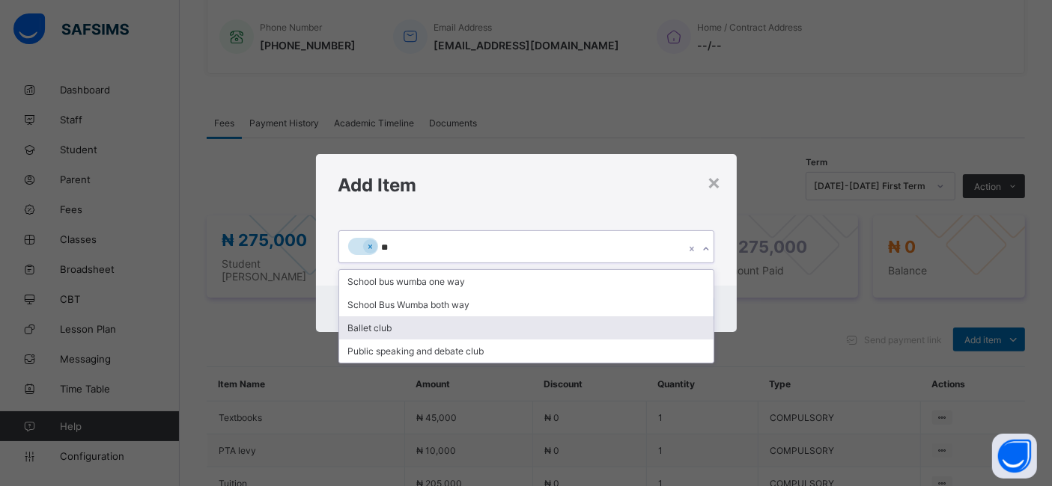
click at [374, 328] on div "Ballet club" at bounding box center [526, 328] width 374 height 23
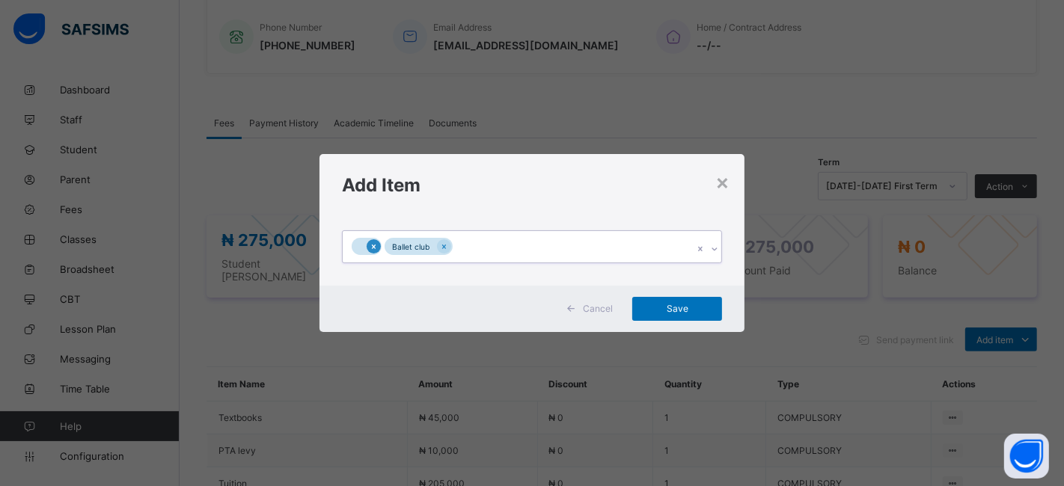
click at [373, 248] on icon at bounding box center [374, 247] width 8 height 10
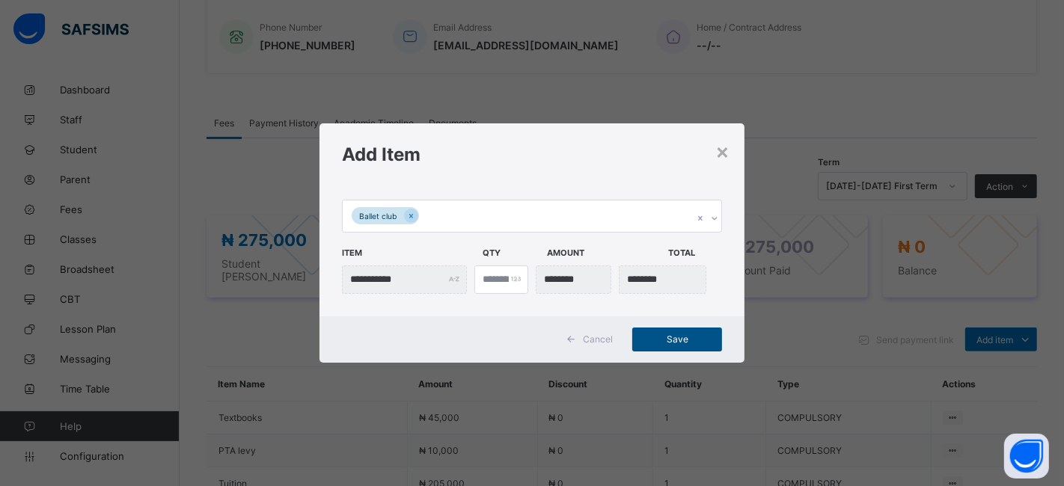
click at [654, 337] on span "Save" at bounding box center [677, 339] width 67 height 11
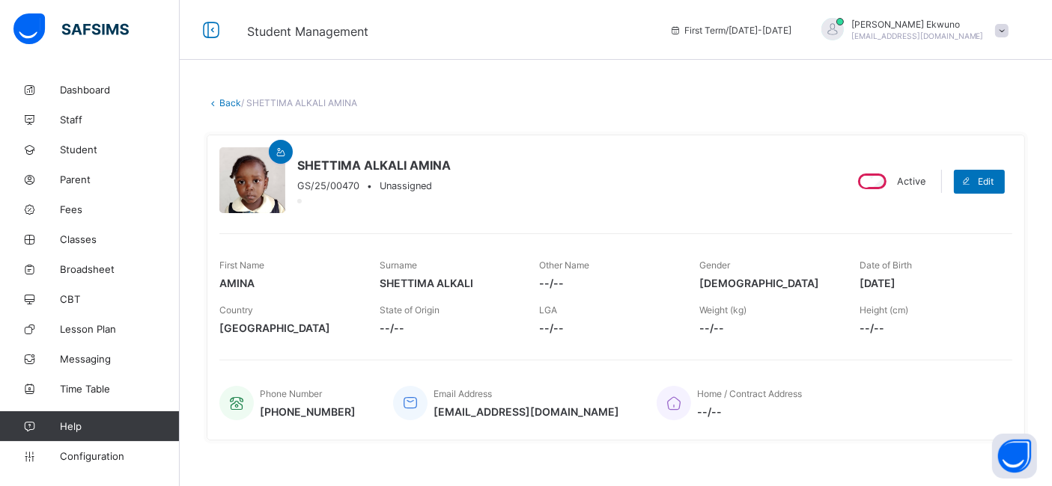
click at [231, 101] on link "Back" at bounding box center [230, 102] width 22 height 11
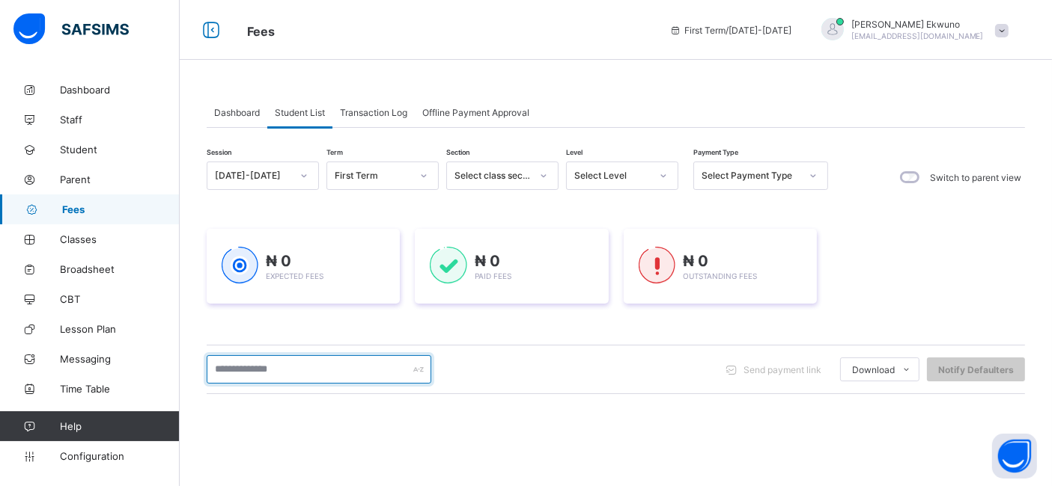
click at [257, 373] on input "text" at bounding box center [319, 370] width 225 height 28
type input "********"
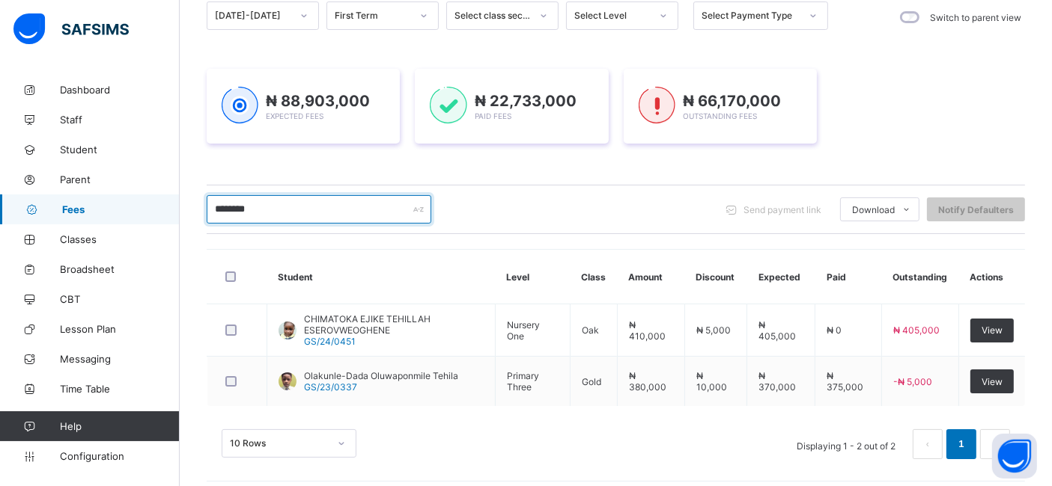
scroll to position [168, 0]
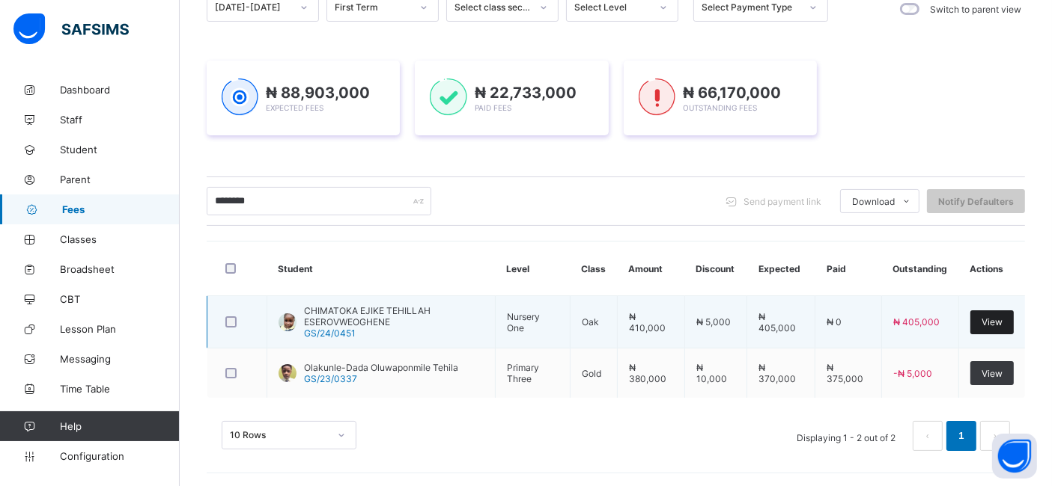
click at [1002, 320] on span "View" at bounding box center [991, 322] width 21 height 11
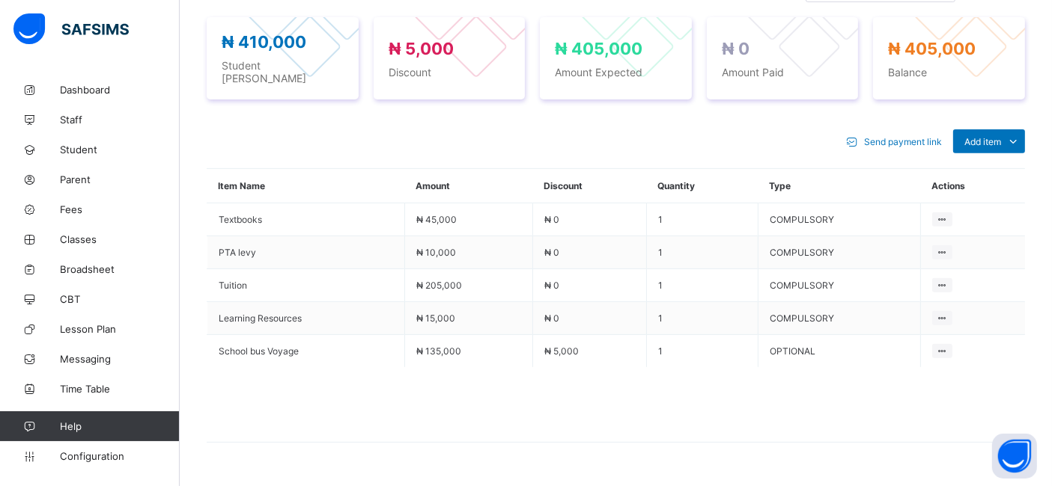
scroll to position [545, 0]
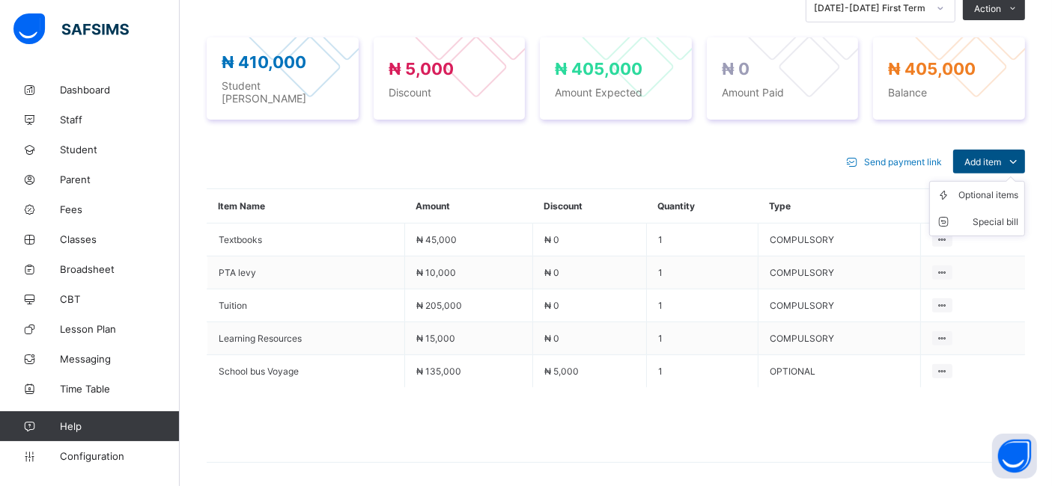
click at [1001, 156] on span "Add item" at bounding box center [982, 161] width 37 height 11
click at [980, 188] on div "Optional items" at bounding box center [988, 195] width 60 height 15
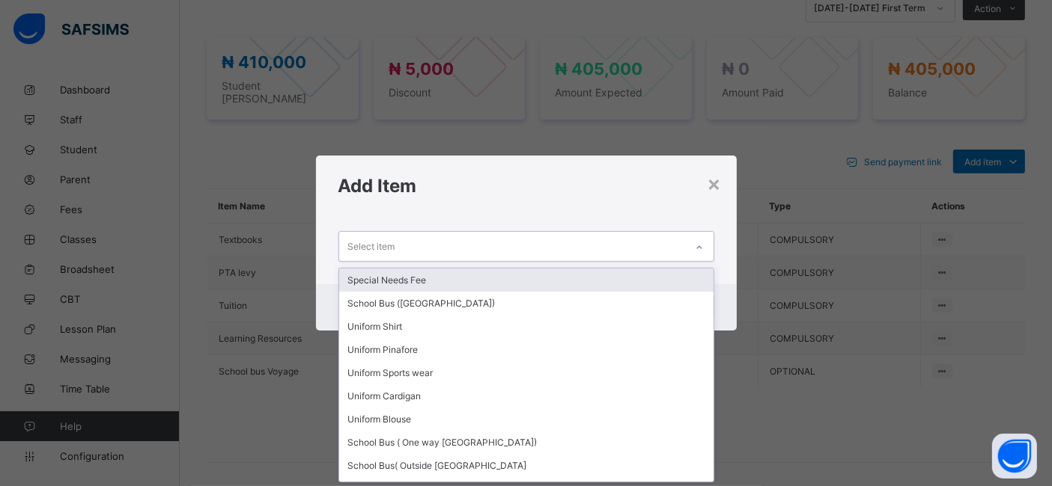
scroll to position [0, 0]
click at [699, 243] on icon at bounding box center [699, 247] width 9 height 15
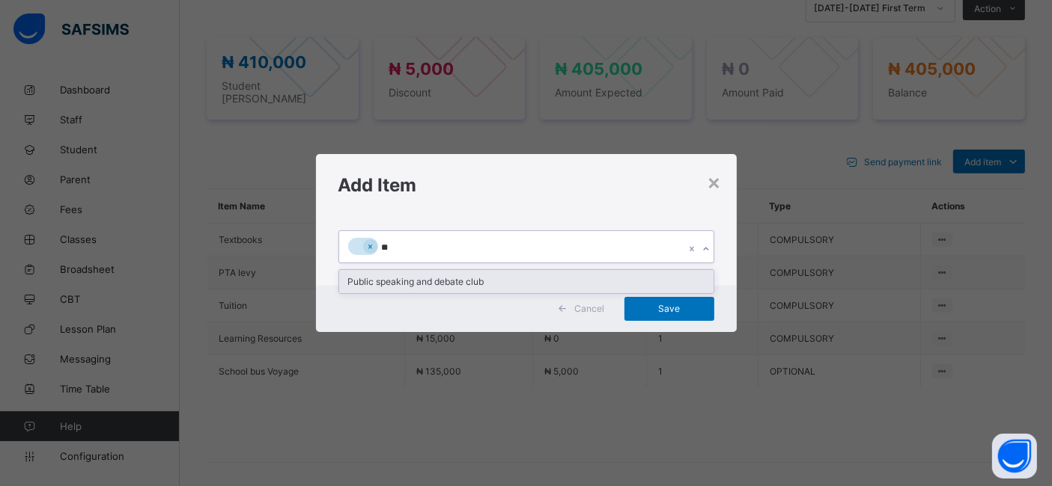
type input "***"
click at [430, 280] on div "Public speaking and debate club" at bounding box center [526, 281] width 374 height 23
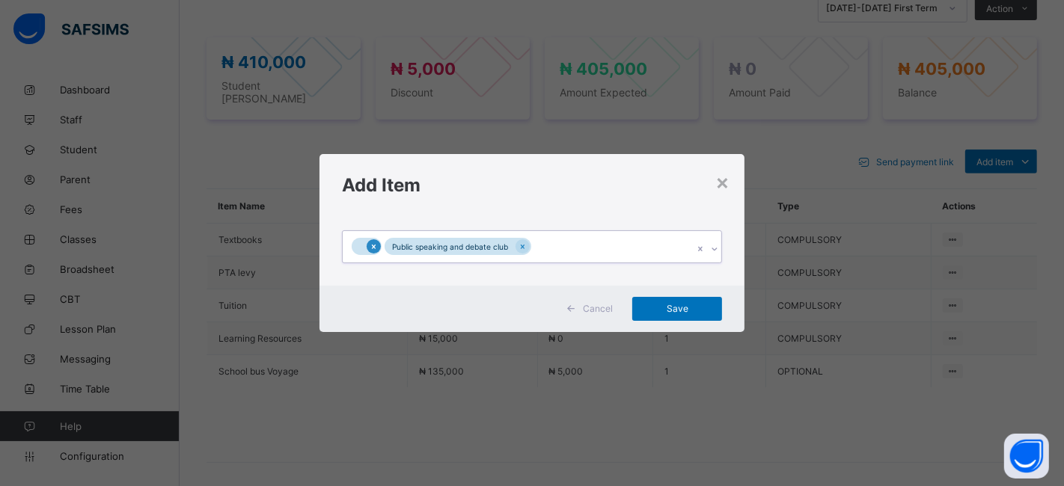
click at [373, 245] on icon at bounding box center [374, 247] width 4 height 4
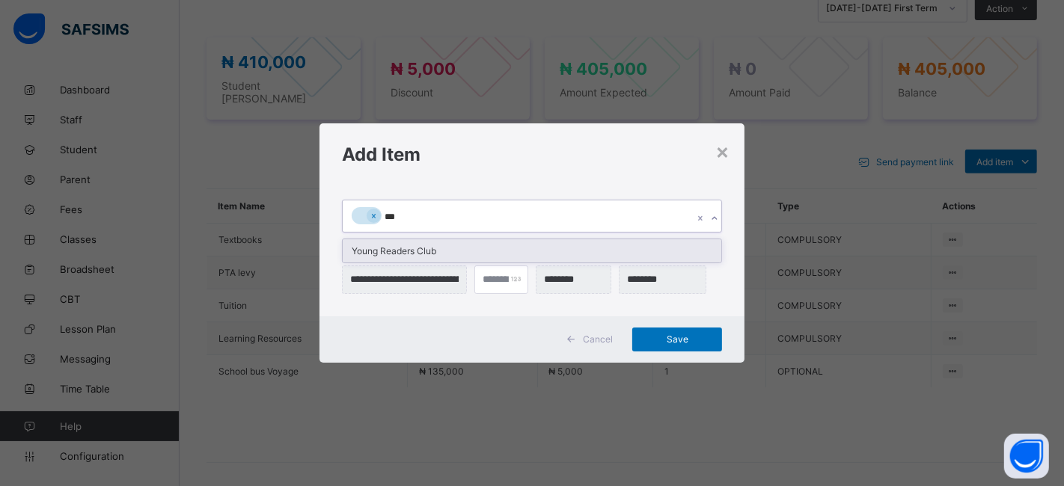
type input "****"
click at [416, 253] on div "Young Readers Club" at bounding box center [532, 250] width 379 height 23
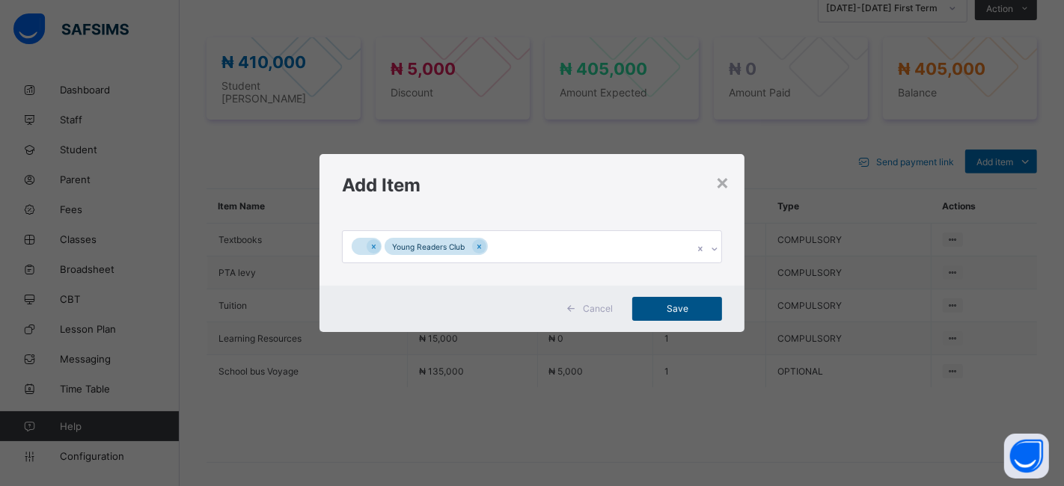
click at [647, 299] on div "Save" at bounding box center [677, 309] width 90 height 24
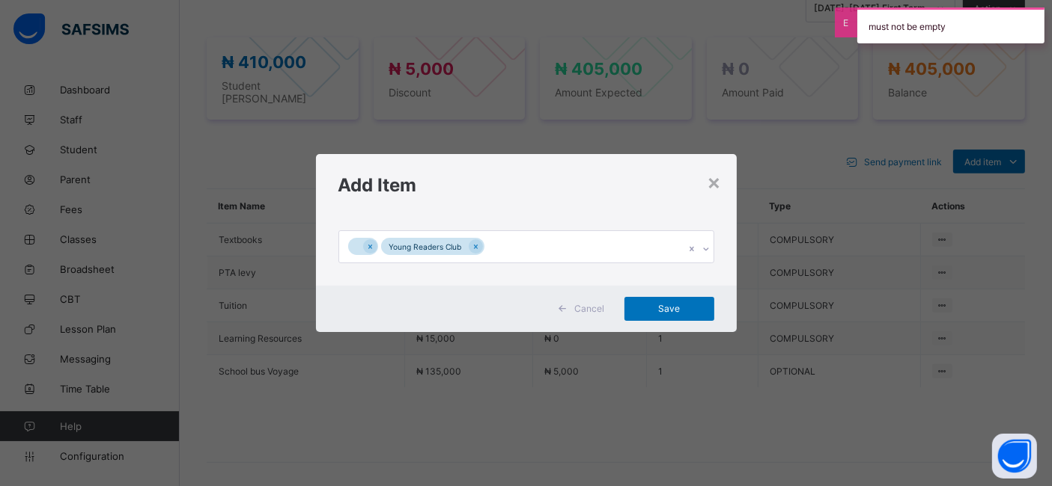
click at [707, 247] on icon at bounding box center [705, 249] width 9 height 15
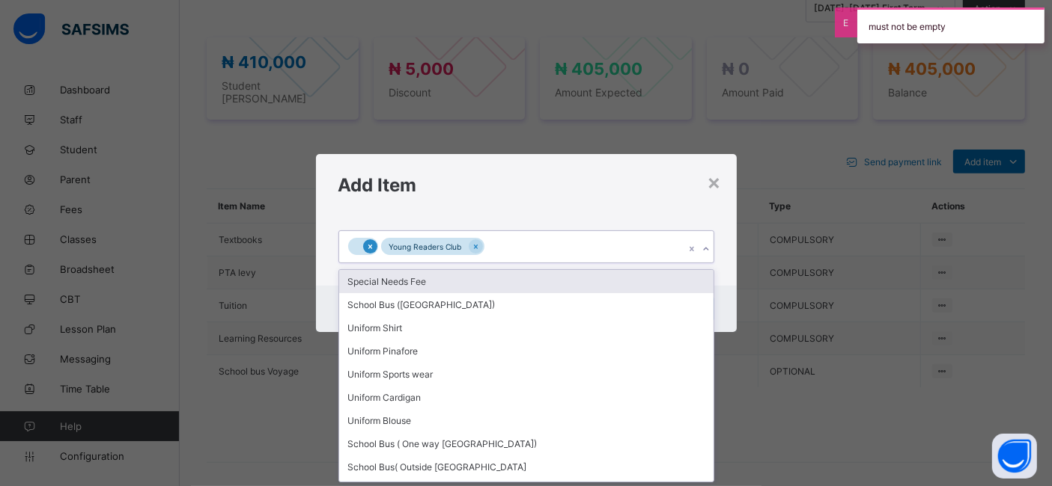
click at [366, 249] on icon at bounding box center [370, 247] width 8 height 10
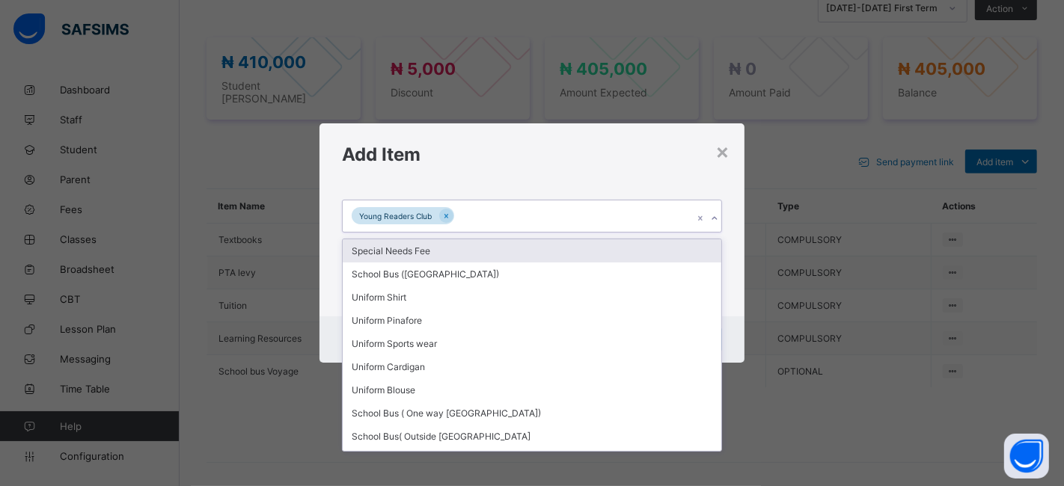
click at [485, 219] on div "Young Readers Club" at bounding box center [518, 216] width 351 height 31
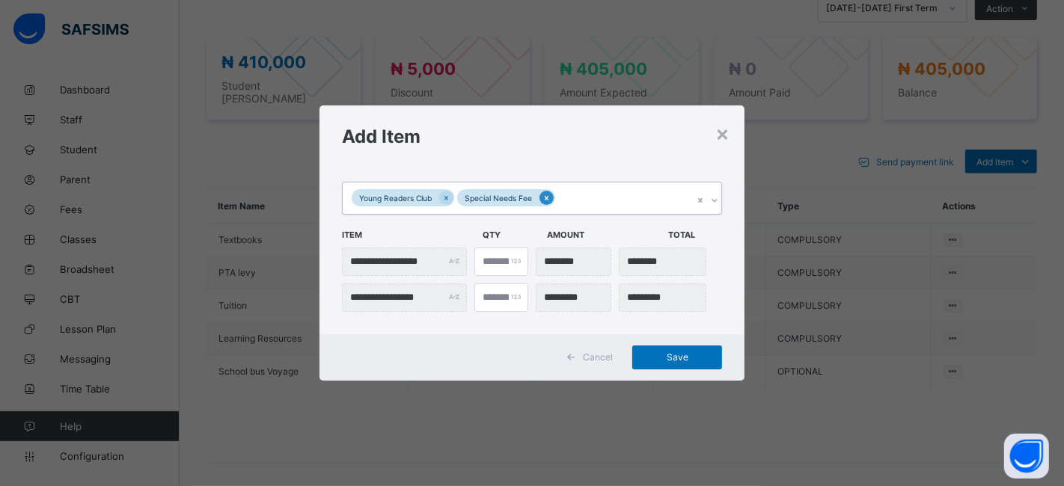
click at [547, 194] on icon at bounding box center [547, 198] width 8 height 10
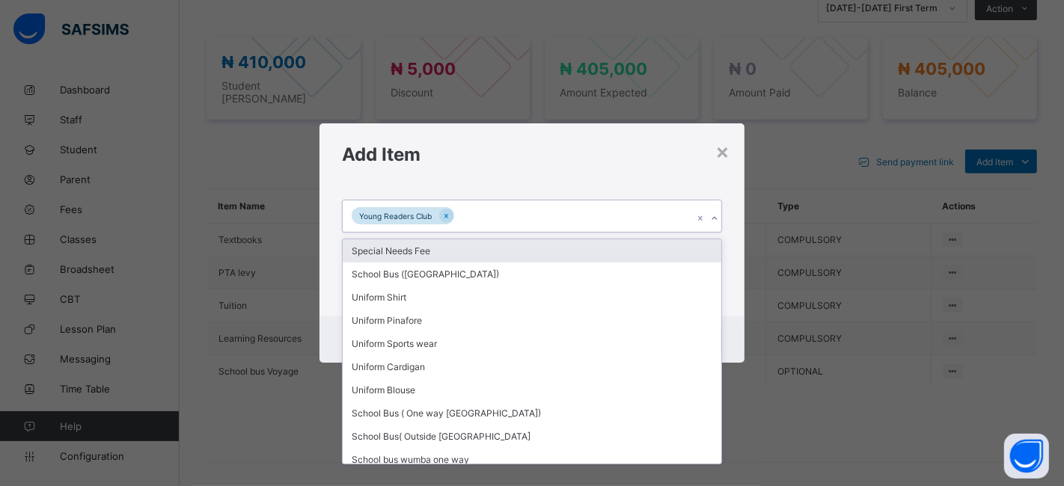
click at [536, 198] on div "**********" at bounding box center [533, 251] width 426 height 132
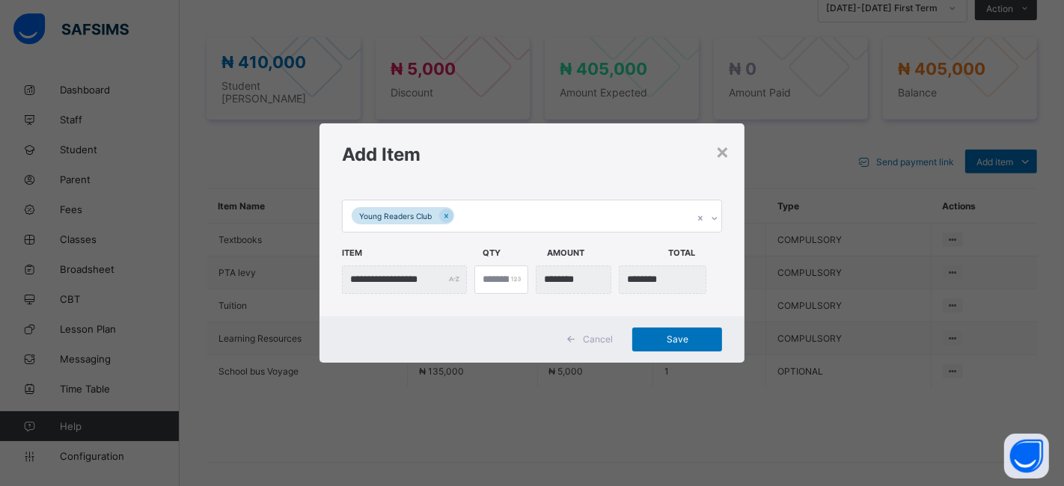
click at [530, 212] on div "Young Readers Club" at bounding box center [518, 216] width 351 height 31
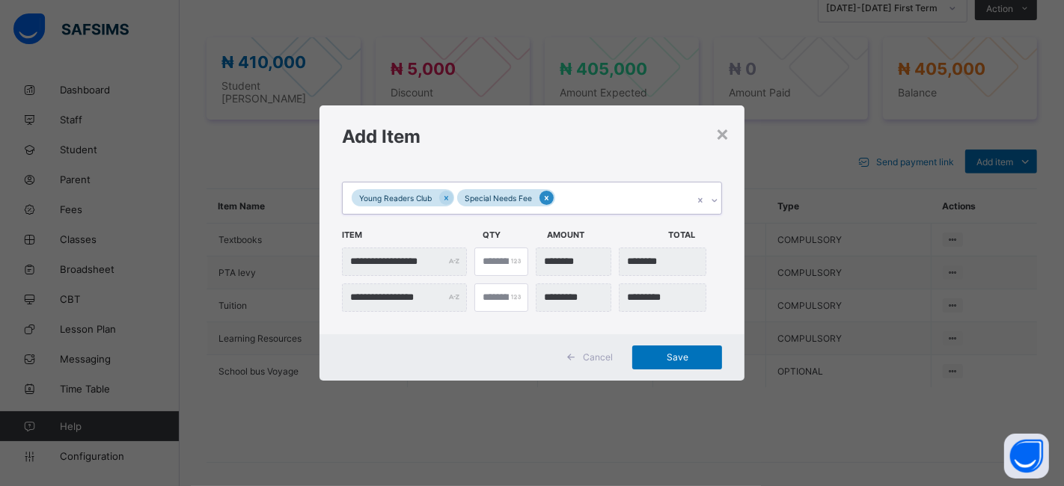
click at [544, 198] on icon at bounding box center [547, 198] width 8 height 10
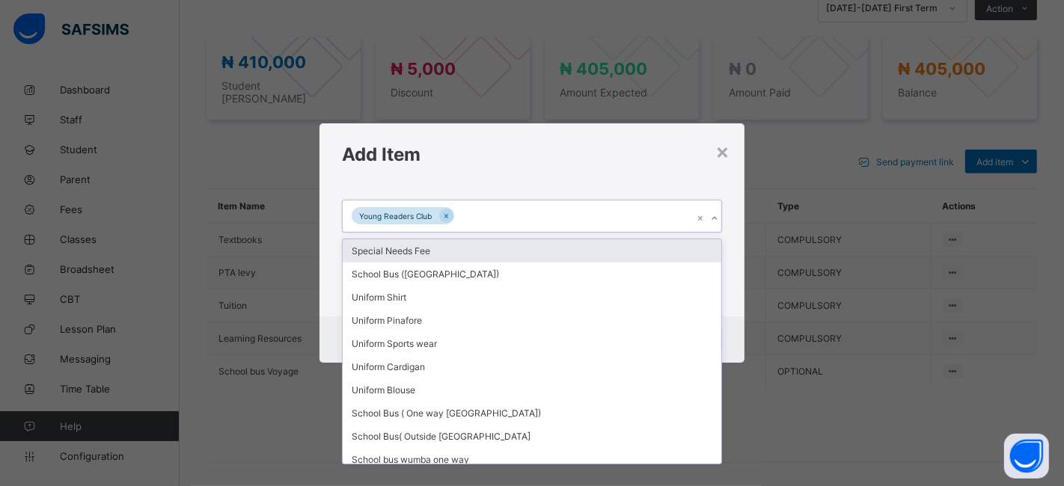
type input "*"
click at [375, 215] on icon at bounding box center [374, 216] width 8 height 10
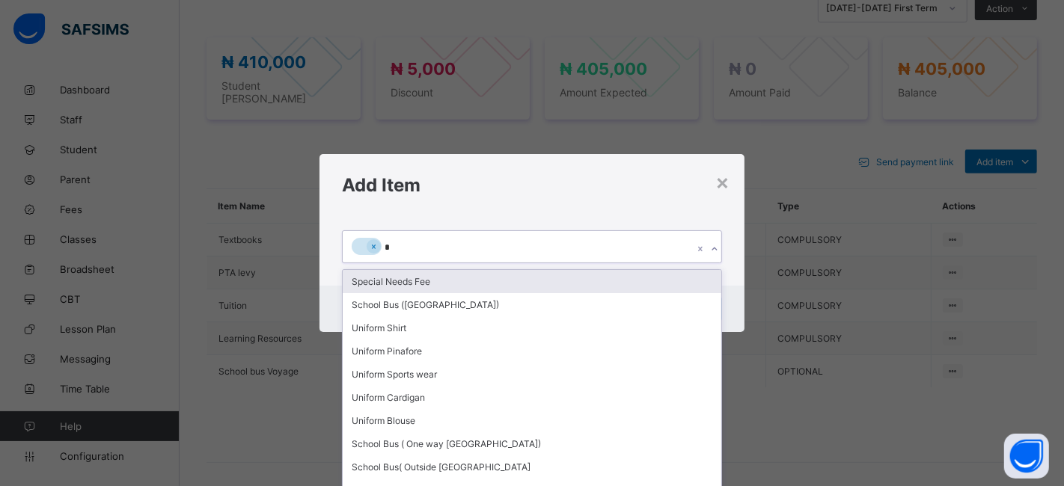
type input "**"
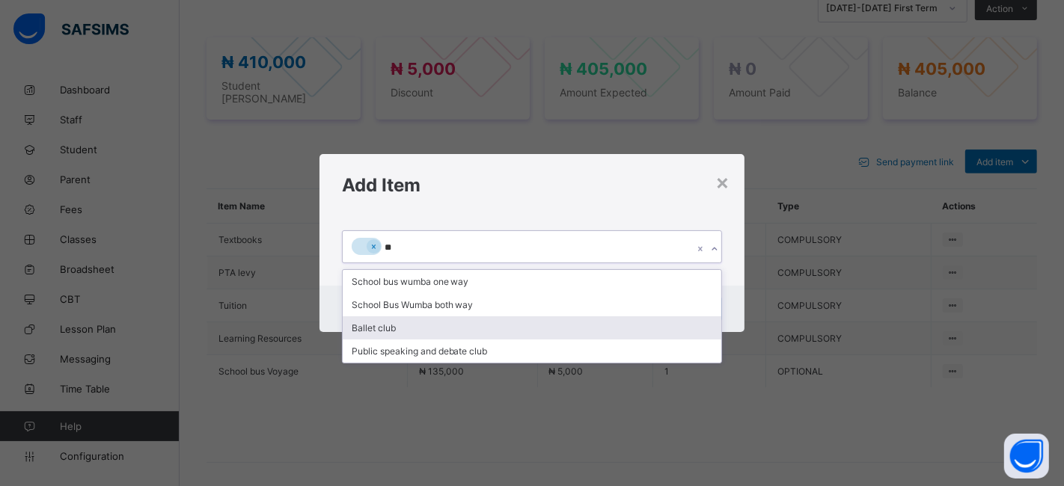
click at [373, 329] on div "Ballet club" at bounding box center [532, 328] width 379 height 23
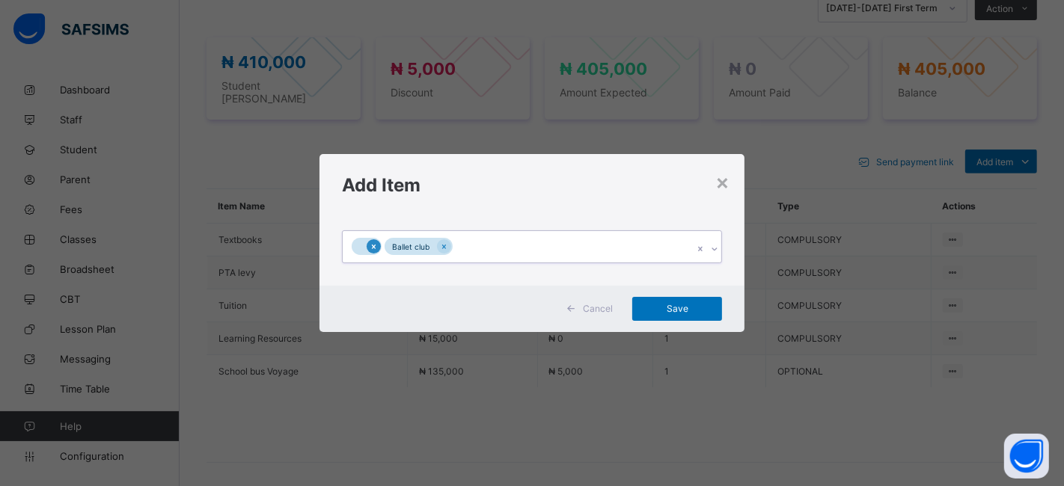
click at [370, 249] on icon at bounding box center [374, 247] width 8 height 10
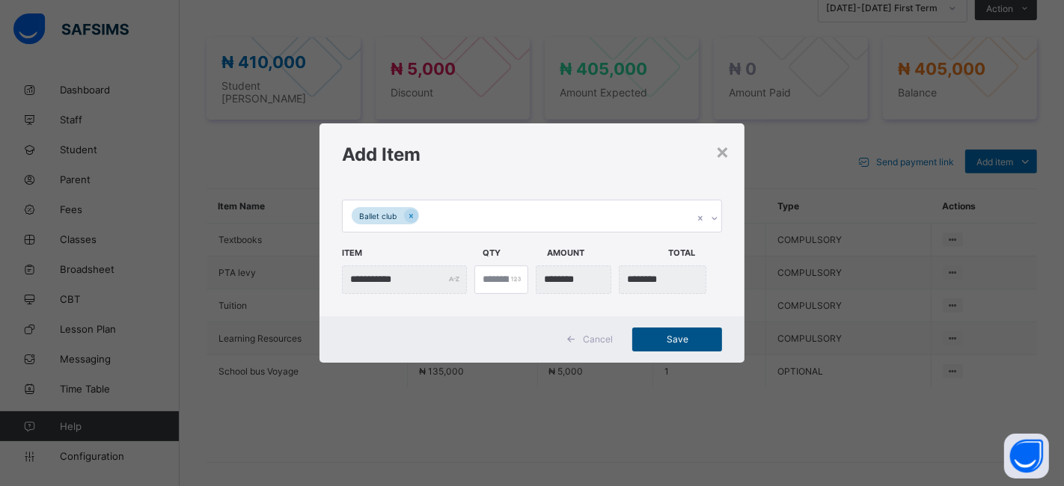
click at [665, 332] on div "Save" at bounding box center [677, 340] width 90 height 24
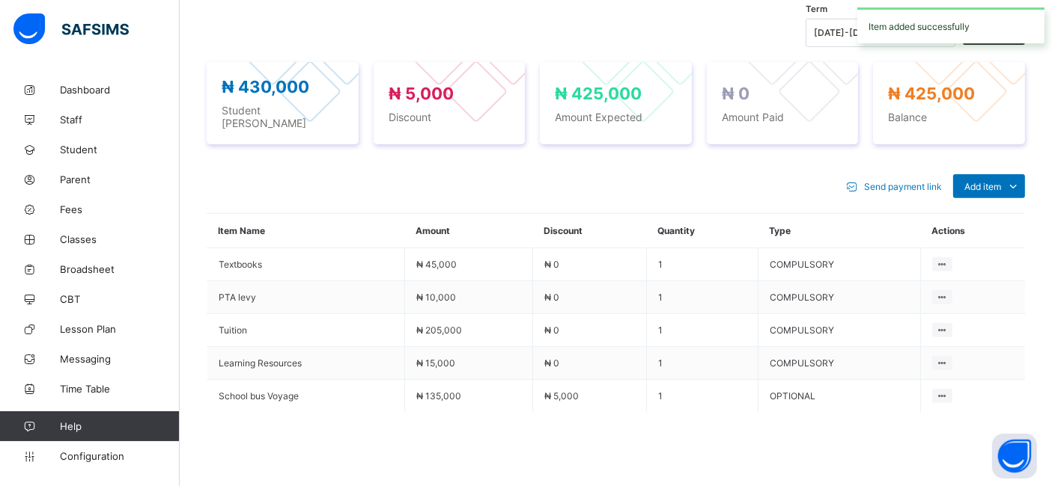
scroll to position [545, 0]
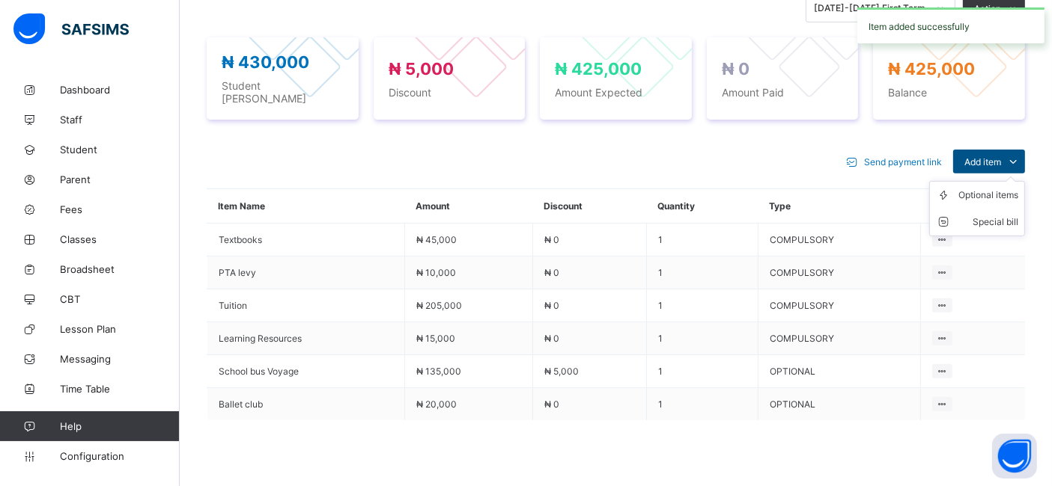
click at [982, 156] on span "Add item" at bounding box center [982, 161] width 37 height 11
click at [985, 188] on div "Optional items" at bounding box center [988, 195] width 60 height 15
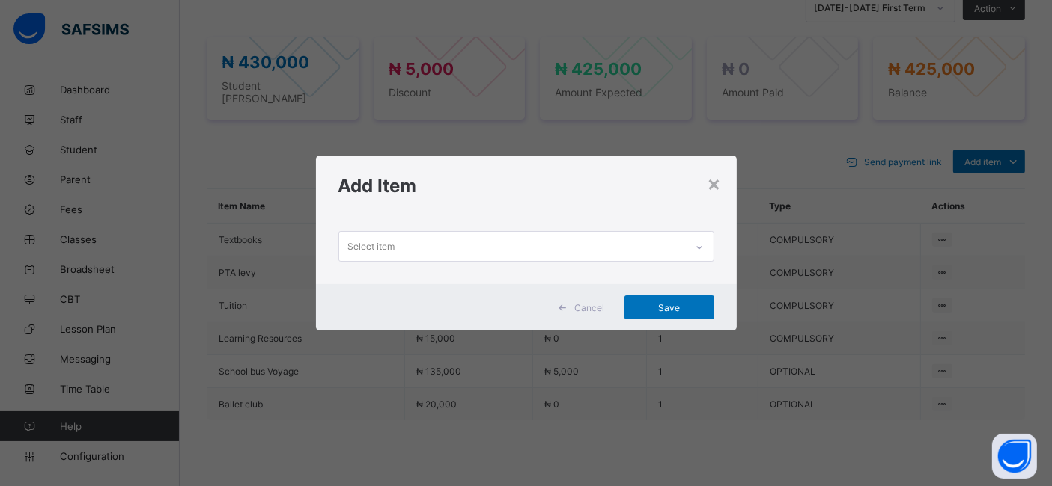
scroll to position [0, 0]
click at [659, 244] on div "Select item" at bounding box center [512, 246] width 346 height 29
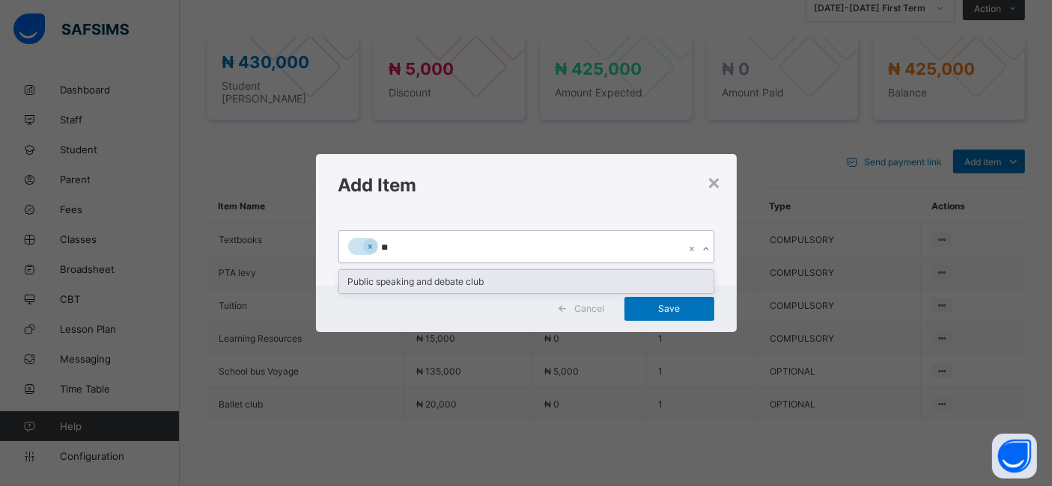
type input "***"
click at [462, 283] on div "Public speaking and debate club" at bounding box center [526, 281] width 374 height 23
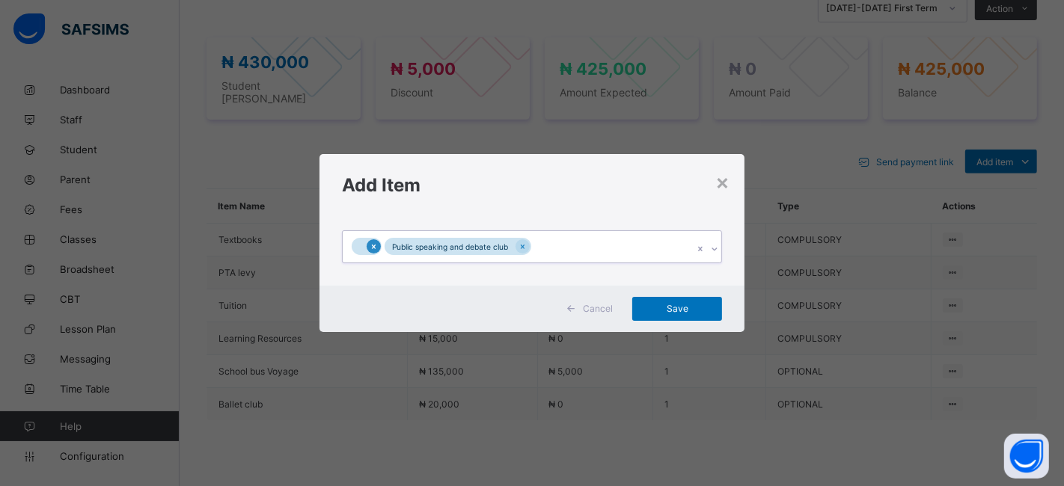
click at [372, 247] on icon at bounding box center [374, 247] width 4 height 4
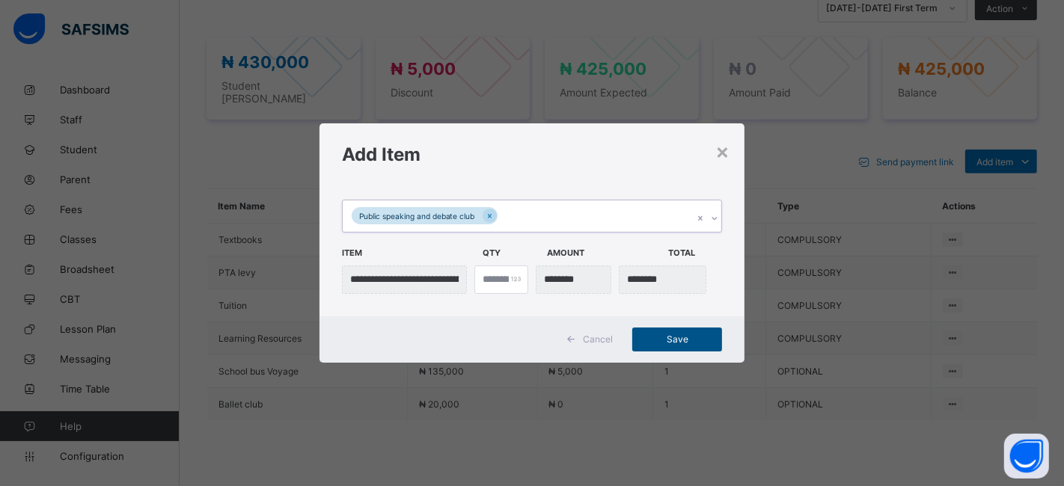
click at [656, 338] on span "Save" at bounding box center [677, 339] width 67 height 11
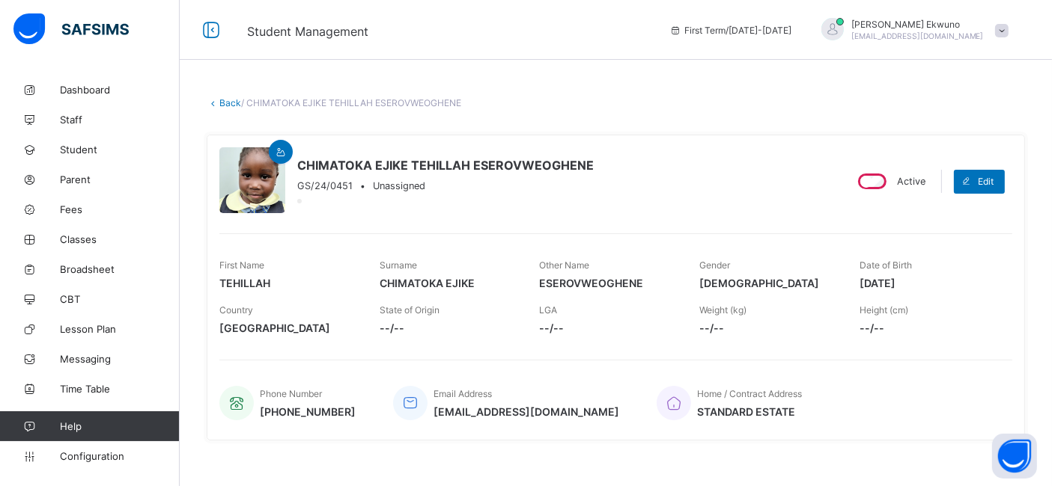
click at [227, 101] on link "Back" at bounding box center [230, 102] width 22 height 11
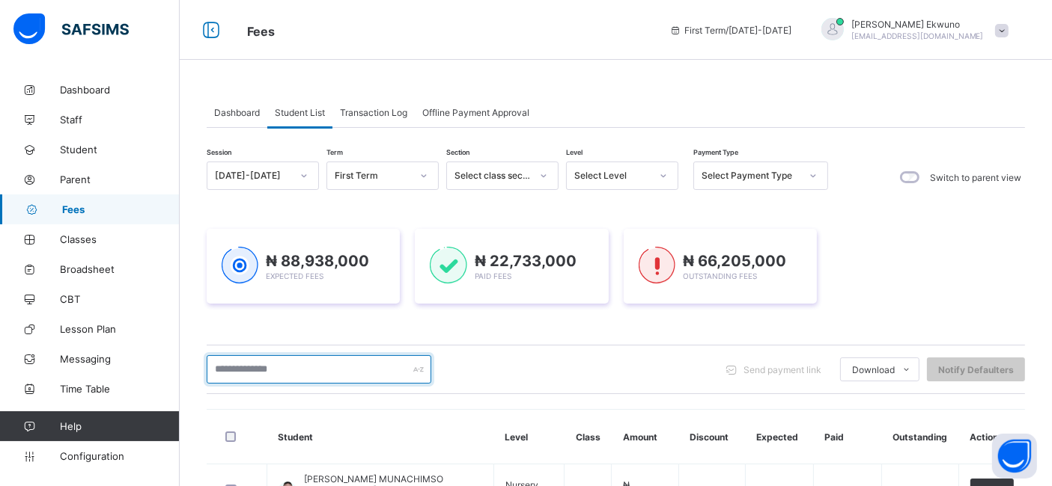
click at [232, 372] on input "text" at bounding box center [319, 370] width 225 height 28
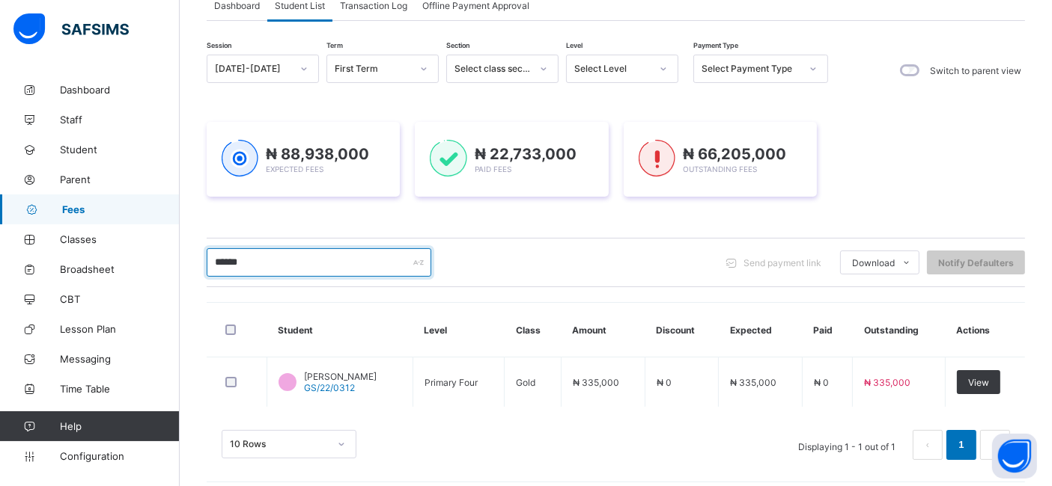
scroll to position [116, 0]
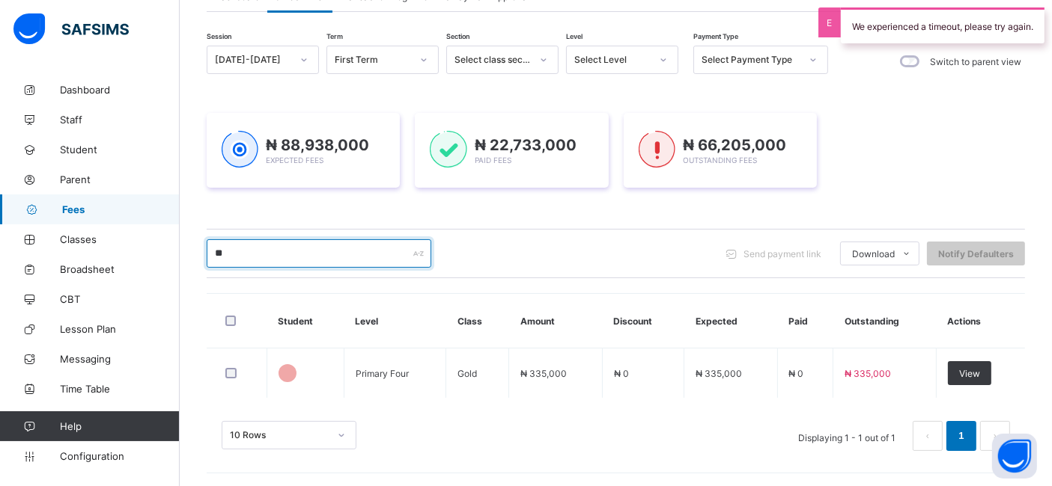
type input "*"
